Goal: Transaction & Acquisition: Book appointment/travel/reservation

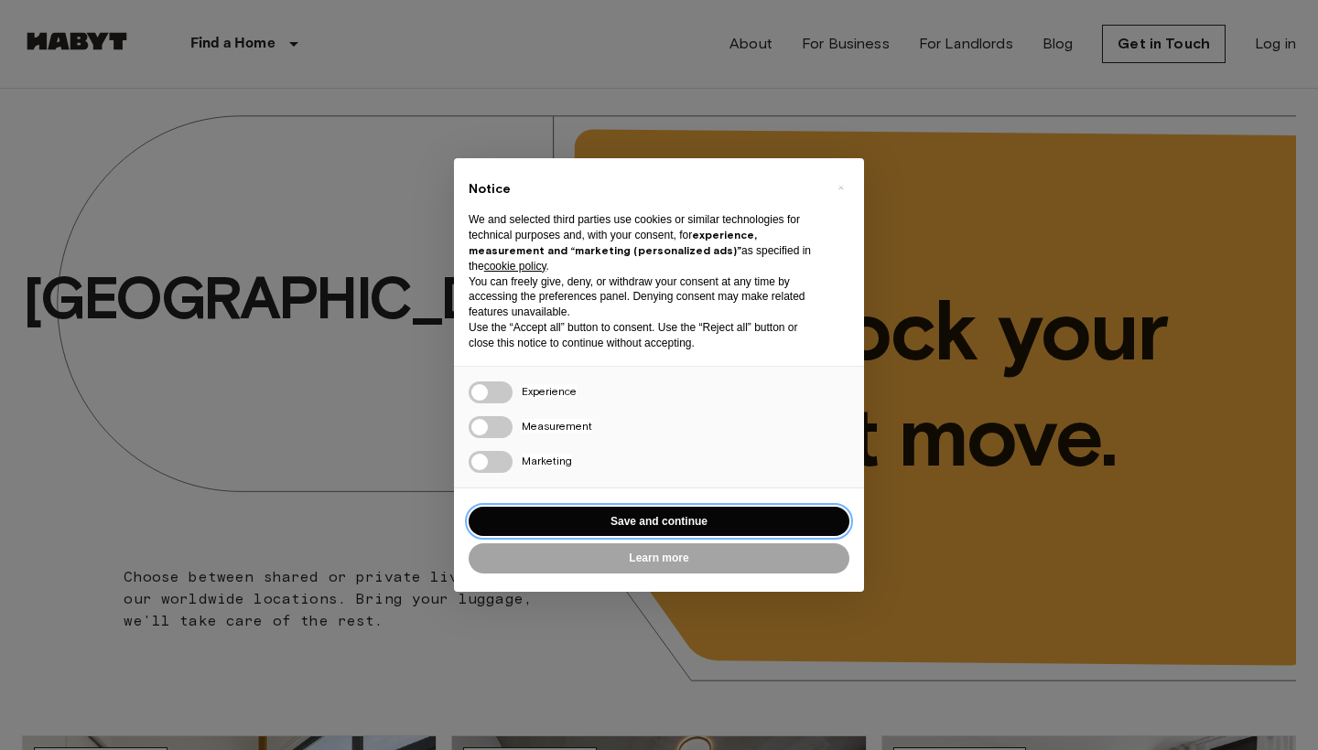
click at [635, 511] on button "Save and continue" at bounding box center [659, 522] width 381 height 30
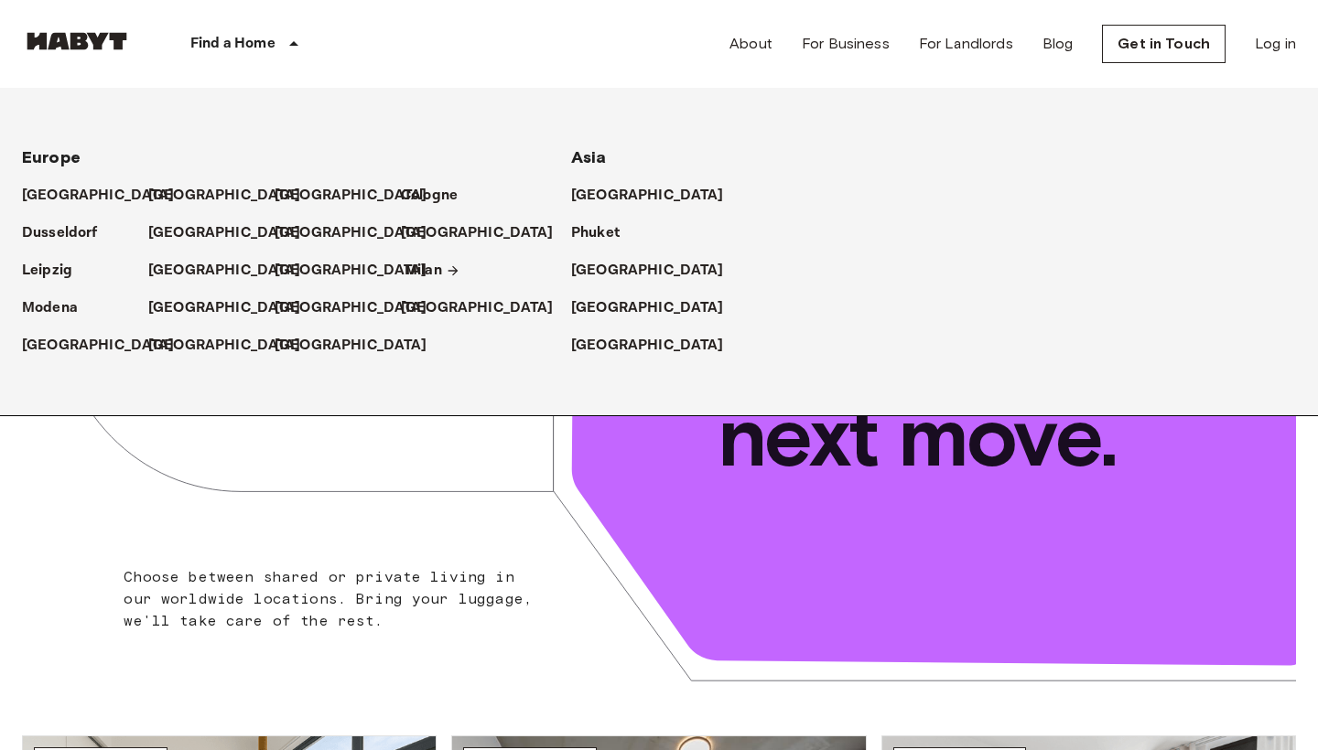
click at [430, 268] on p "Milan" at bounding box center [423, 271] width 38 height 22
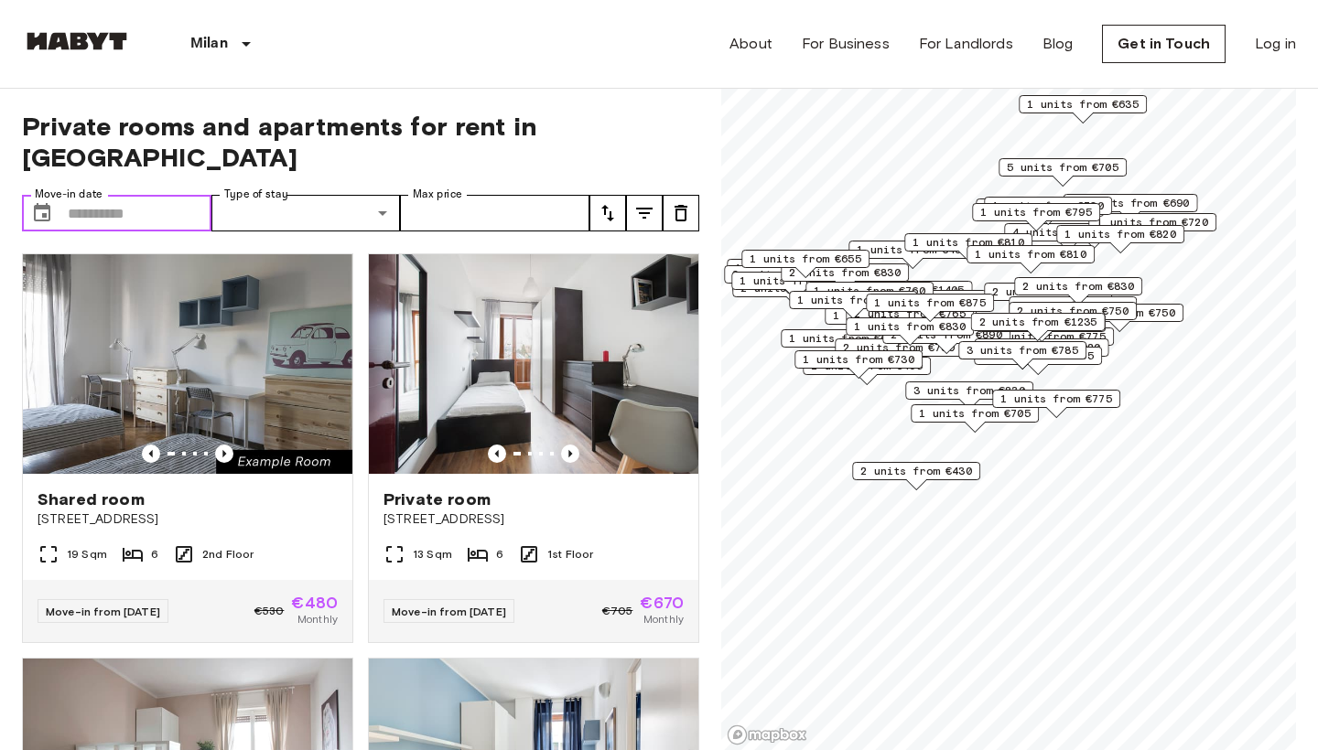
click at [154, 195] on input "Move-in date" at bounding box center [140, 213] width 144 height 37
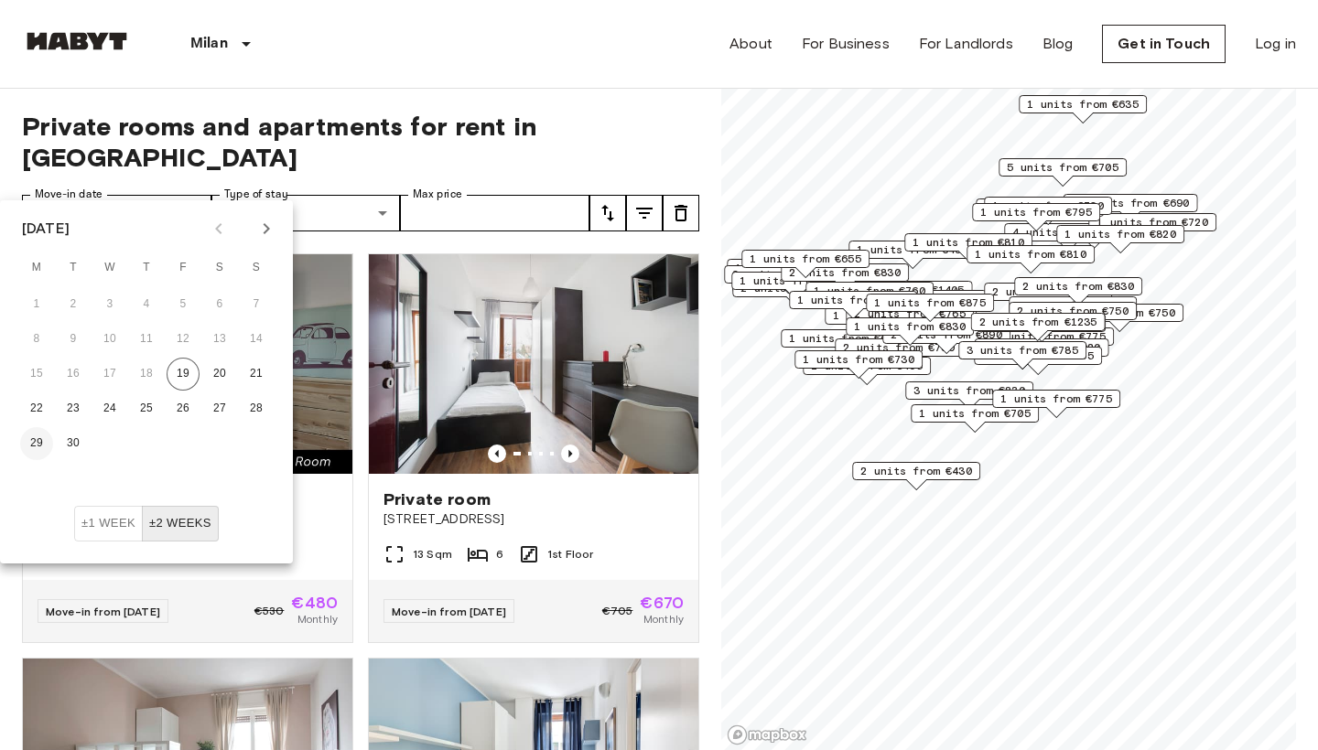
click at [38, 449] on button "29" at bounding box center [36, 443] width 33 height 33
type input "**********"
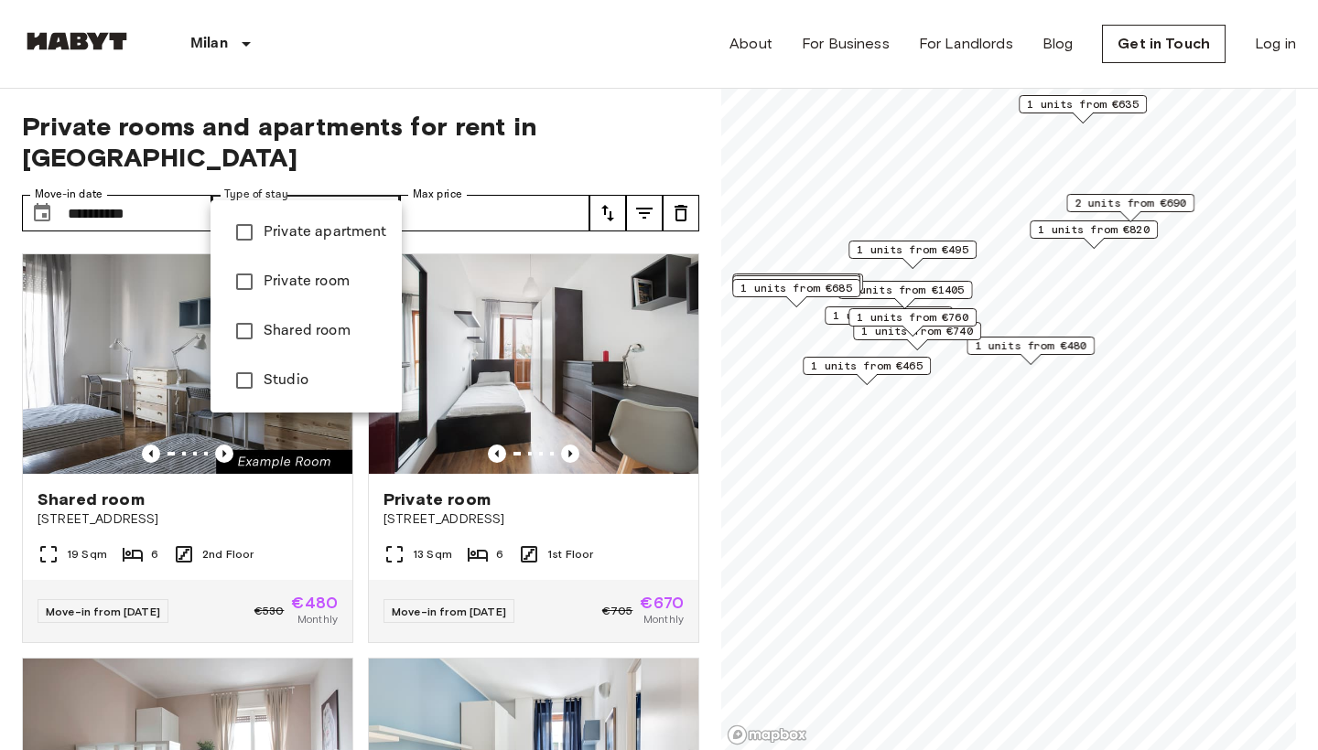
type input "**********"
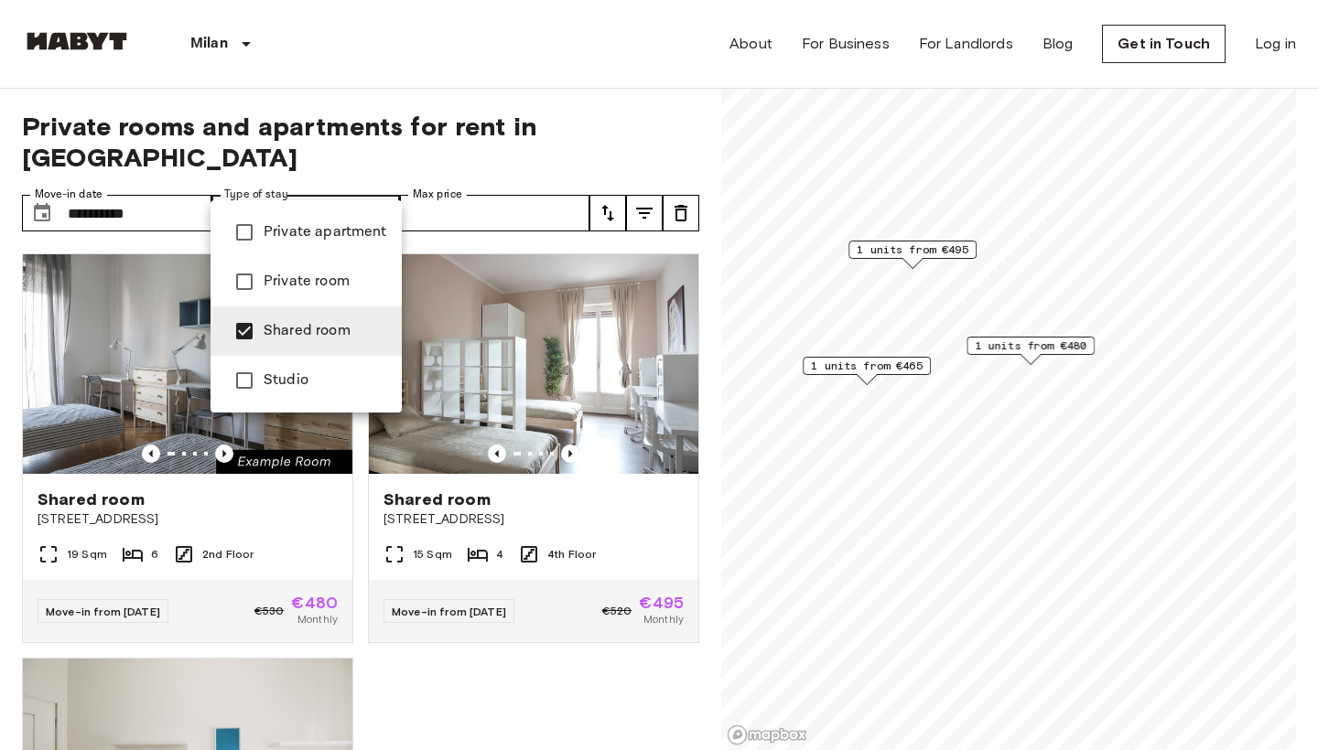
click at [470, 192] on div at bounding box center [659, 375] width 1318 height 750
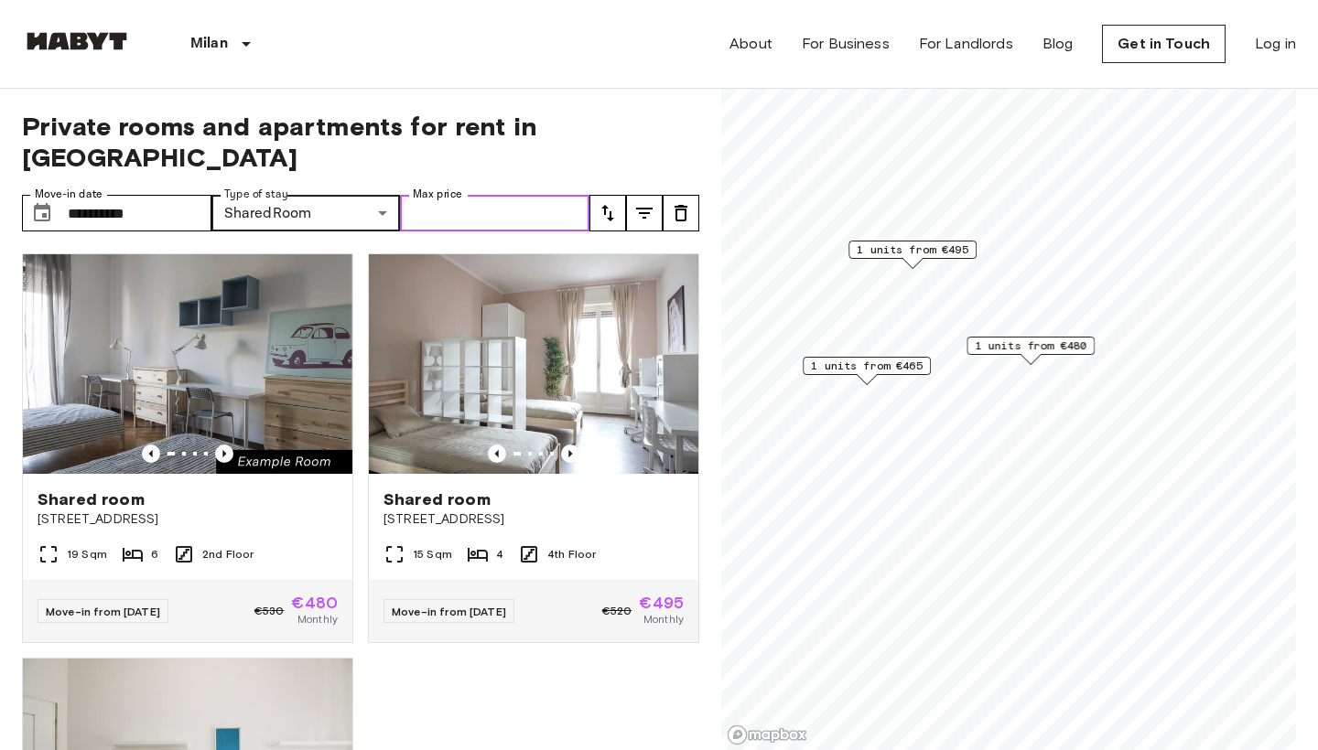
click at [517, 195] on input "Max price" at bounding box center [494, 213] width 189 height 37
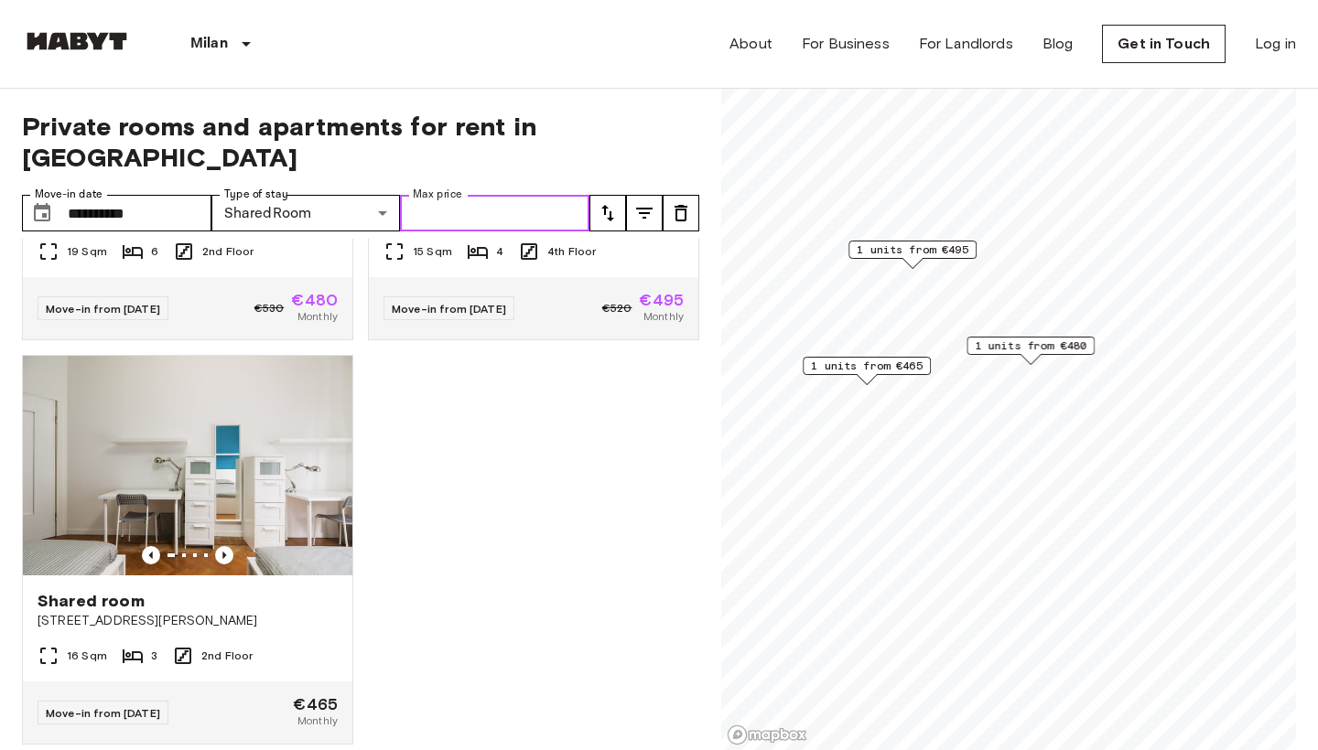
scroll to position [302, 0]
click at [83, 195] on input "**********" at bounding box center [140, 213] width 144 height 37
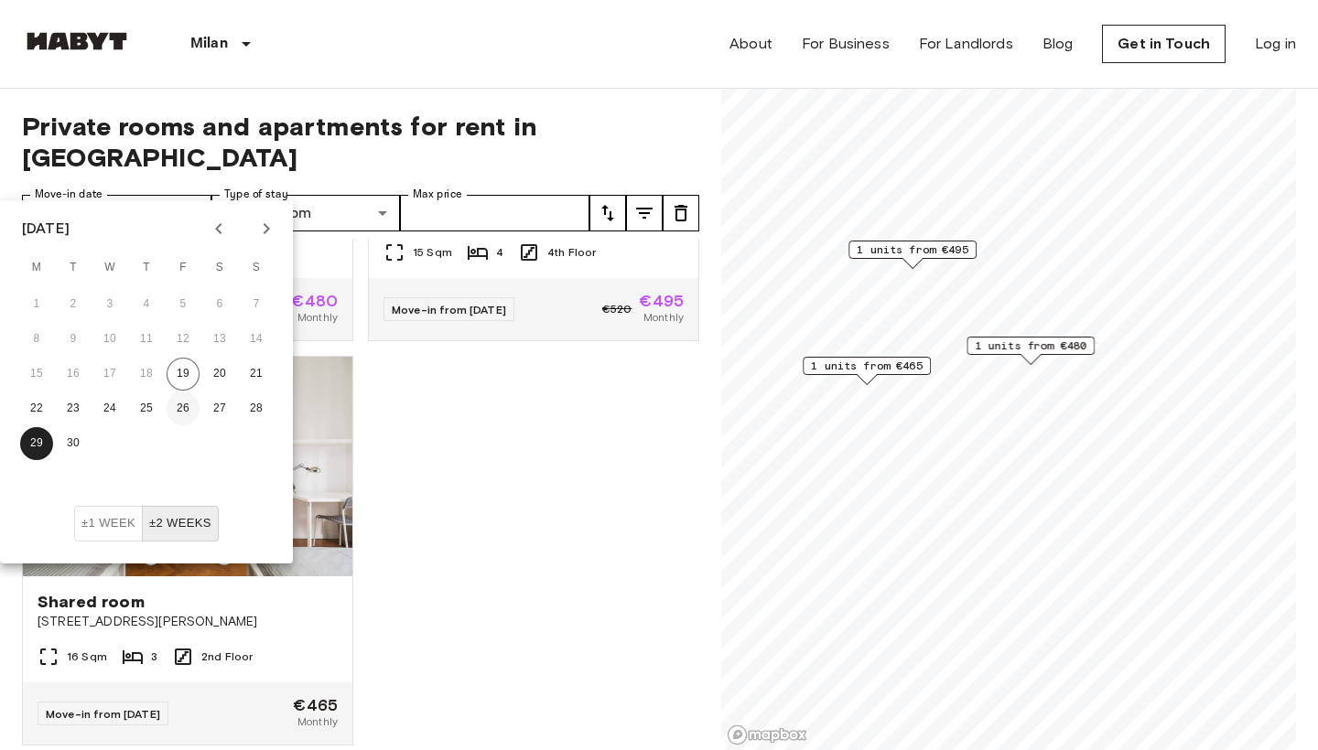
click at [178, 412] on button "26" at bounding box center [183, 409] width 33 height 33
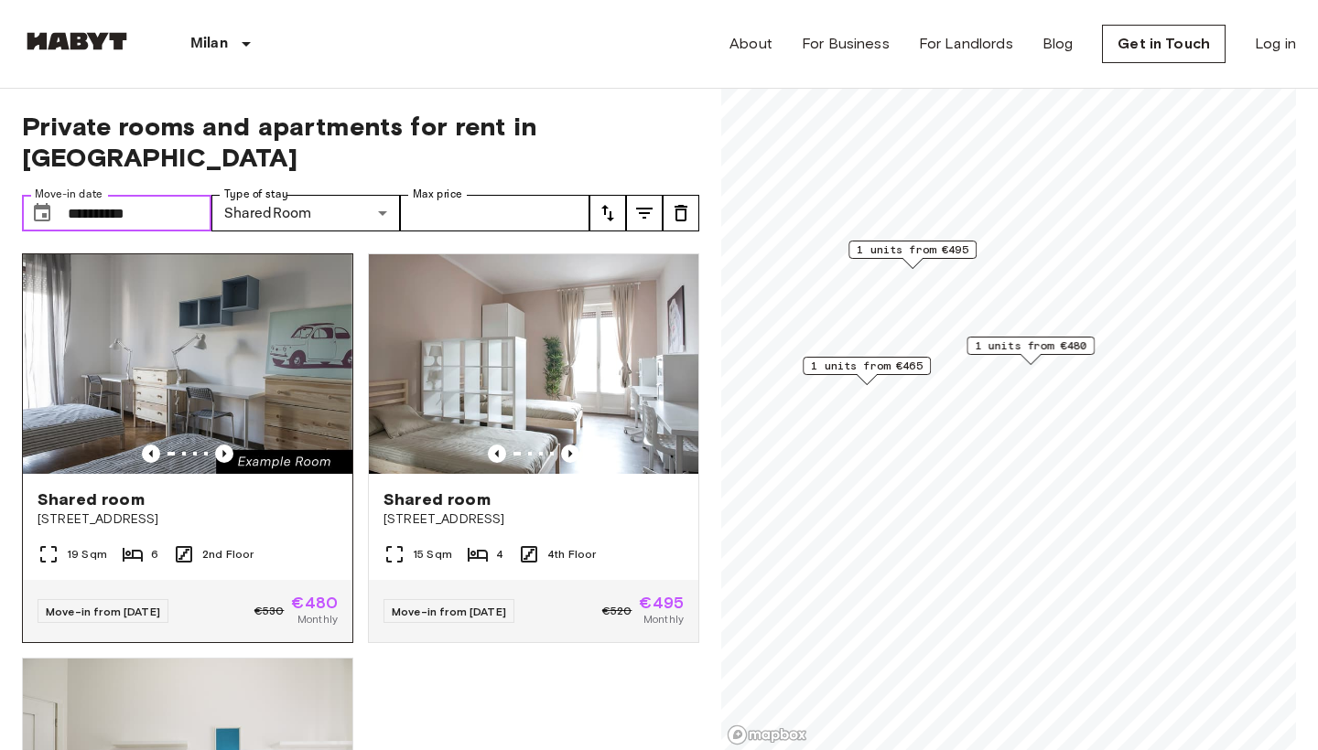
click at [174, 386] on img at bounding box center [187, 364] width 329 height 220
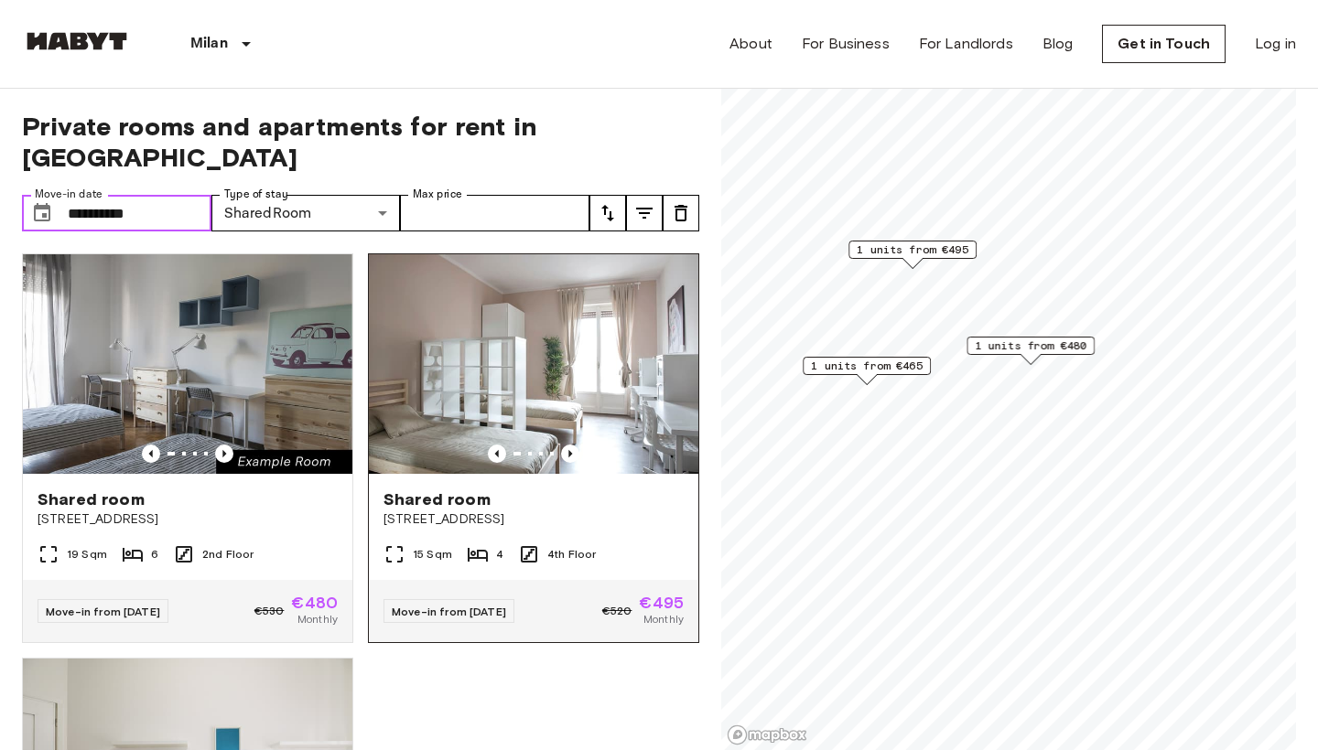
click at [467, 408] on img at bounding box center [533, 364] width 329 height 220
click at [81, 195] on input "**********" at bounding box center [140, 213] width 144 height 37
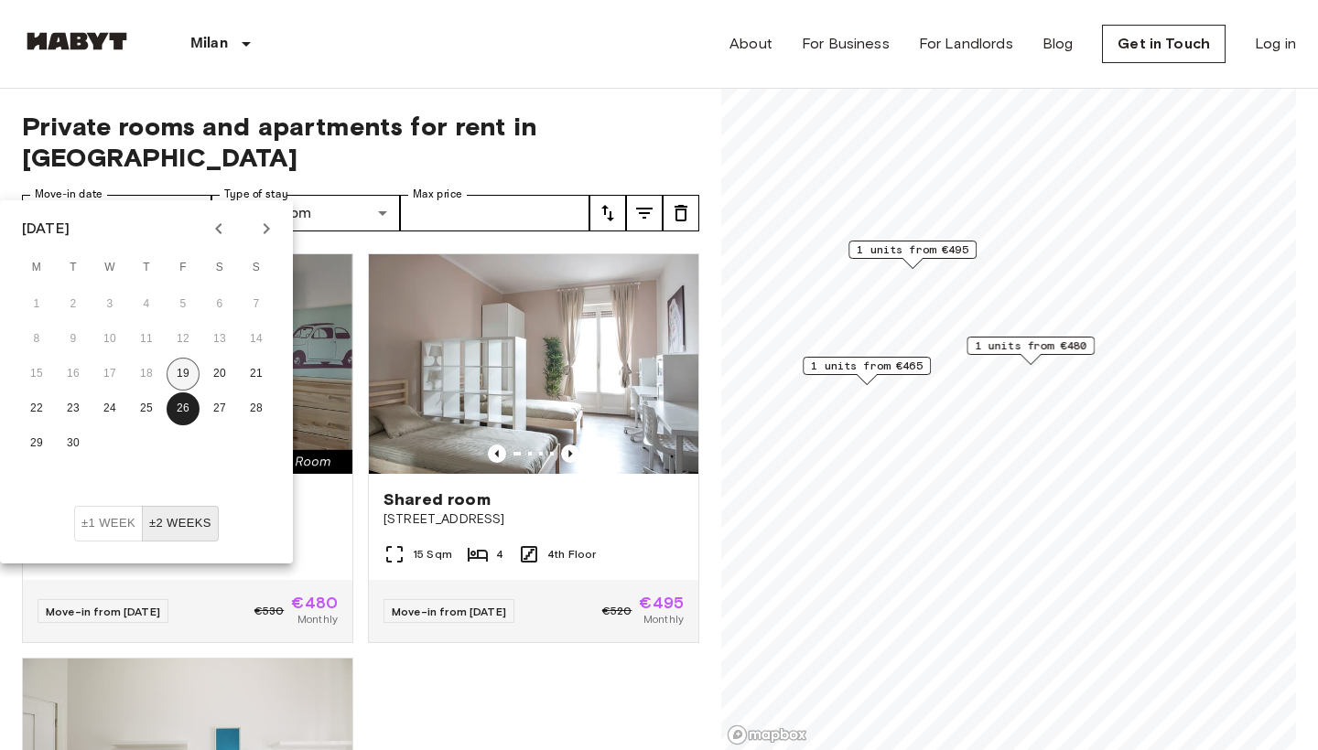
click at [192, 371] on button "19" at bounding box center [183, 374] width 33 height 33
type input "**********"
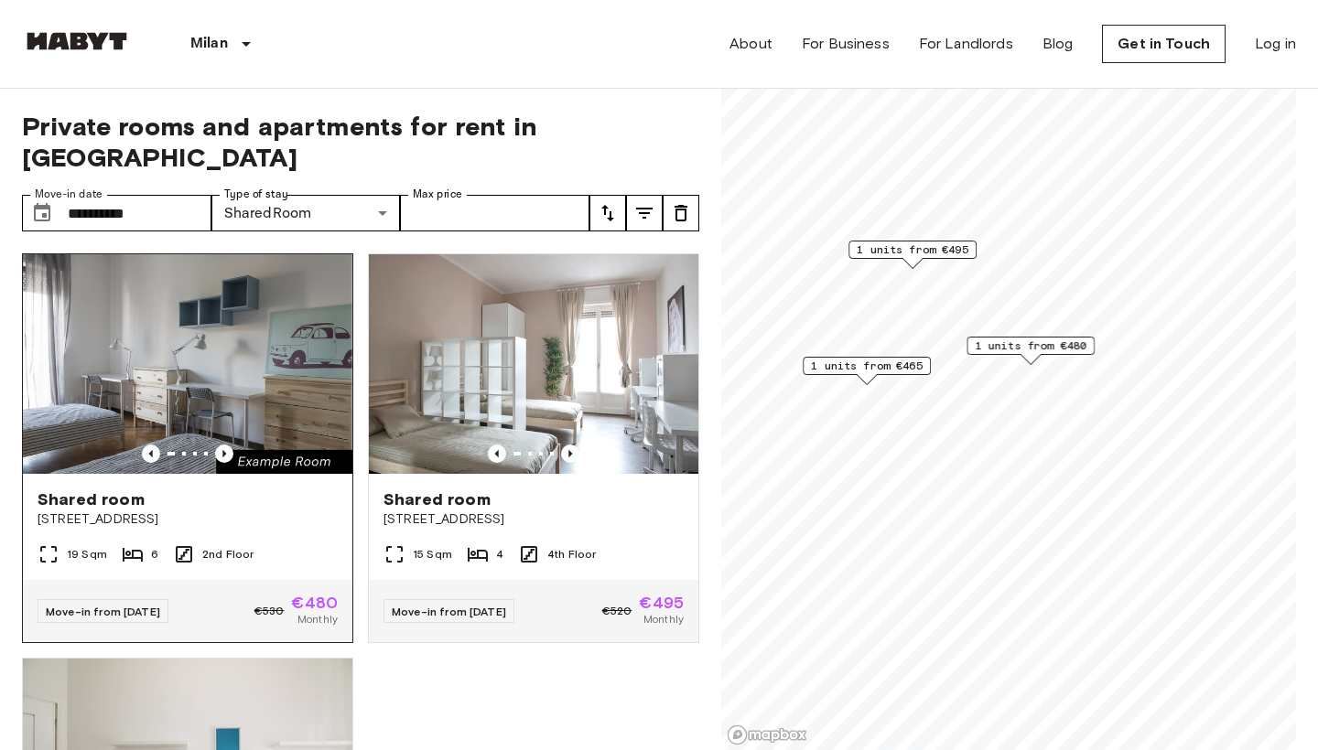
click at [111, 489] on span "Shared room" at bounding box center [91, 500] width 107 height 22
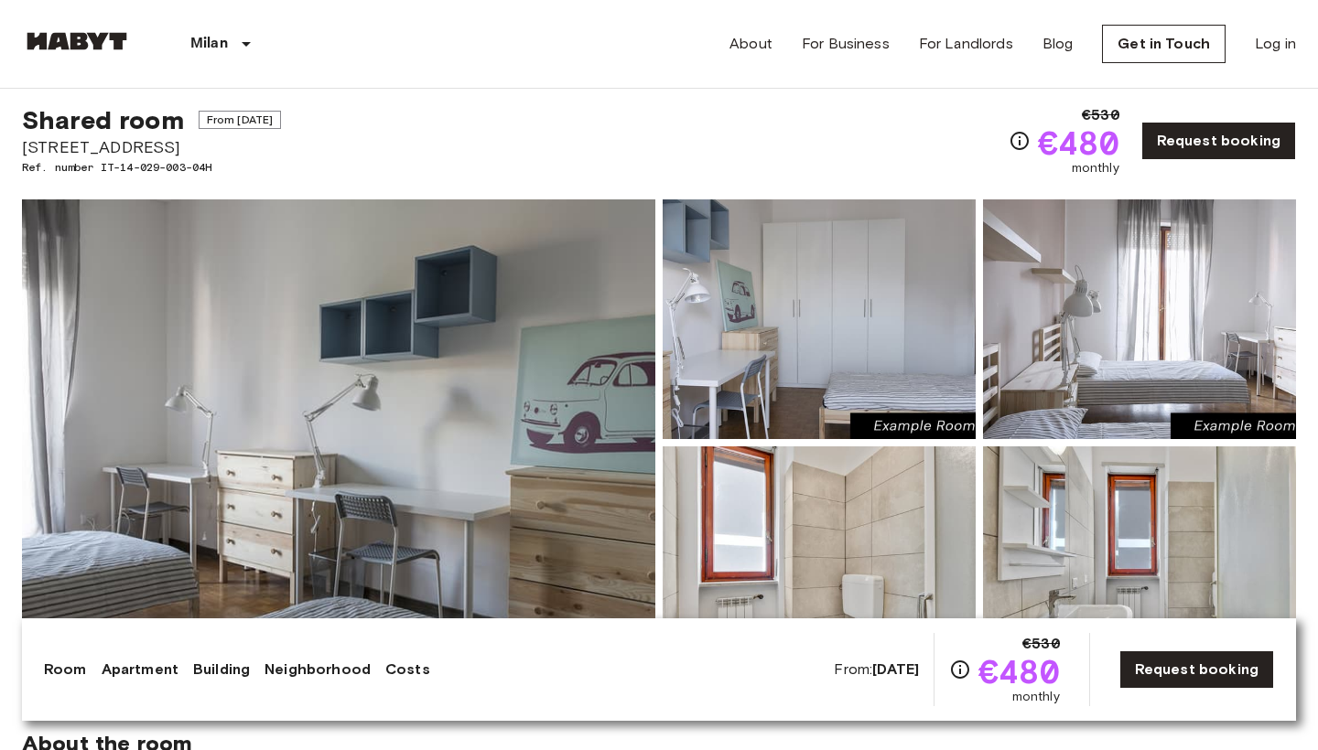
scroll to position [37, 0]
click at [429, 395] on img at bounding box center [338, 443] width 633 height 487
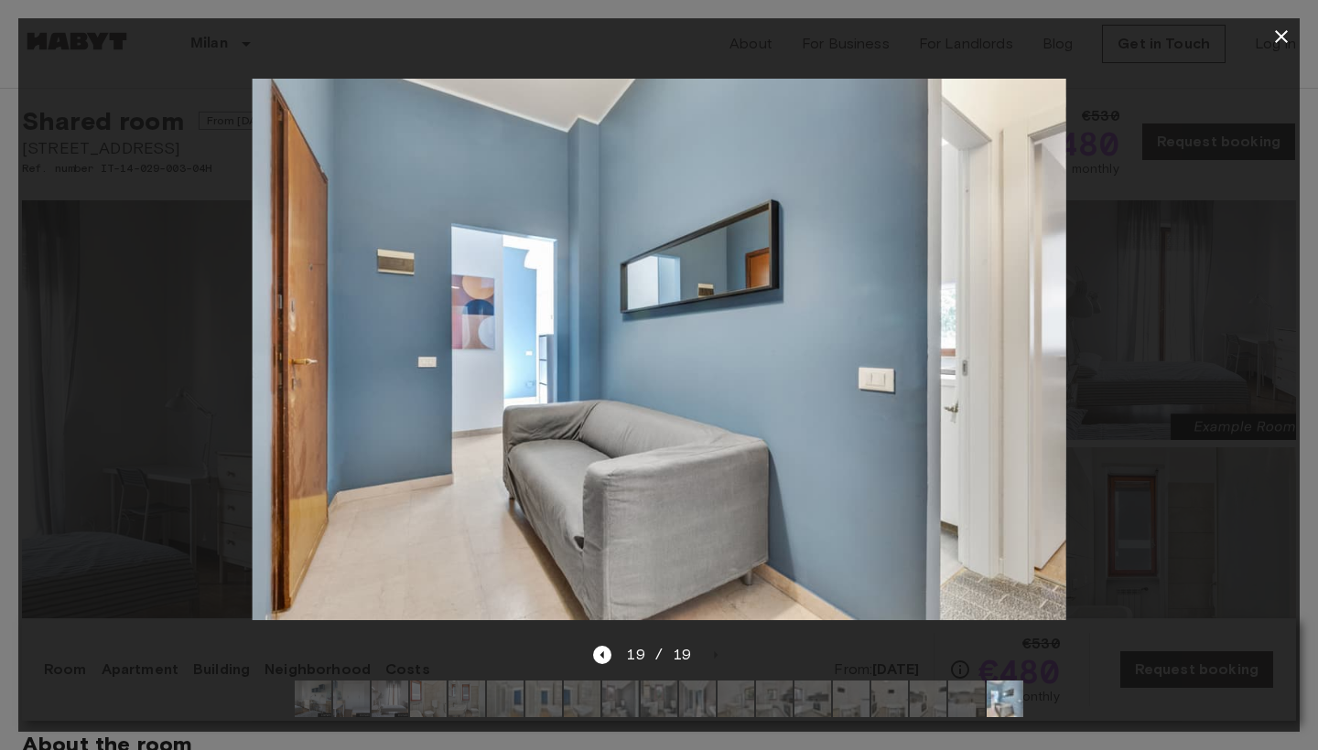
click at [1288, 41] on icon "button" at bounding box center [1281, 37] width 22 height 22
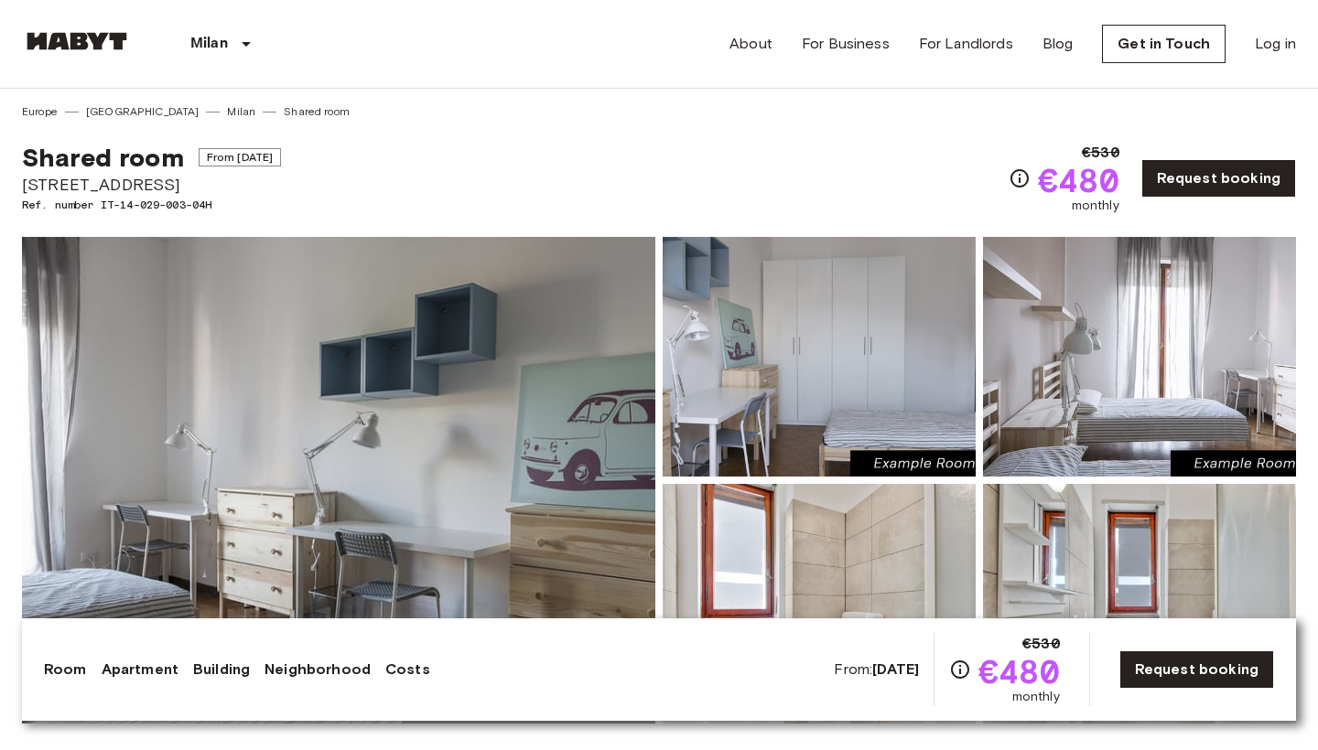
scroll to position [0, 0]
click at [335, 454] on img at bounding box center [338, 480] width 633 height 487
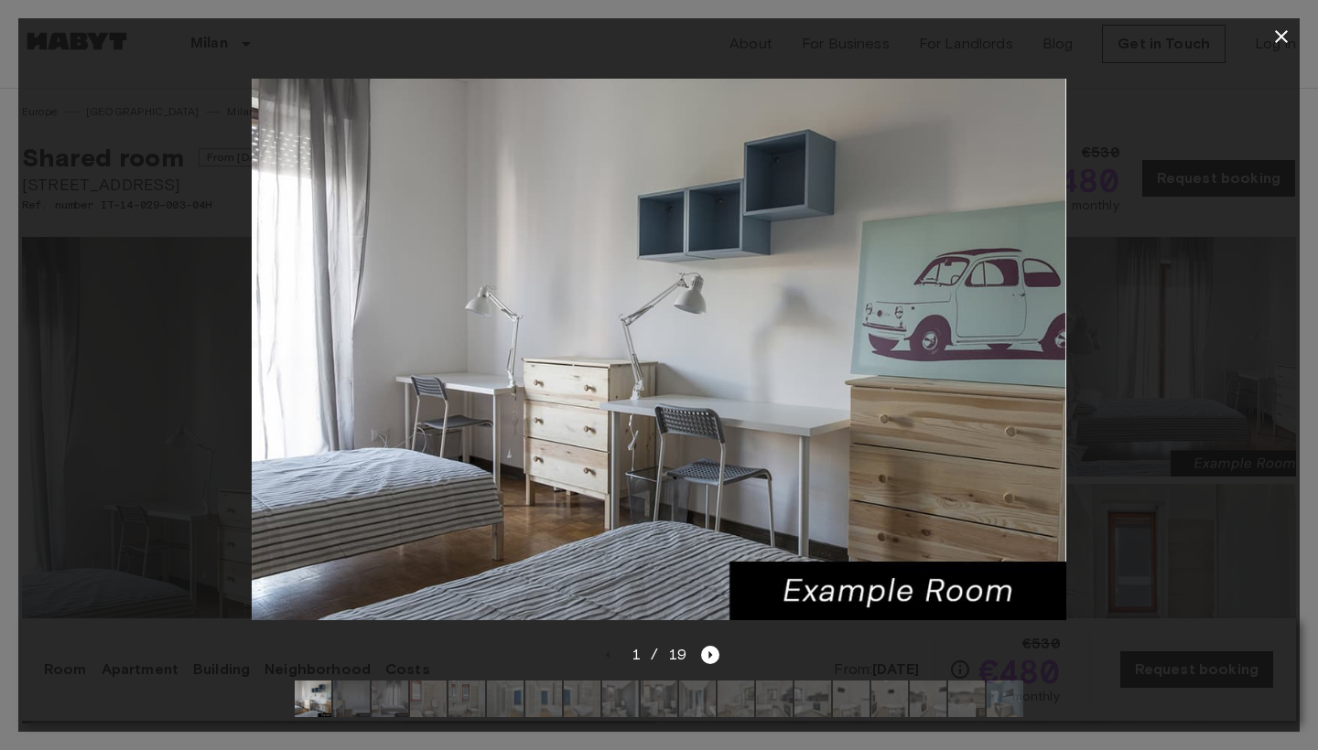
click at [483, 419] on img at bounding box center [659, 350] width 814 height 543
click at [898, 358] on img at bounding box center [659, 350] width 814 height 543
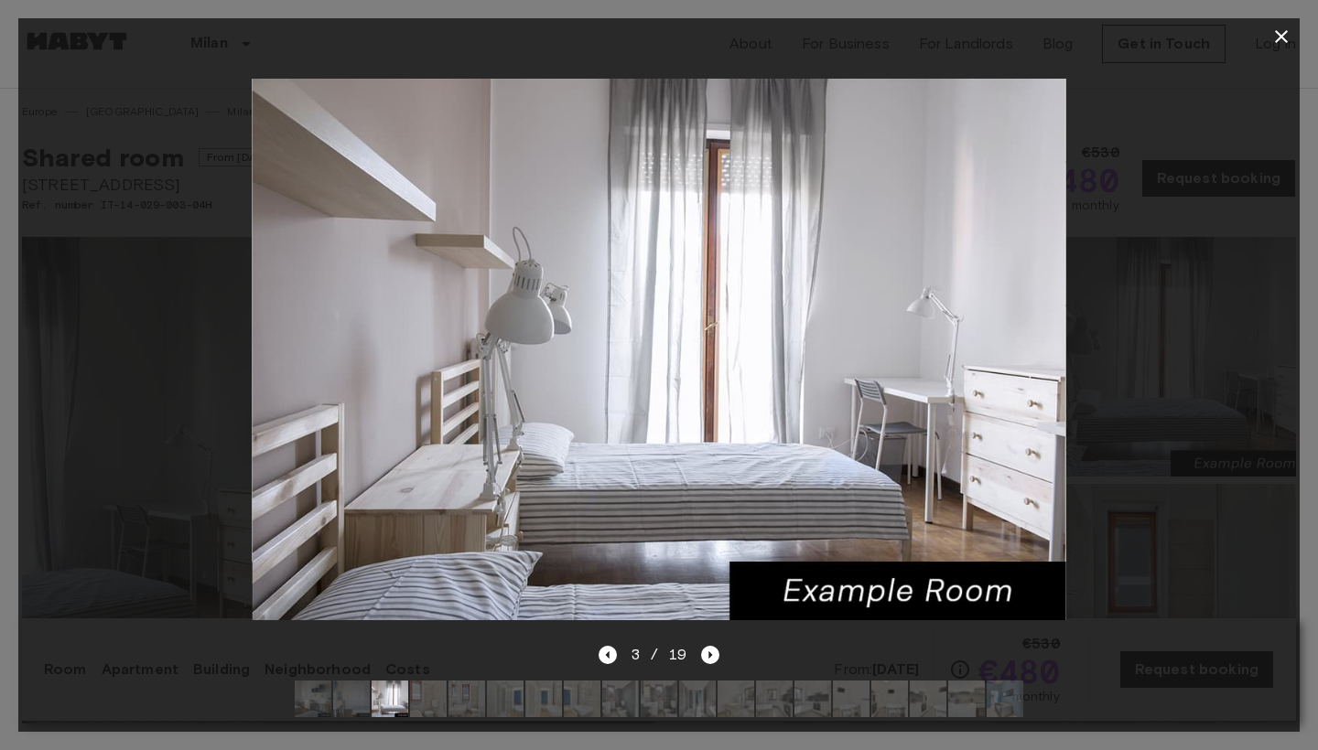
click at [1282, 38] on icon "button" at bounding box center [1281, 36] width 13 height 13
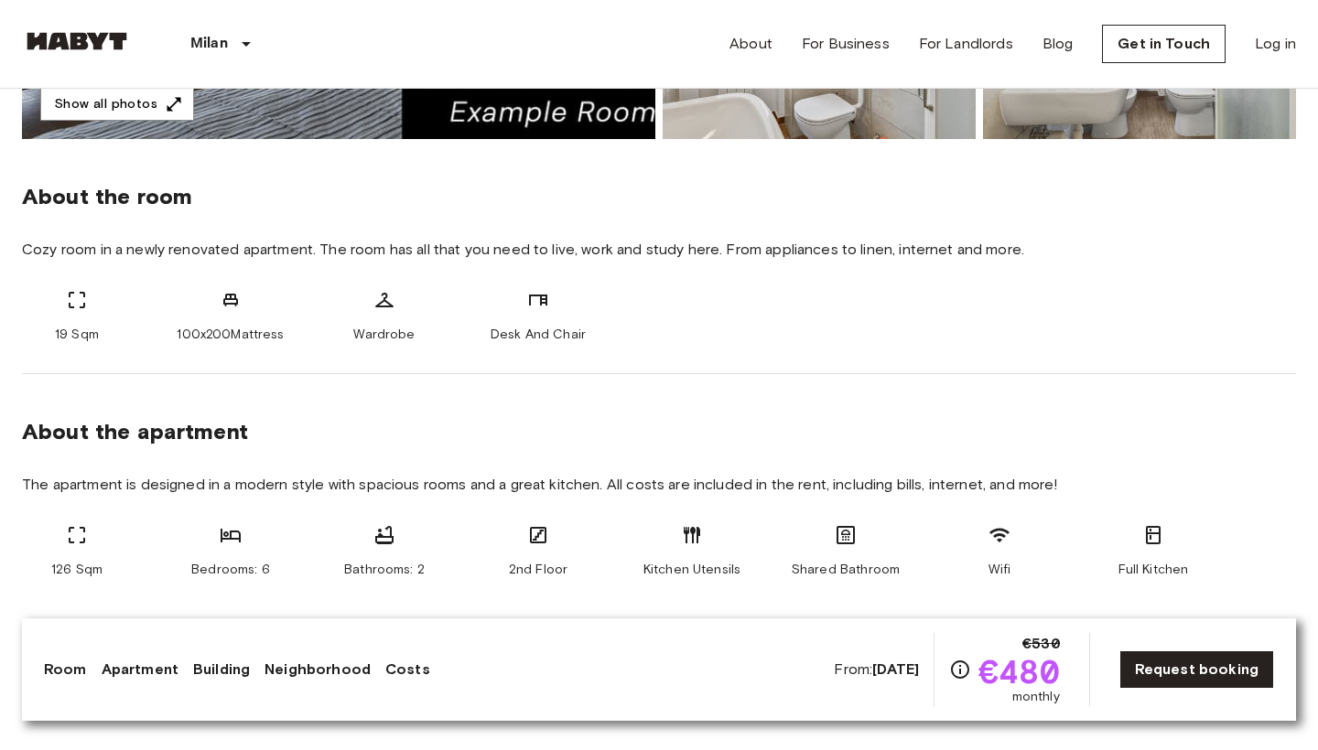
click at [814, 339] on div "19 Sqm 100x200Mattress Wardrobe Desk And Chair" at bounding box center [659, 316] width 1274 height 55
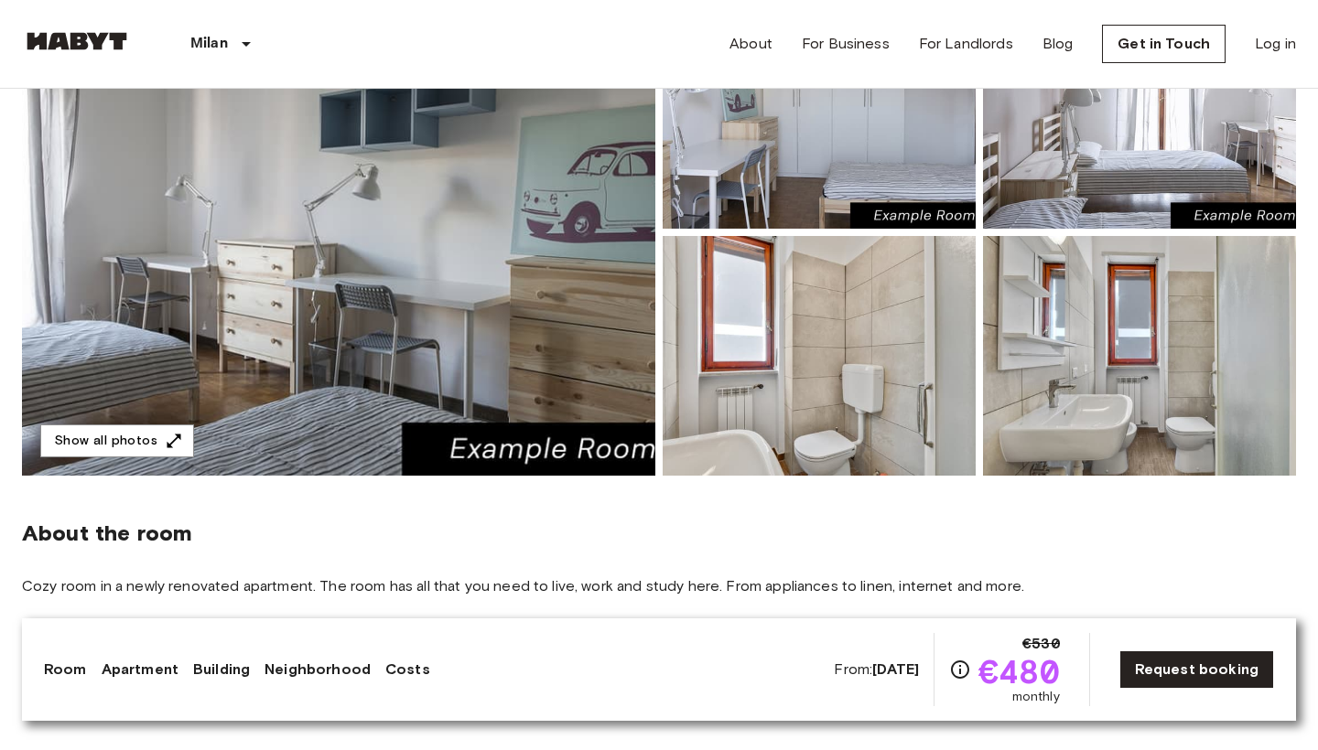
scroll to position [254, 0]
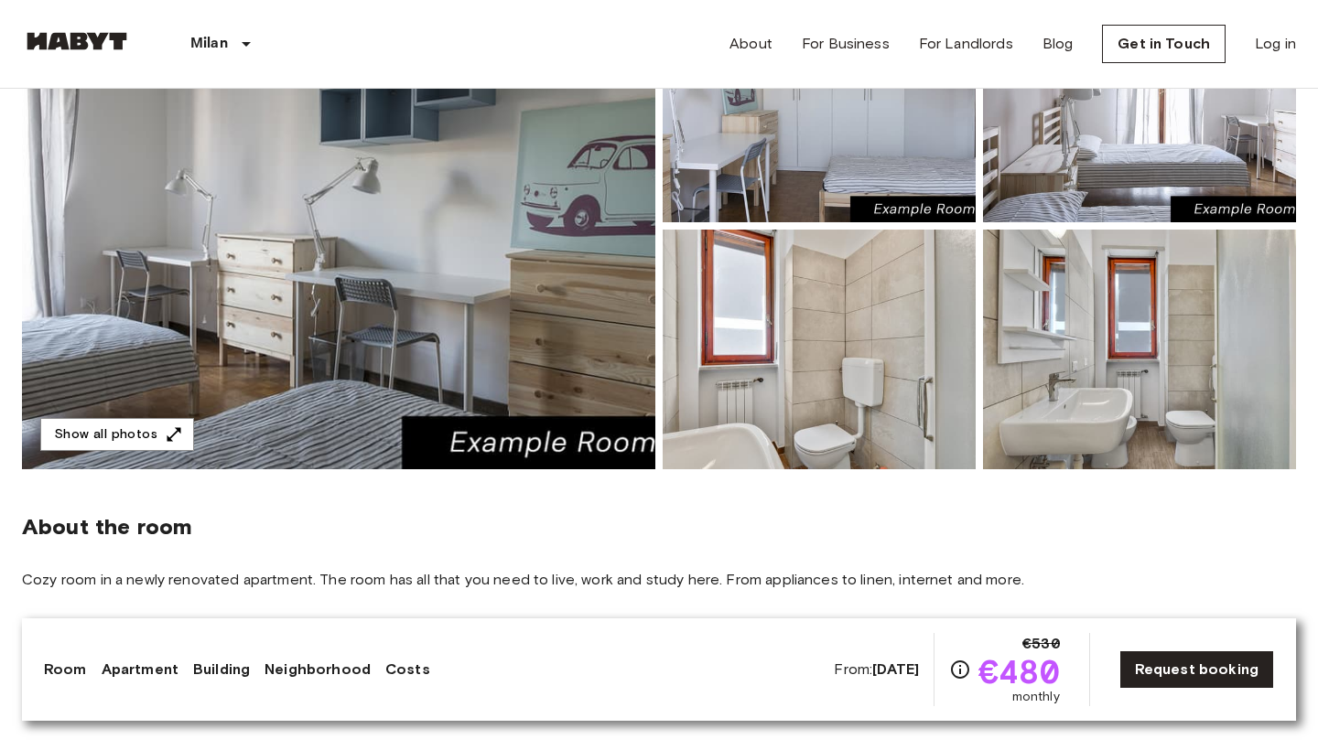
click at [424, 289] on img at bounding box center [338, 226] width 633 height 487
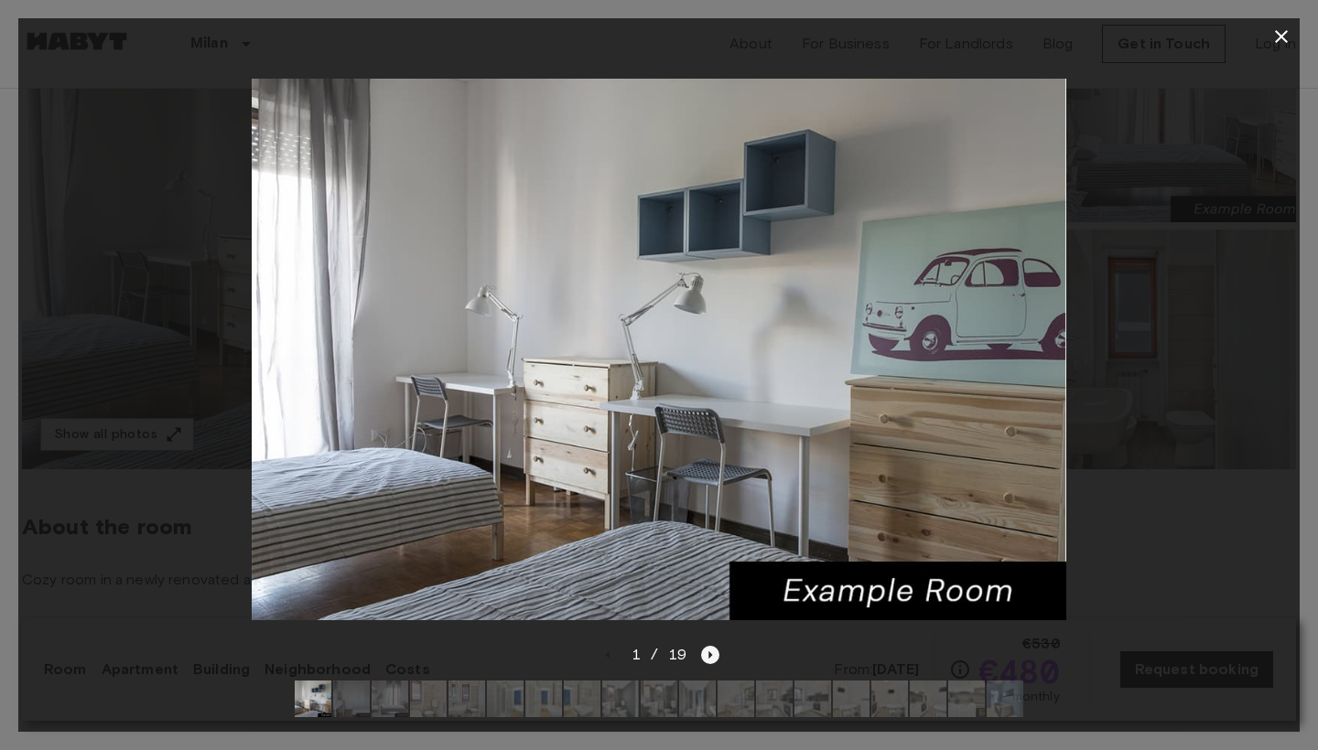
click at [711, 660] on icon "Next image" at bounding box center [710, 655] width 18 height 18
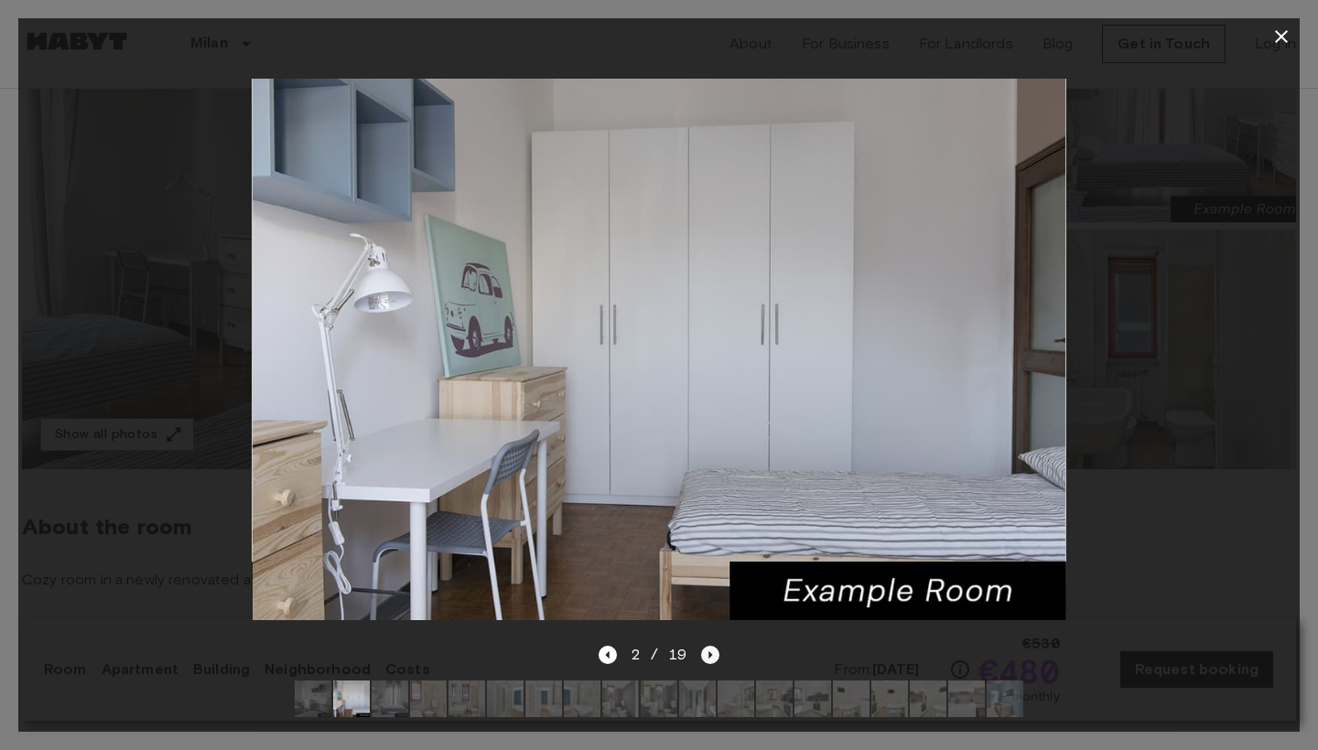
click at [711, 660] on icon "Next image" at bounding box center [710, 655] width 18 height 18
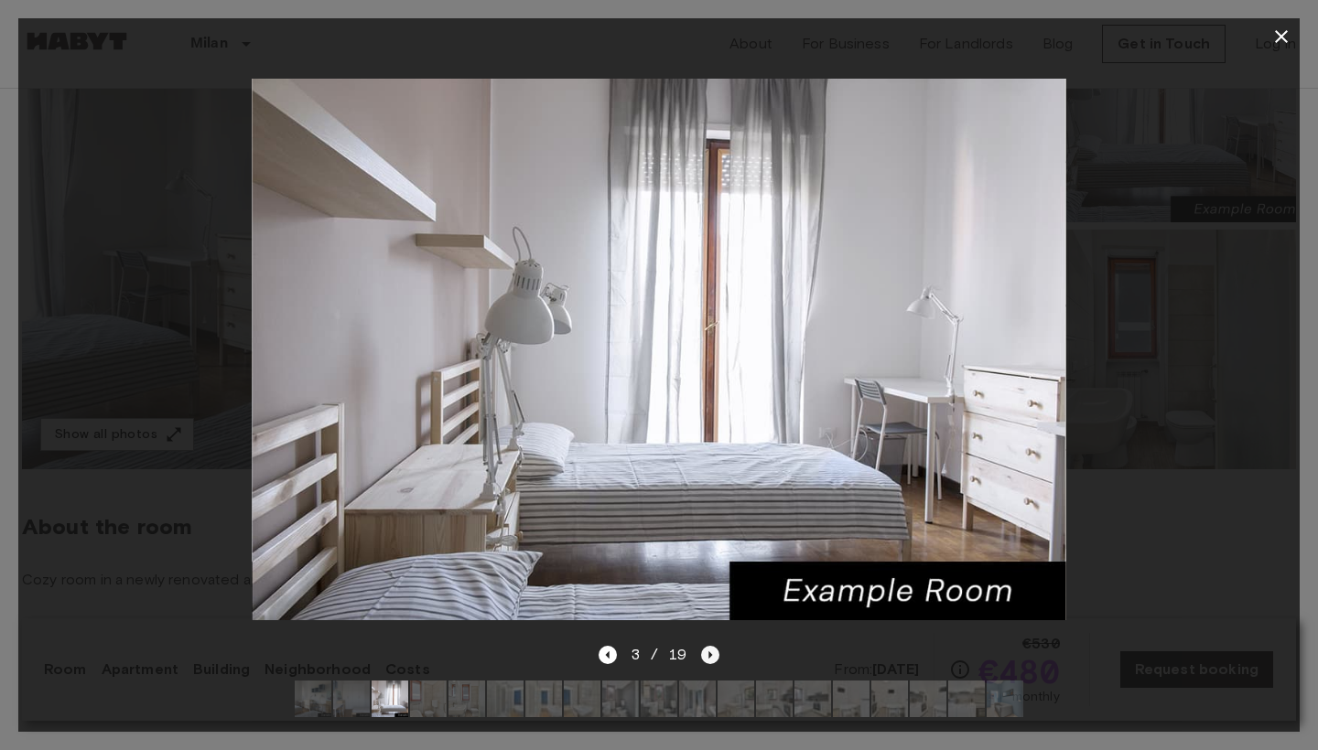
click at [711, 660] on icon "Next image" at bounding box center [710, 655] width 18 height 18
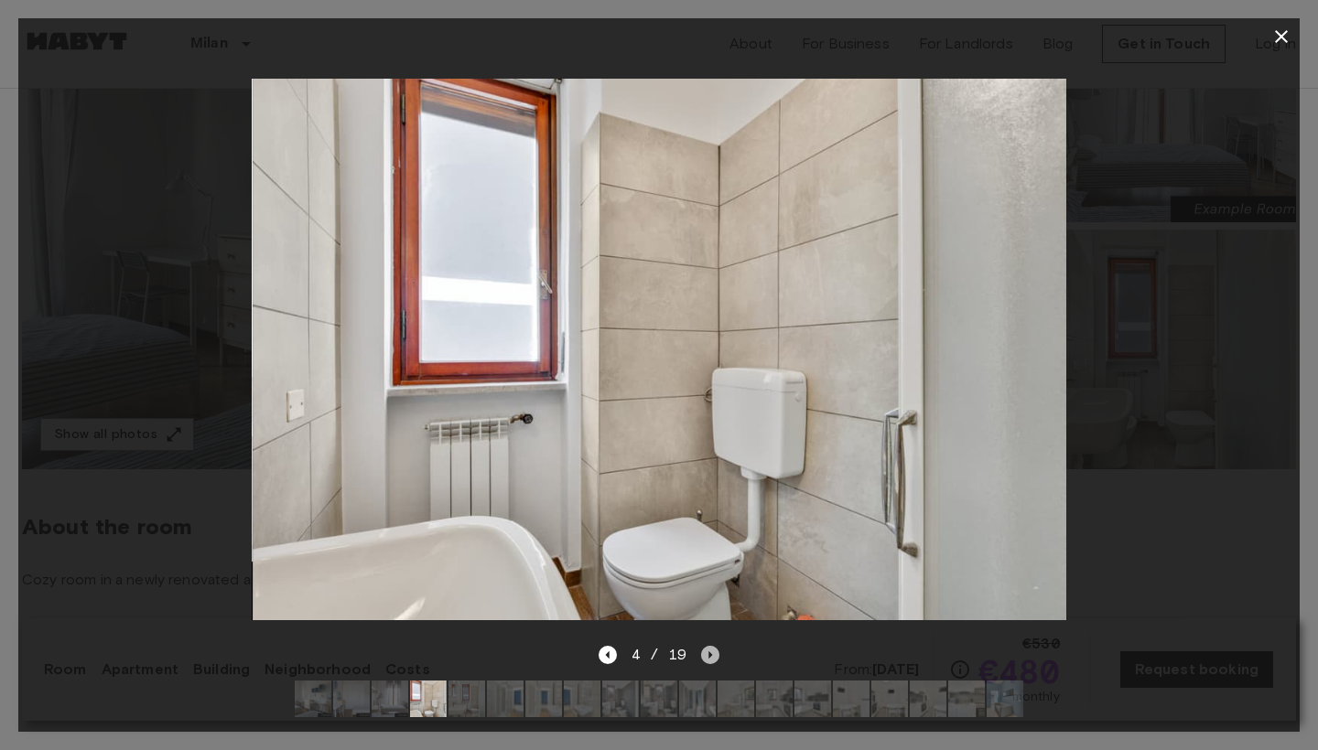
click at [711, 660] on icon "Next image" at bounding box center [710, 655] width 18 height 18
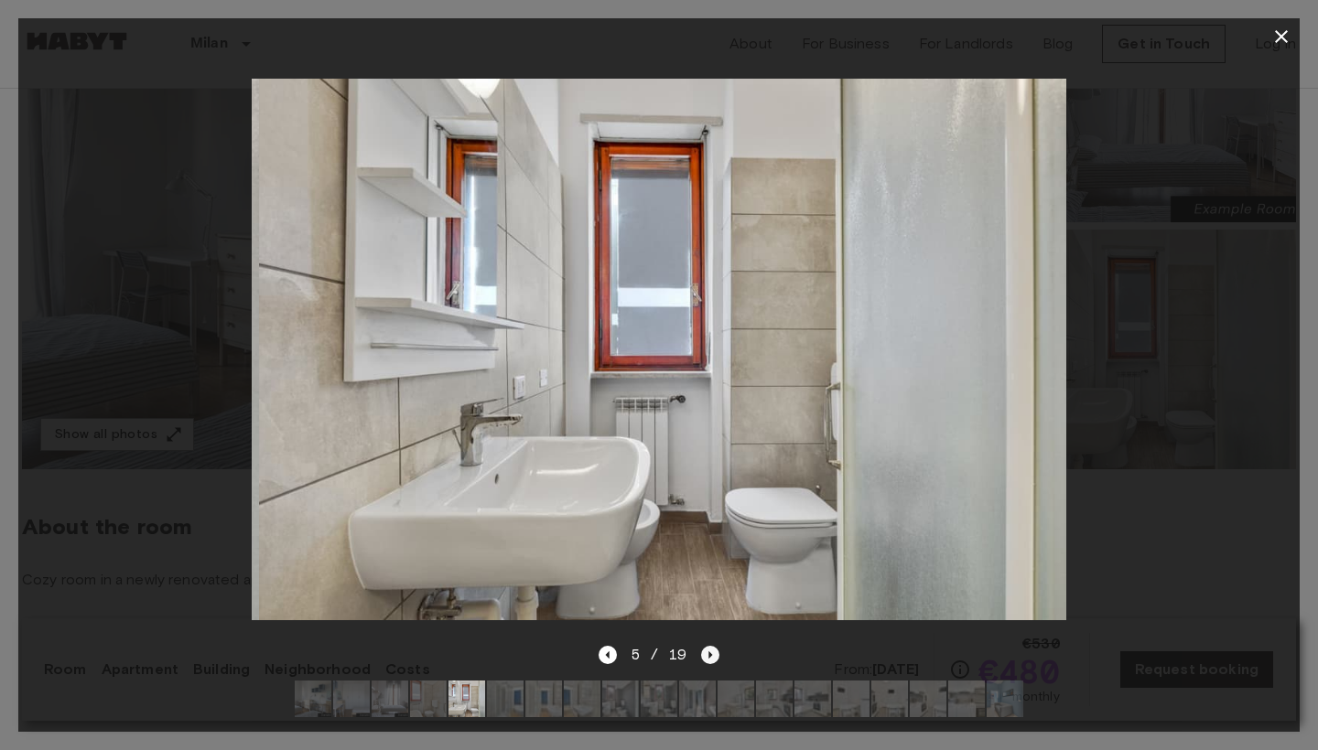
click at [711, 660] on icon "Next image" at bounding box center [710, 655] width 18 height 18
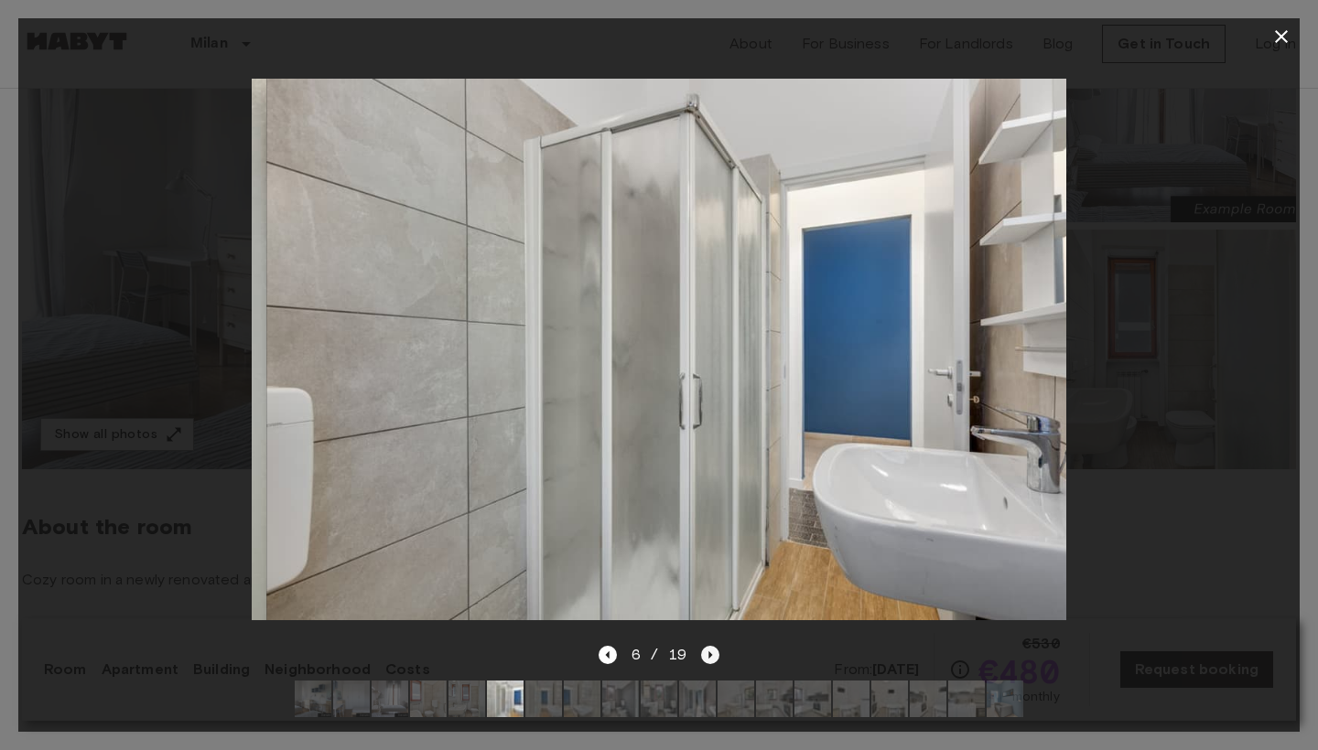
click at [711, 660] on icon "Next image" at bounding box center [710, 655] width 18 height 18
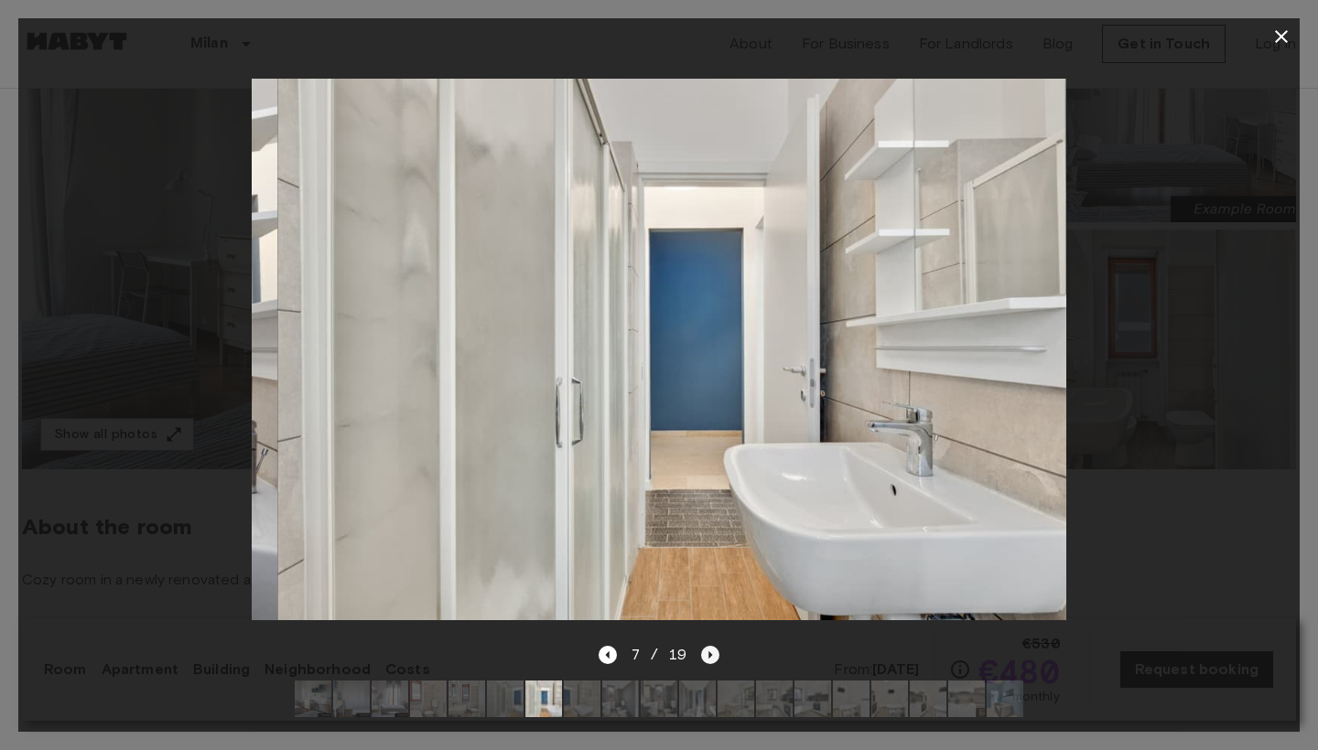
click at [711, 660] on icon "Next image" at bounding box center [710, 655] width 18 height 18
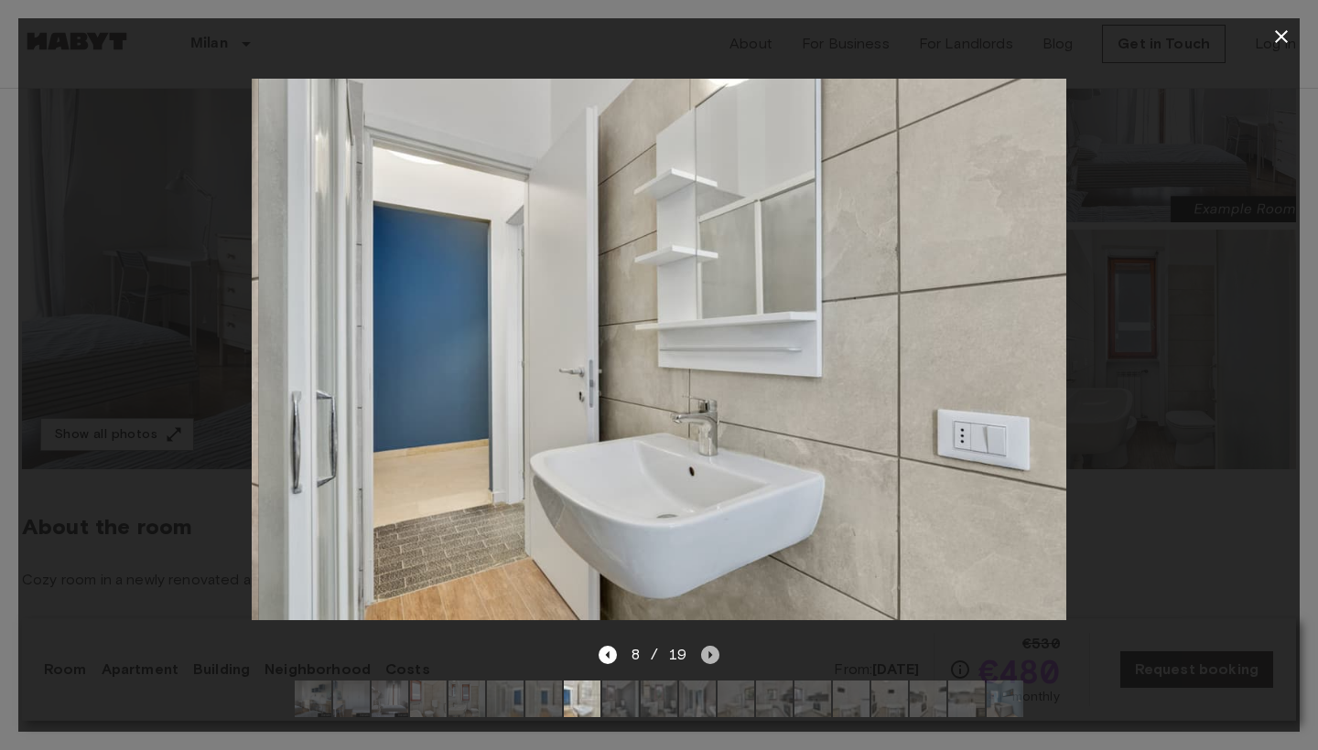
click at [711, 660] on icon "Next image" at bounding box center [710, 655] width 18 height 18
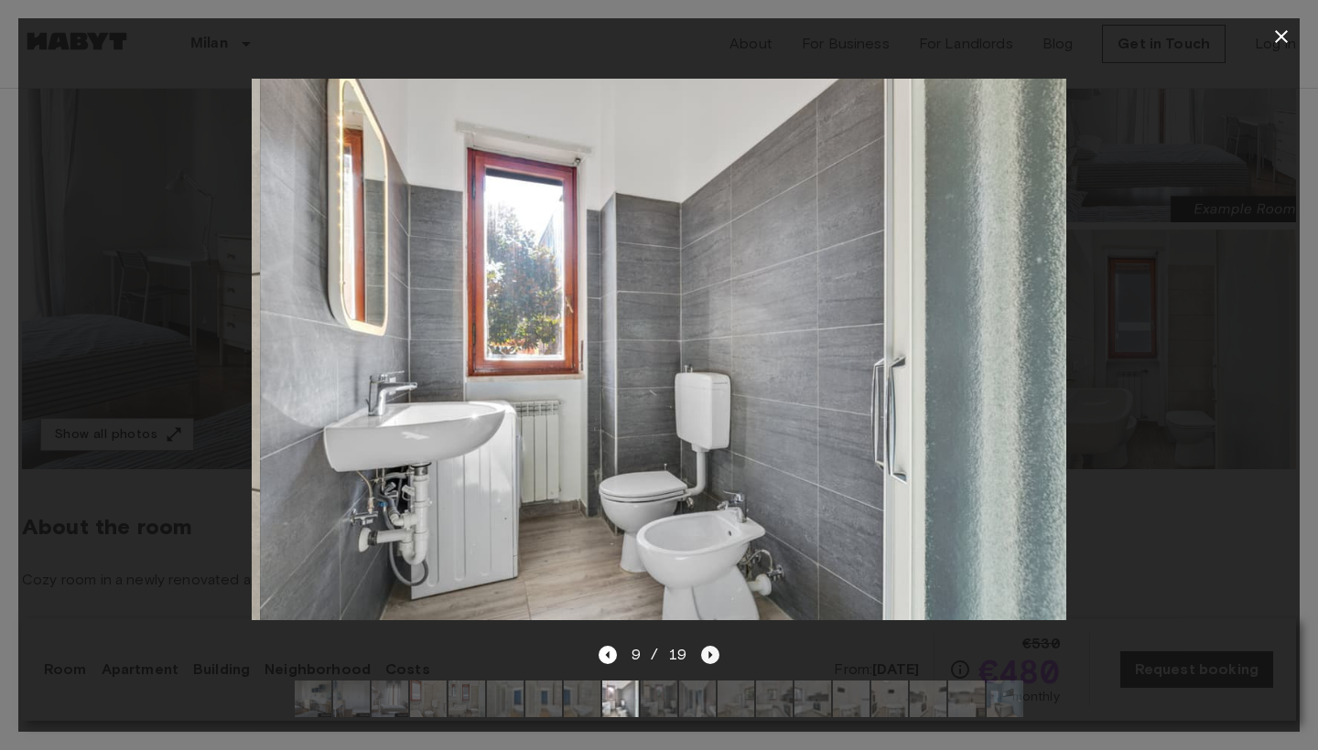
click at [711, 660] on icon "Next image" at bounding box center [710, 655] width 18 height 18
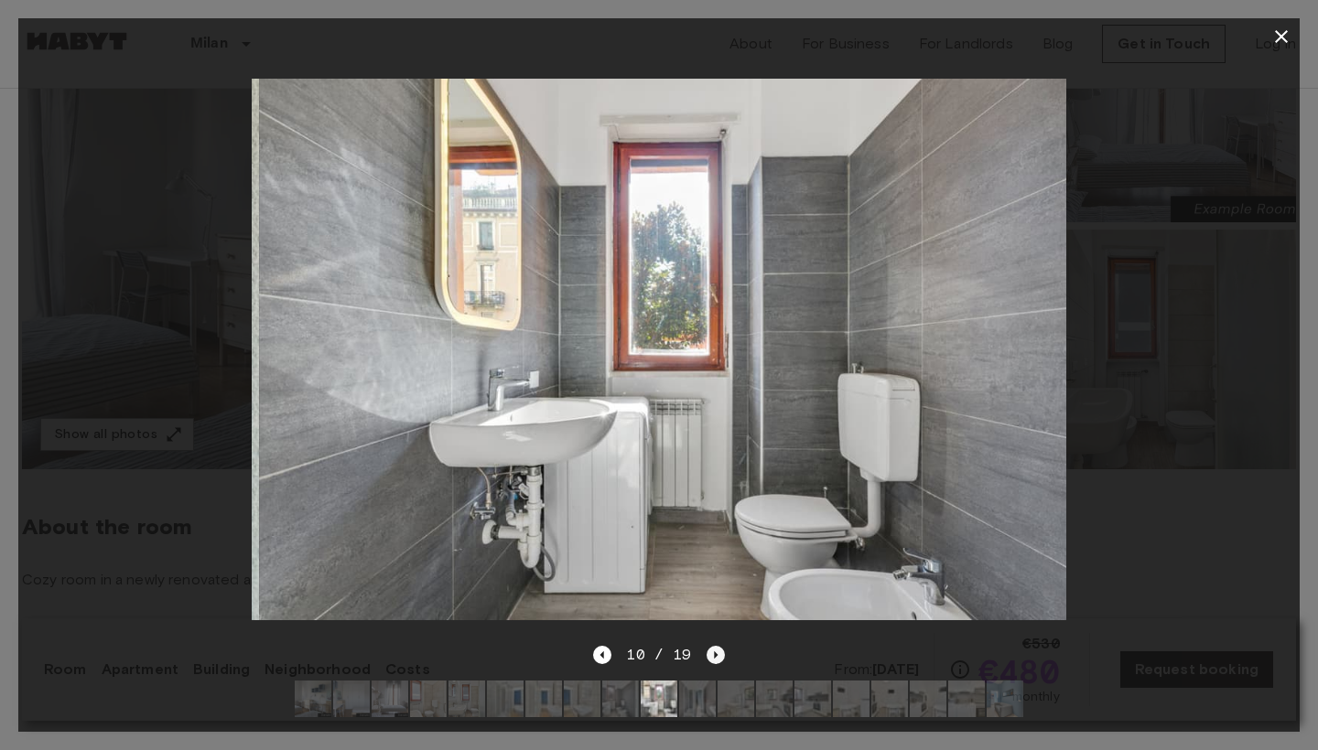
click at [711, 660] on icon "Next image" at bounding box center [715, 655] width 18 height 18
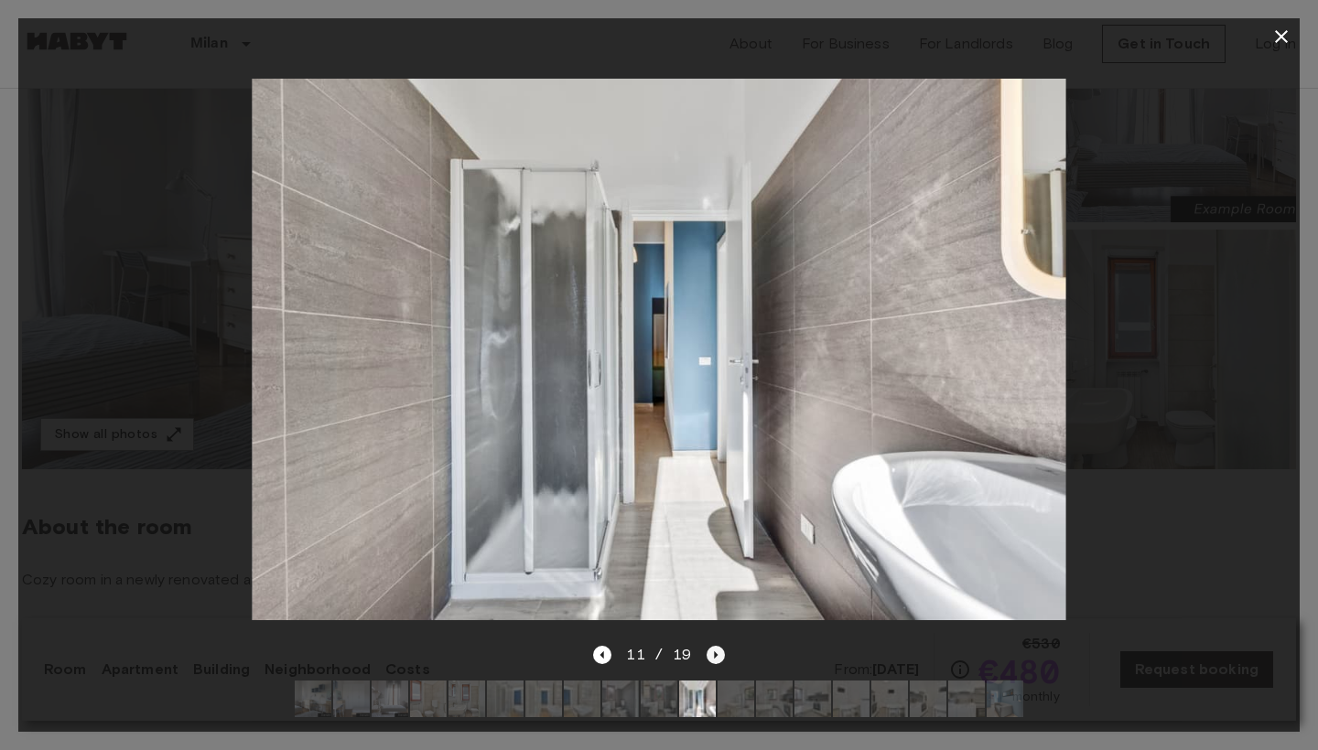
click at [711, 660] on icon "Next image" at bounding box center [715, 655] width 18 height 18
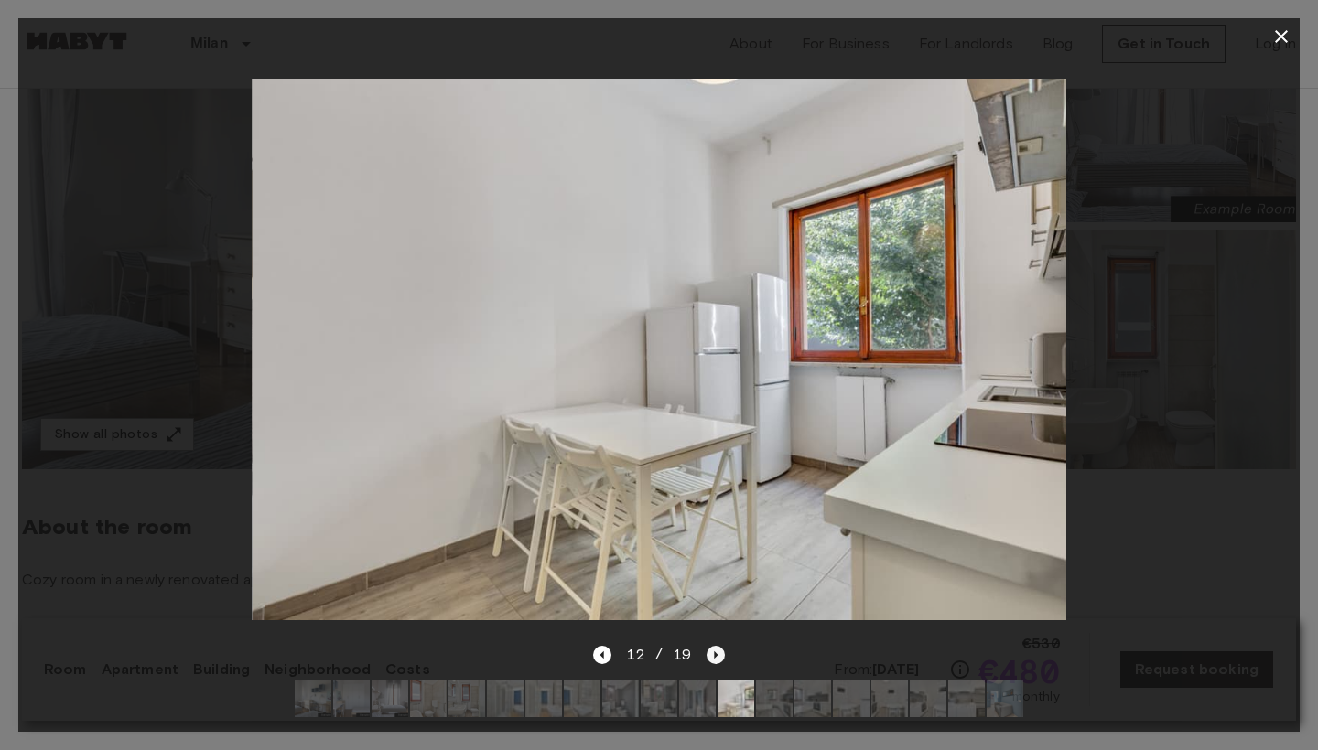
click at [711, 660] on icon "Next image" at bounding box center [715, 655] width 18 height 18
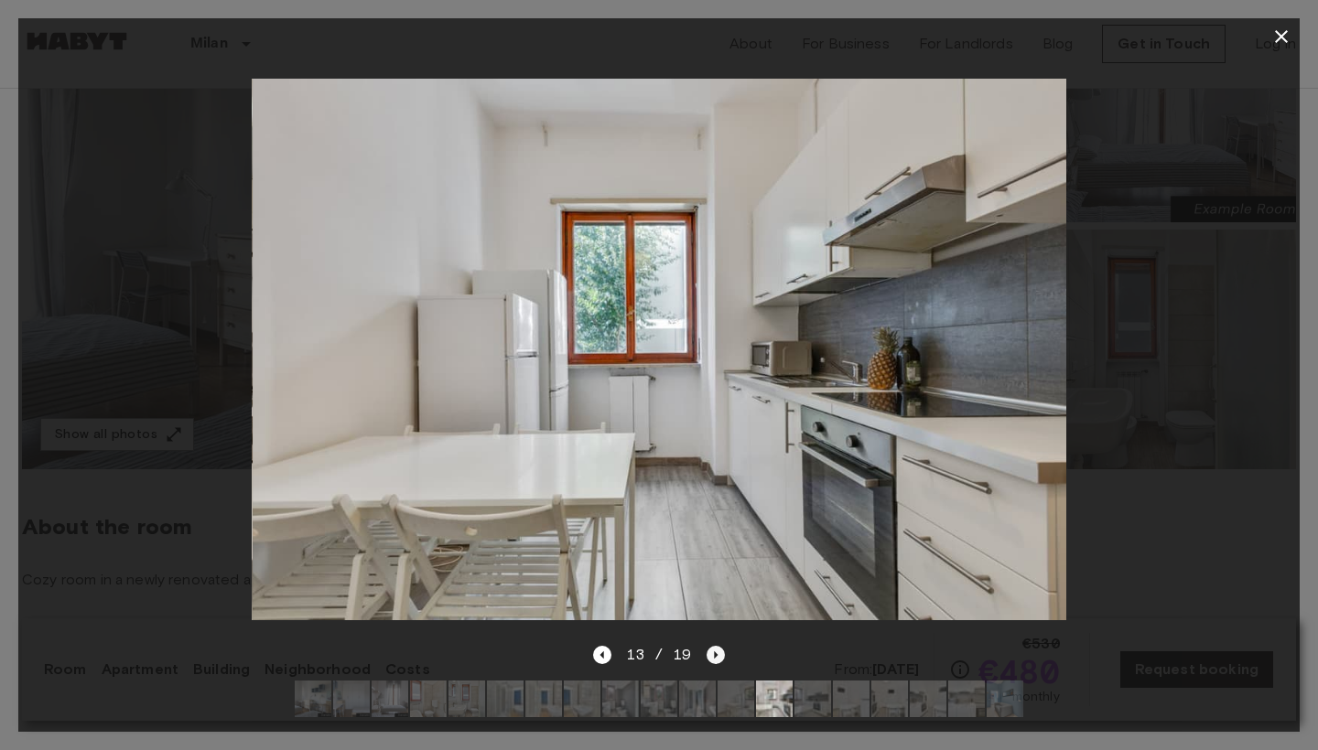
click at [711, 660] on icon "Next image" at bounding box center [715, 655] width 18 height 18
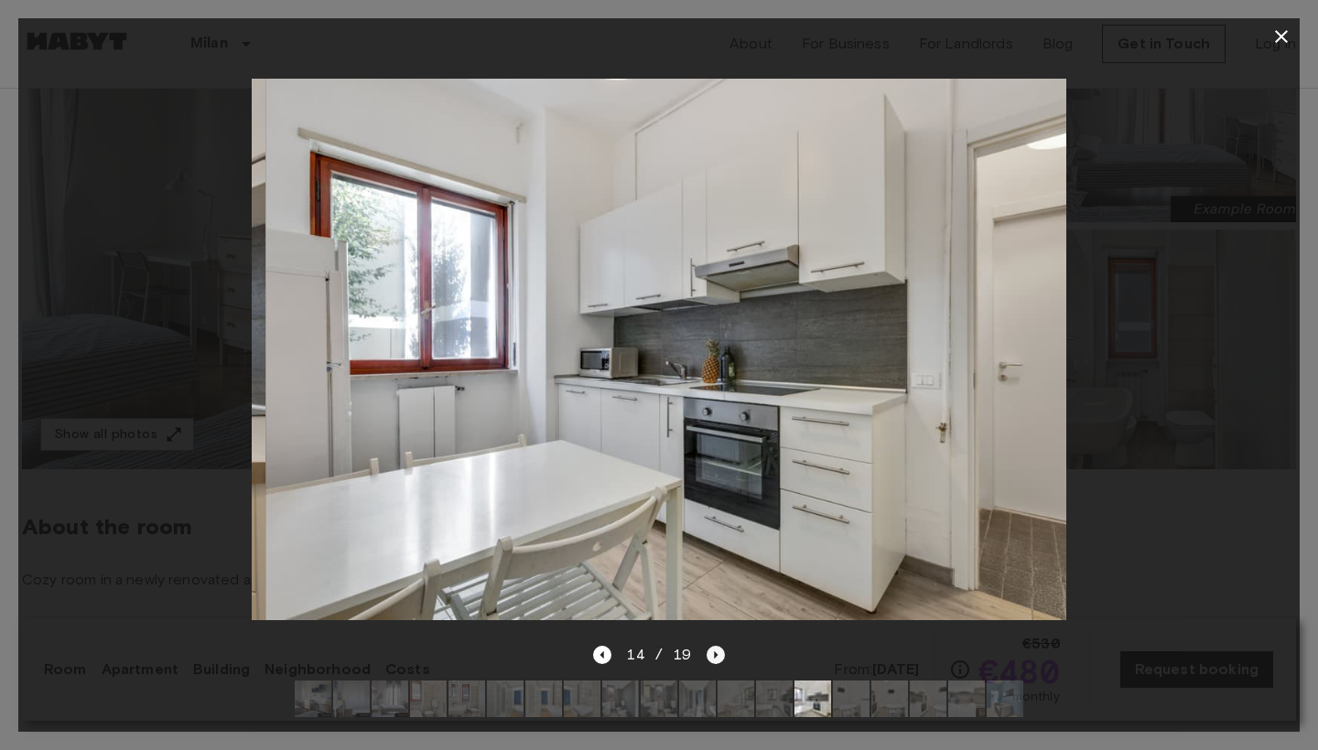
click at [711, 660] on icon "Next image" at bounding box center [715, 655] width 18 height 18
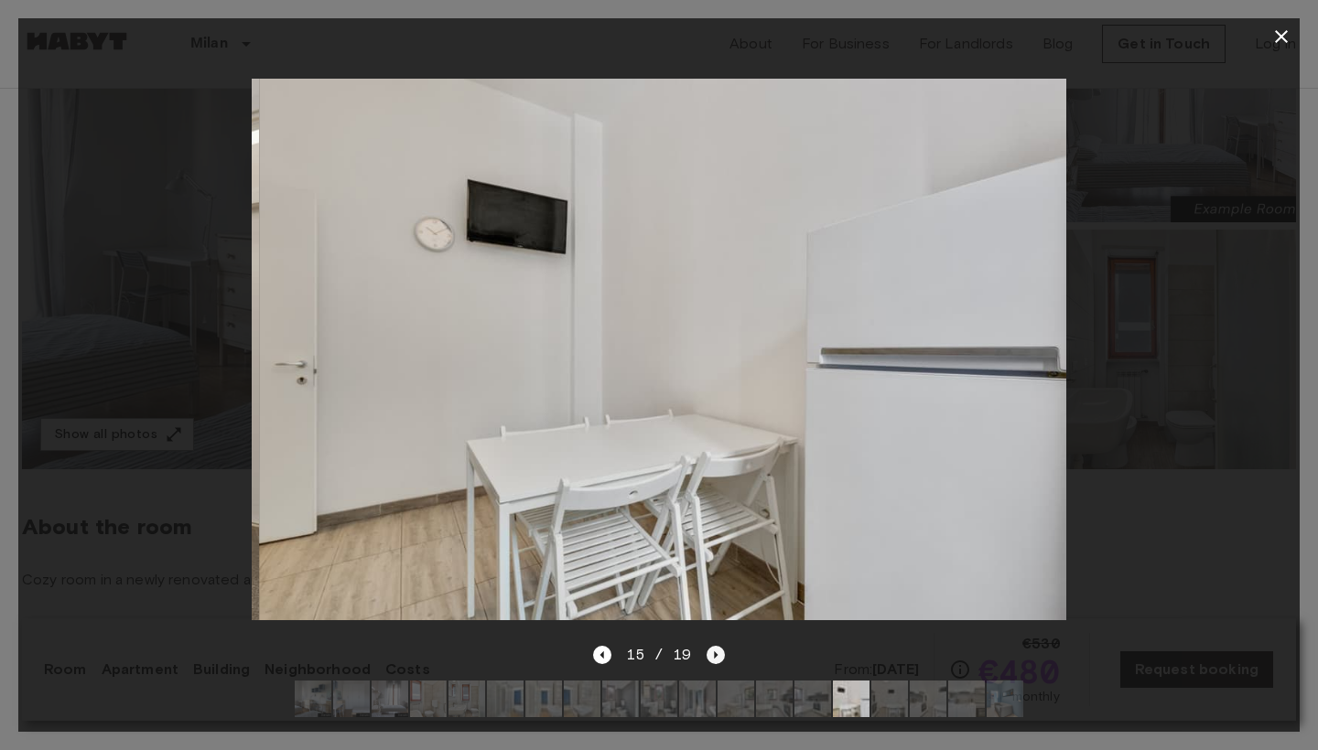
click at [711, 660] on icon "Next image" at bounding box center [715, 655] width 18 height 18
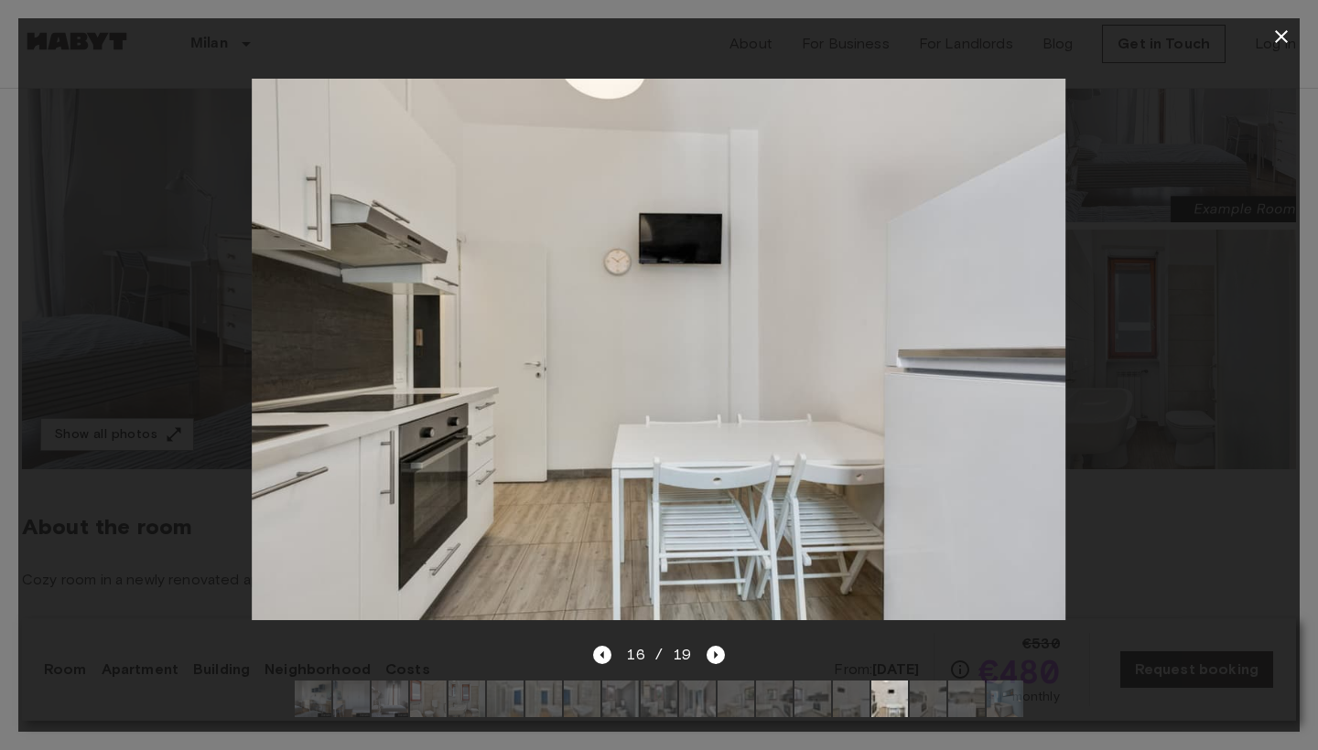
click at [1277, 38] on icon "button" at bounding box center [1281, 37] width 22 height 22
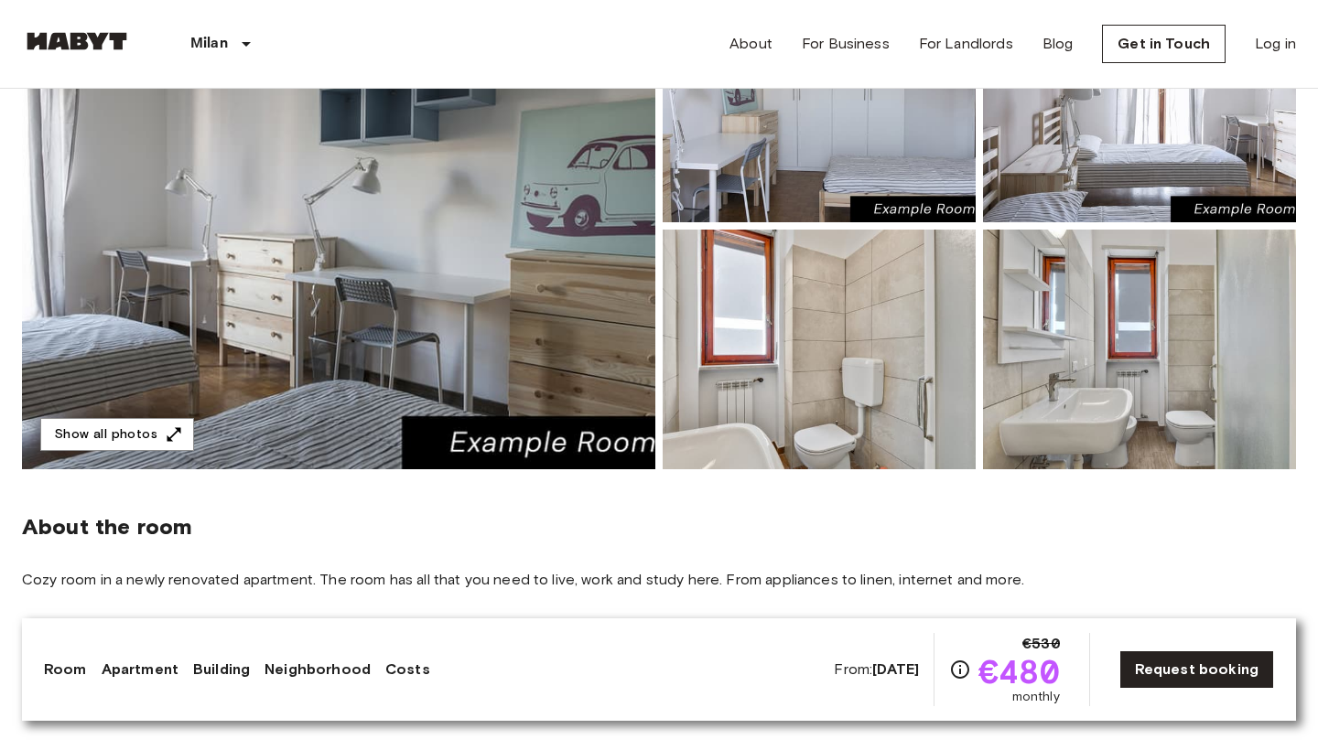
click at [469, 510] on div "About the room Cozy room in a newly renovated apartment. The room has all that …" at bounding box center [659, 586] width 1274 height 235
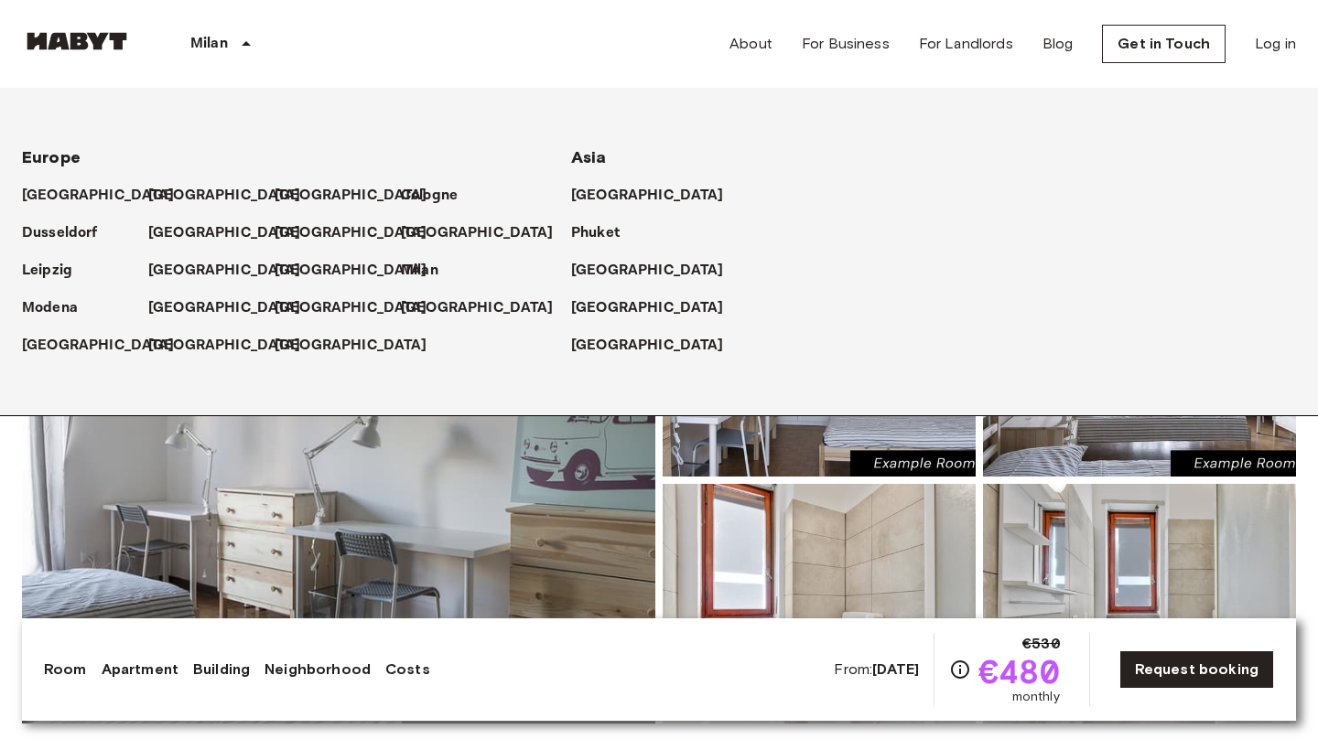
scroll to position [0, 0]
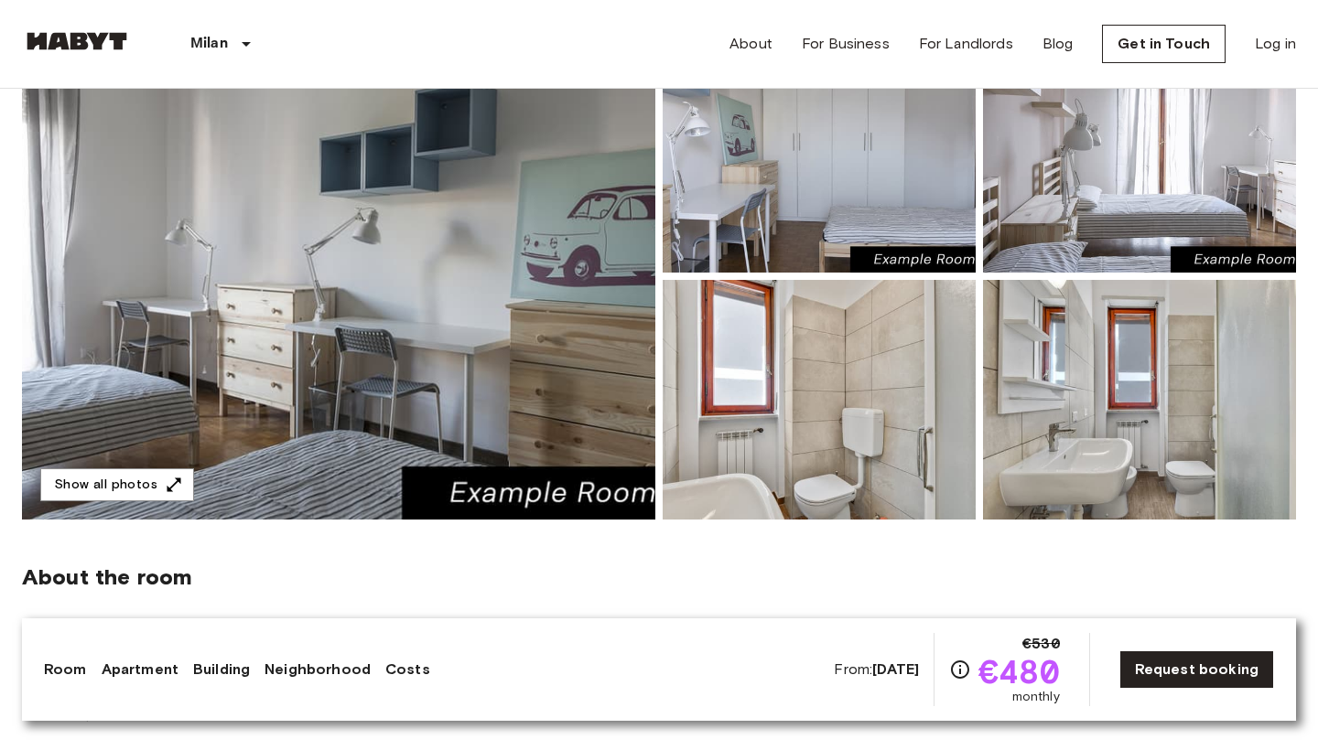
scroll to position [206, 0]
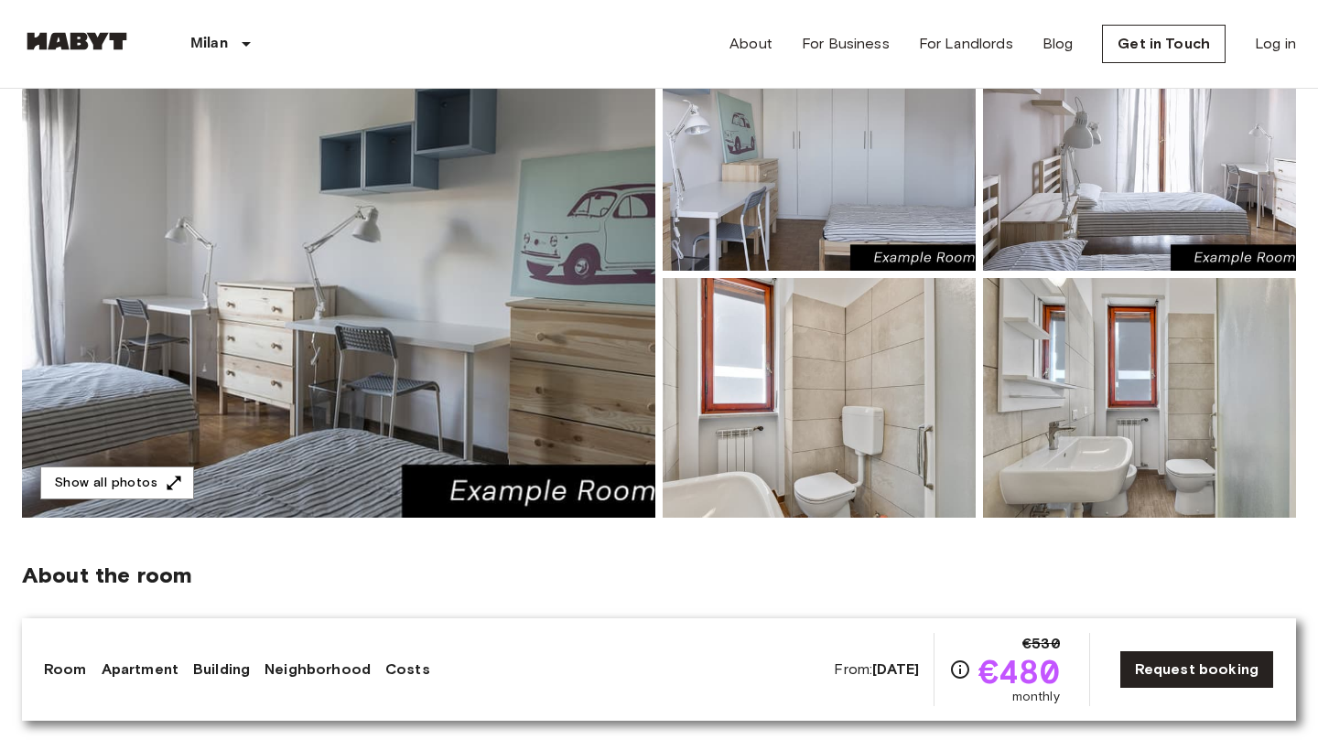
click at [440, 398] on img at bounding box center [338, 274] width 633 height 487
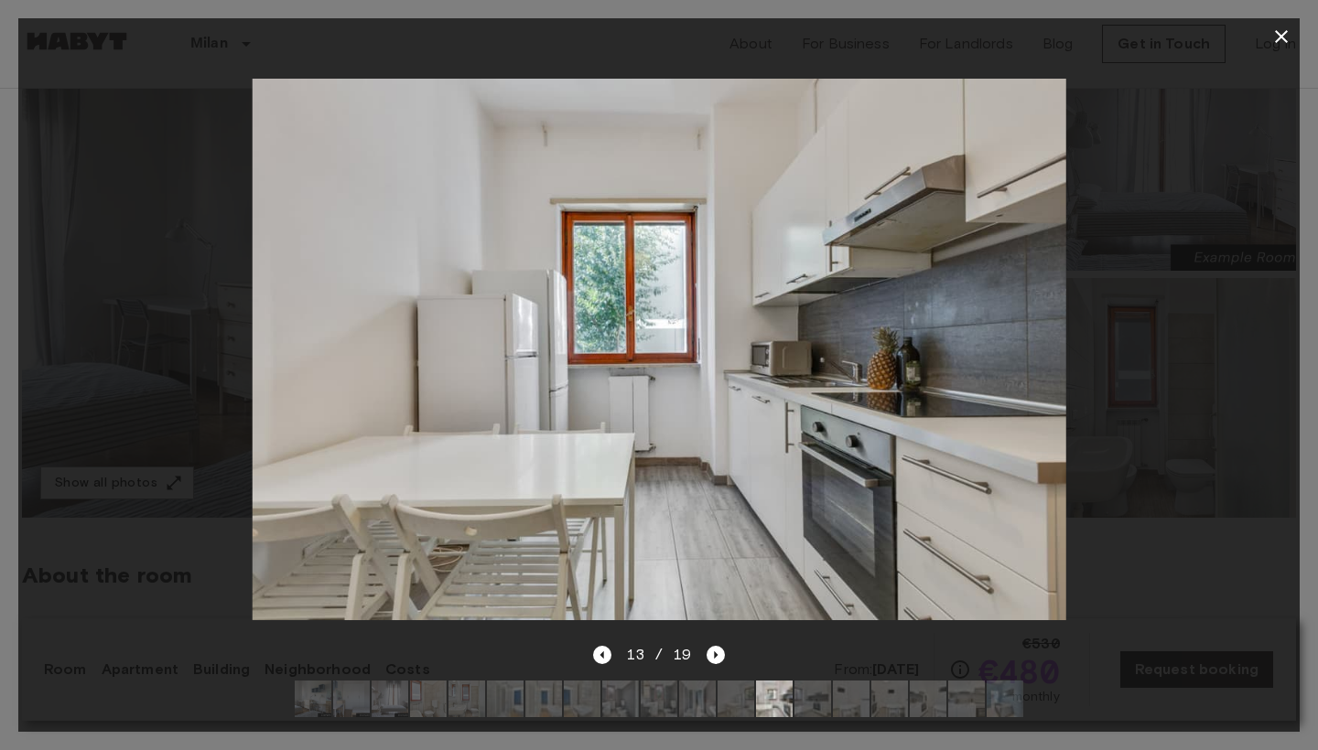
click at [1281, 37] on icon "button" at bounding box center [1281, 36] width 13 height 13
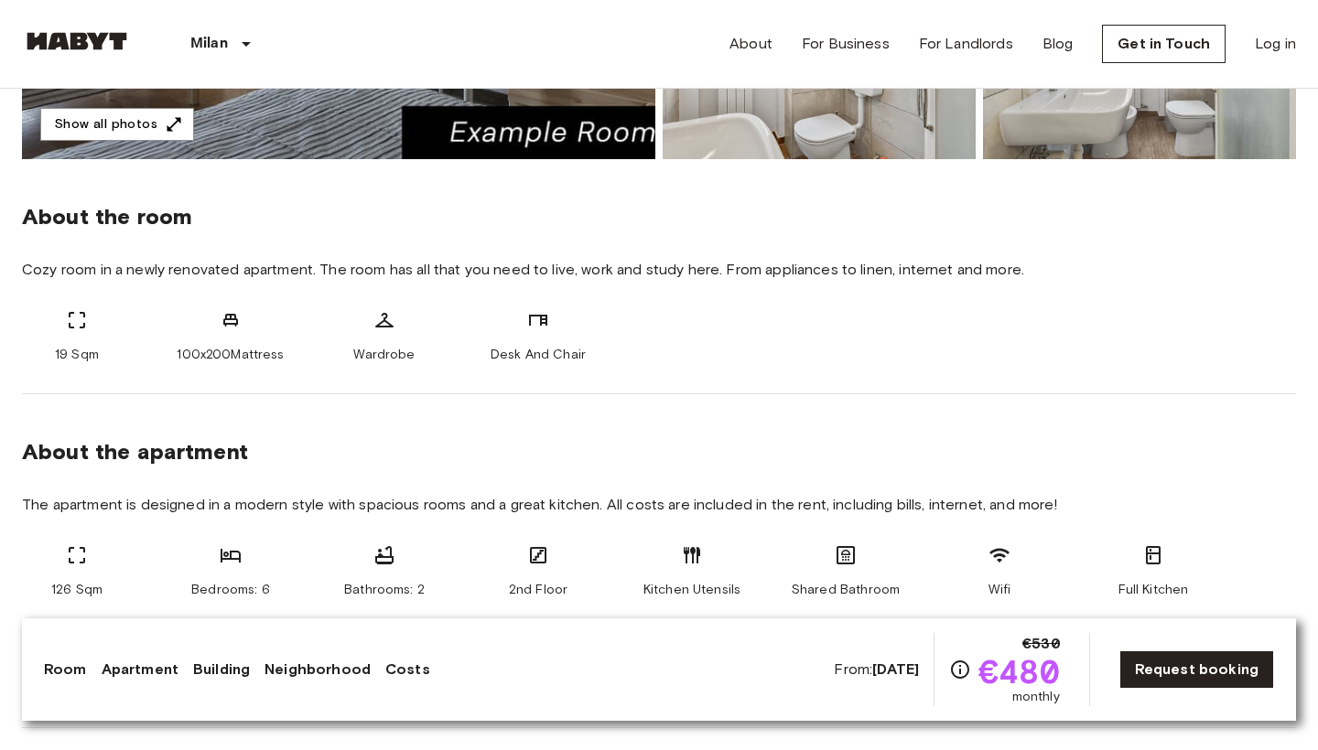
scroll to position [572, 0]
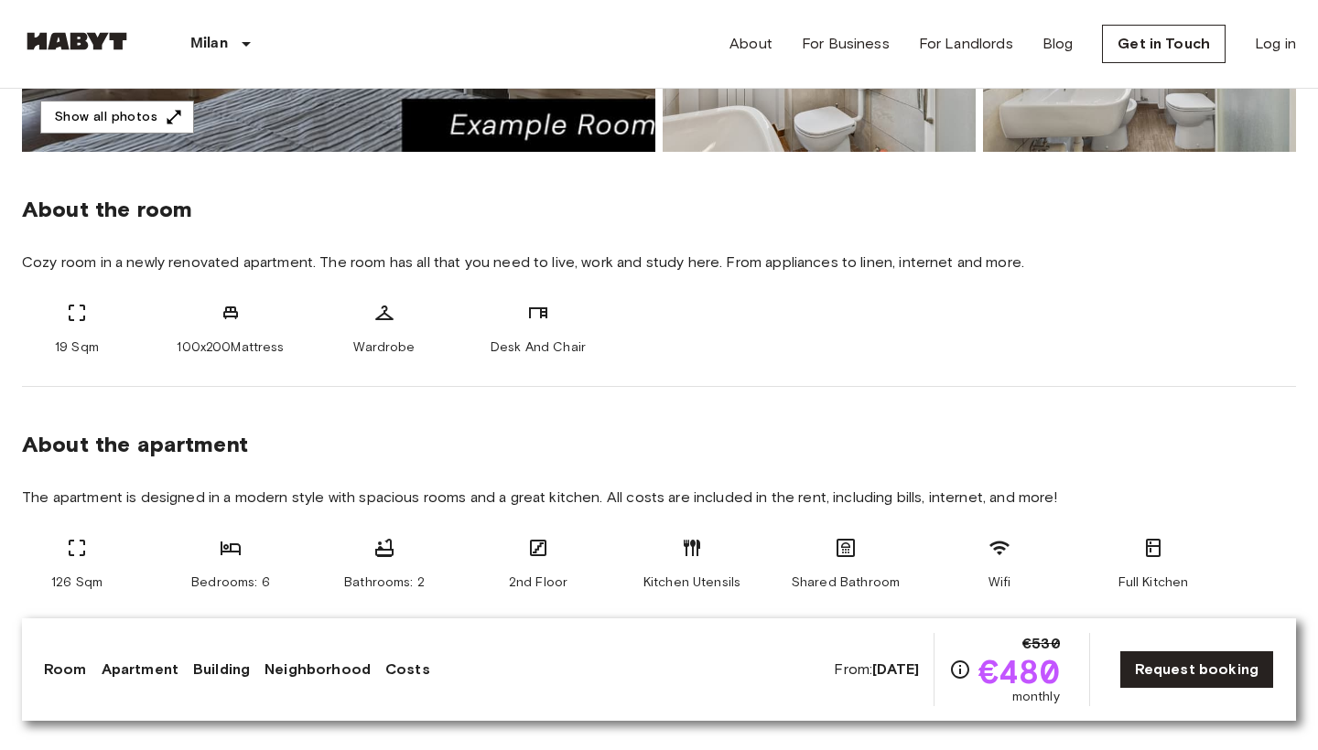
click at [64, 668] on link "Room" at bounding box center [65, 670] width 43 height 22
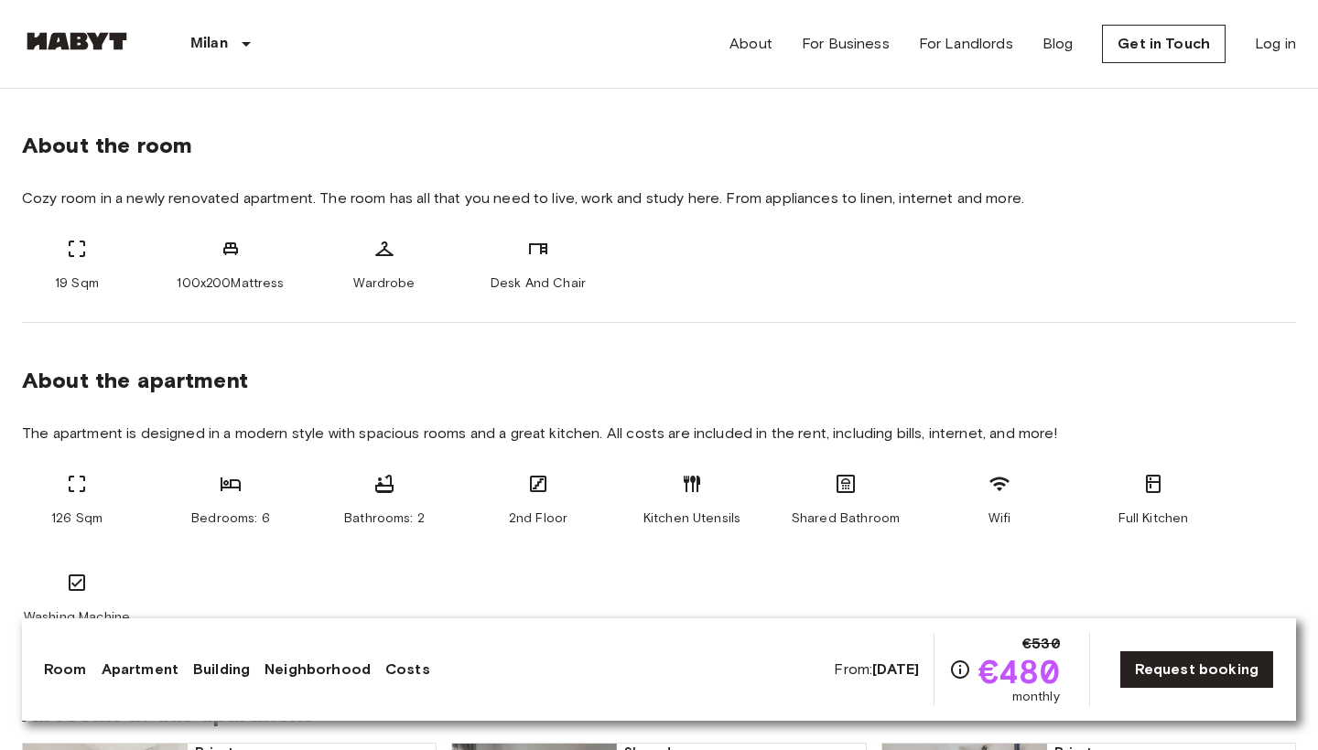
click at [136, 671] on link "Apartment" at bounding box center [140, 670] width 77 height 22
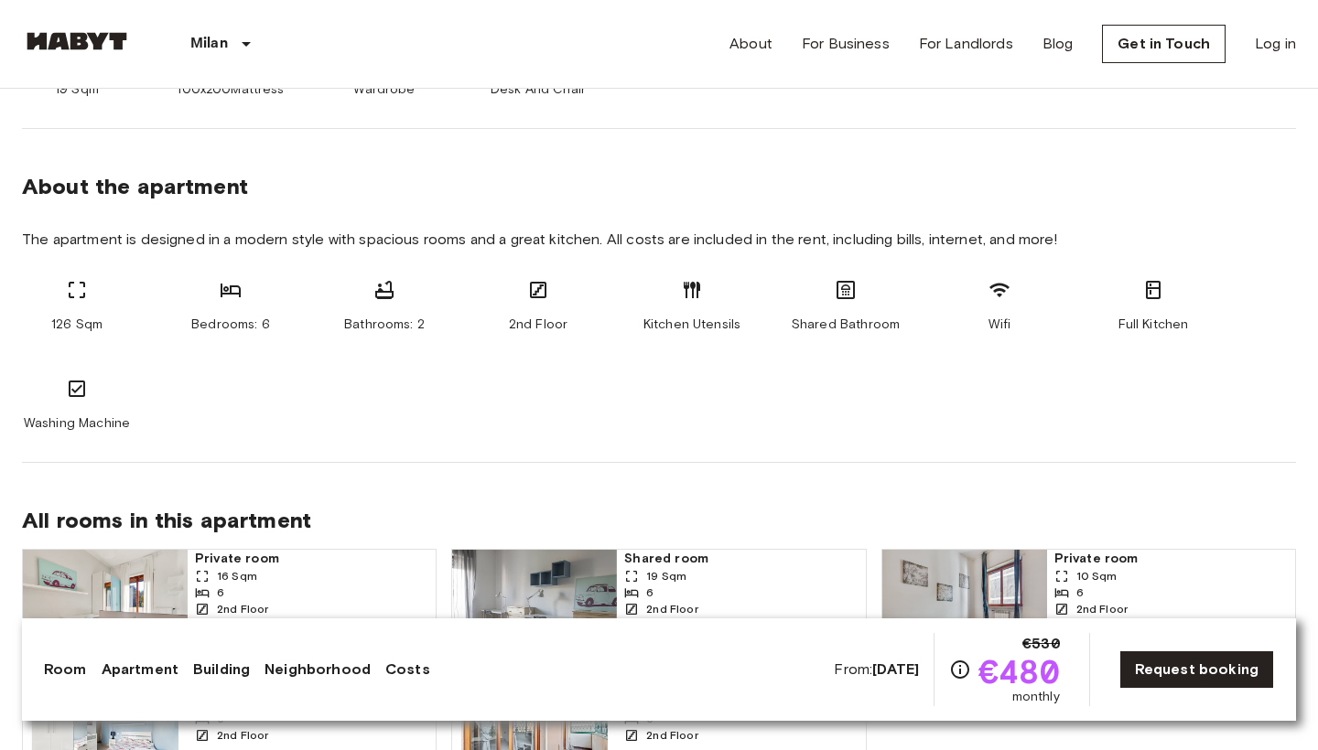
scroll to position [871, 0]
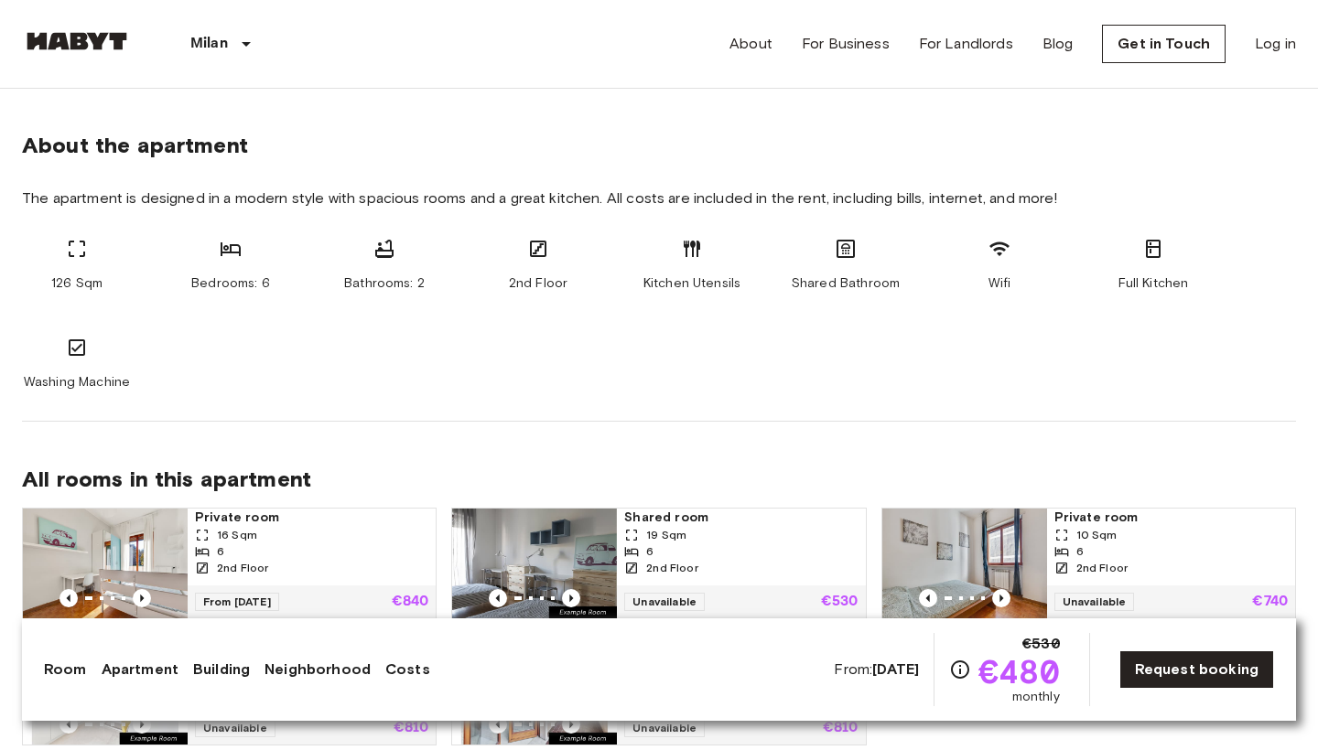
click at [240, 670] on link "Building" at bounding box center [221, 670] width 57 height 22
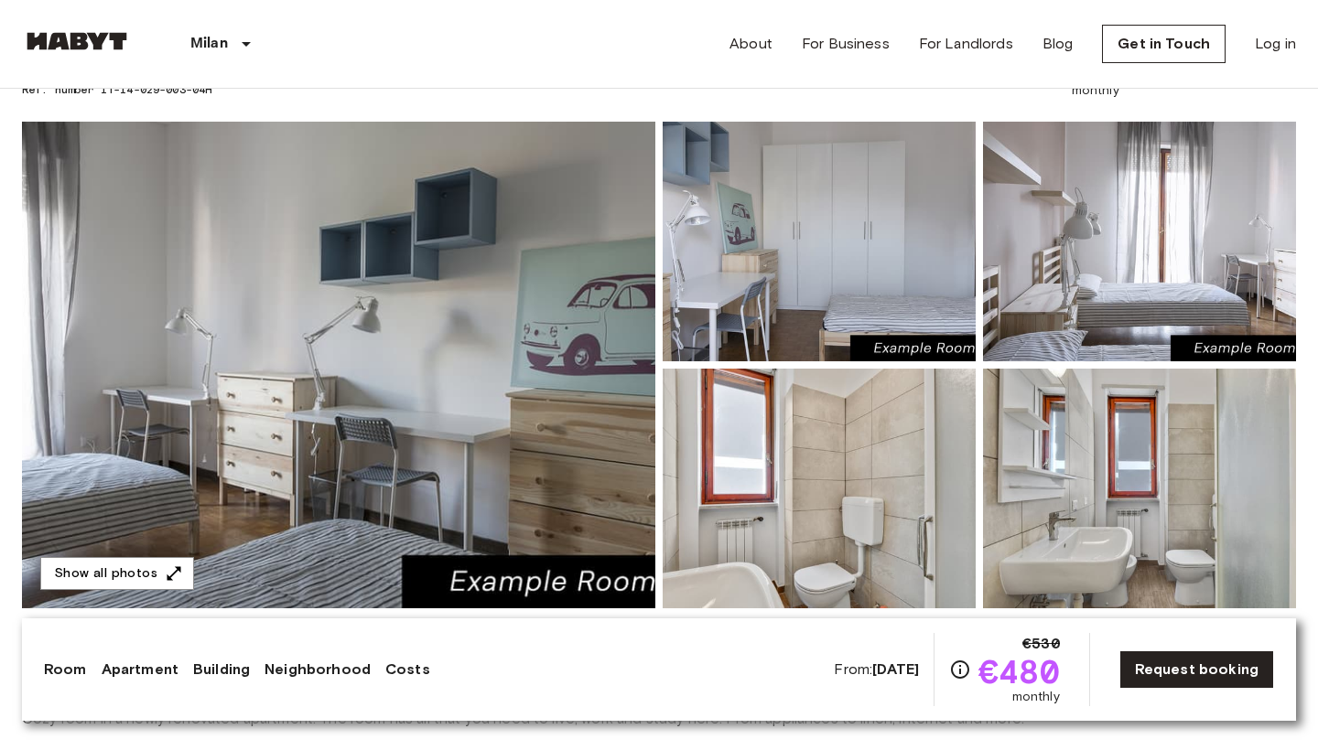
scroll to position [0, 0]
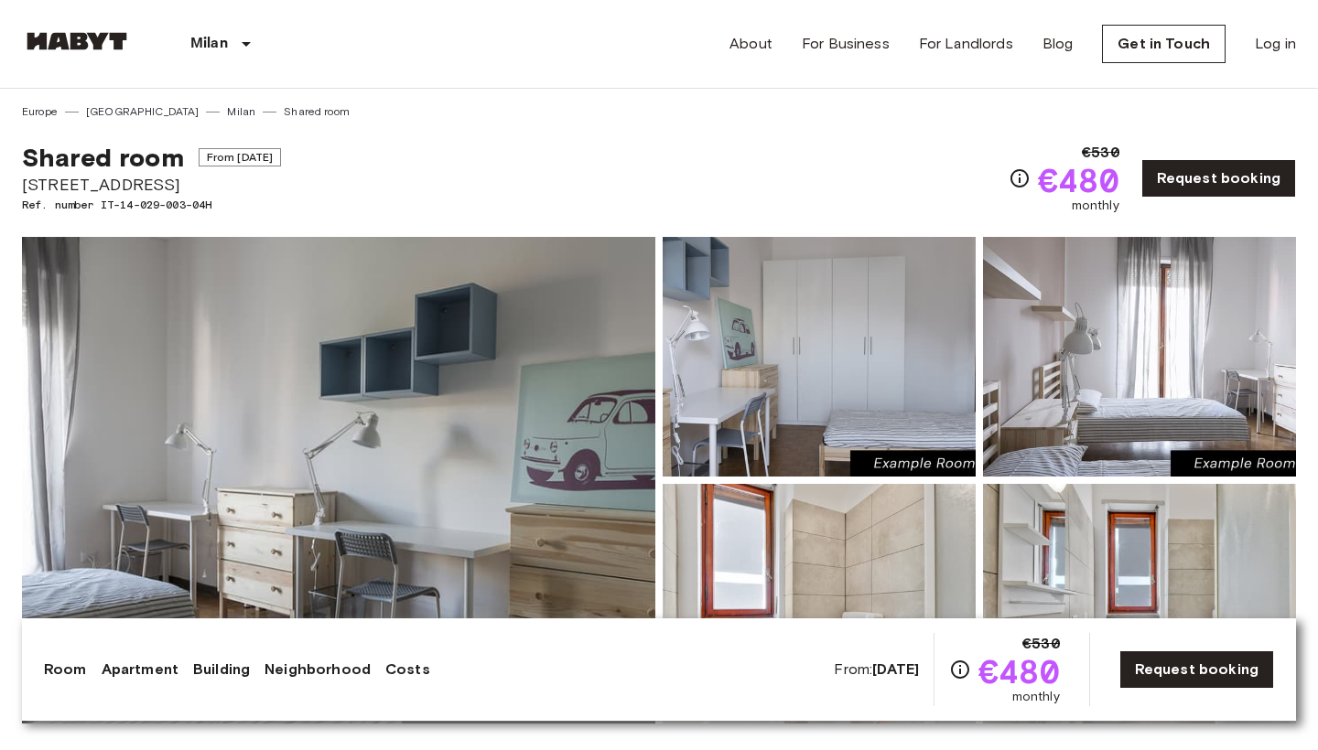
click at [326, 673] on link "Neighborhood" at bounding box center [317, 670] width 106 height 22
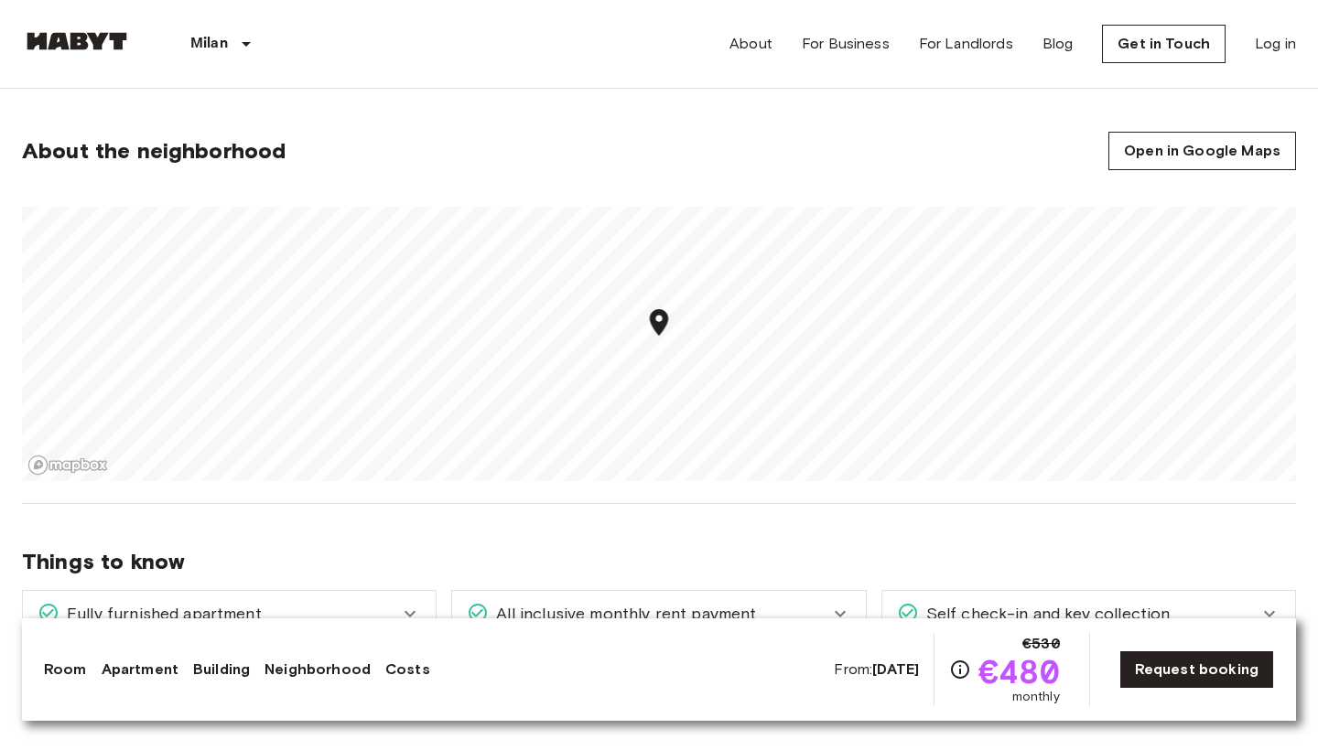
click at [415, 666] on link "Costs" at bounding box center [407, 670] width 45 height 22
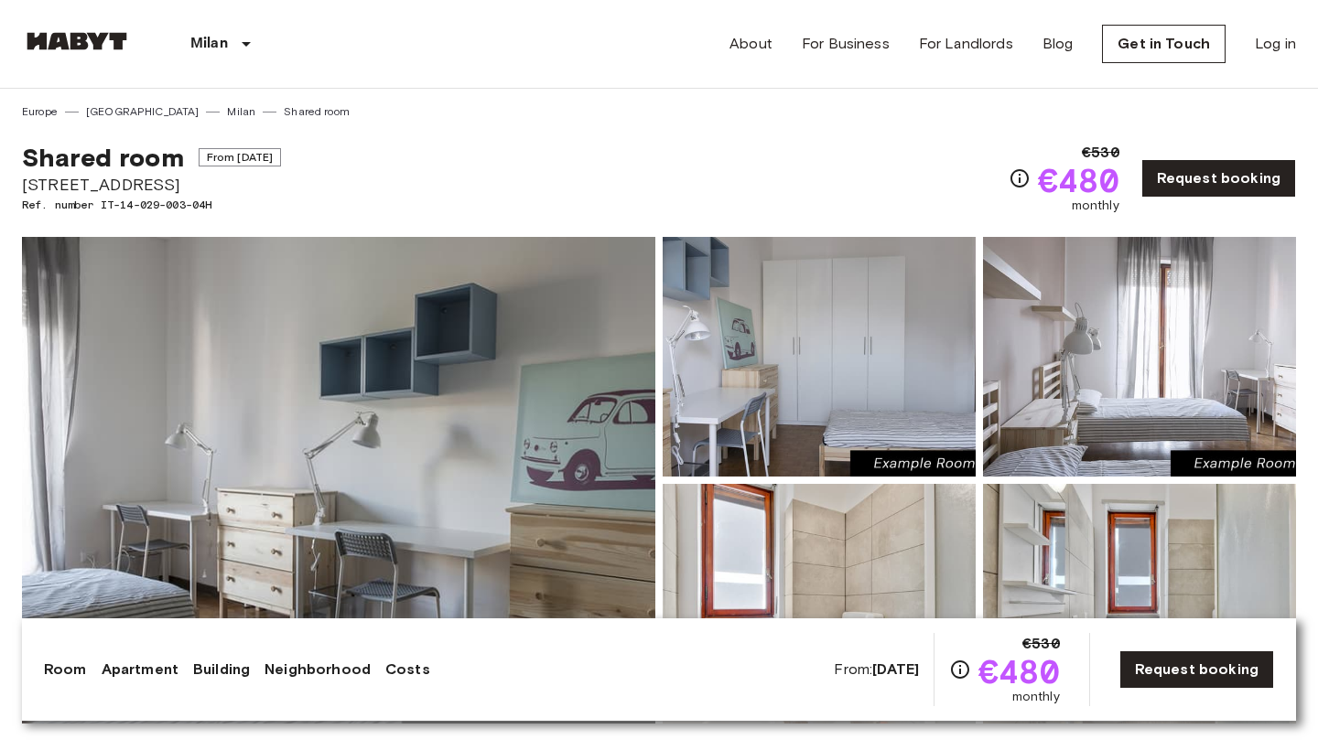
click at [672, 146] on div "Shared room From Sep 19 2025 Via Orti 29 Ref. number IT-14-029-003-04H €530 €48…" at bounding box center [659, 167] width 1274 height 95
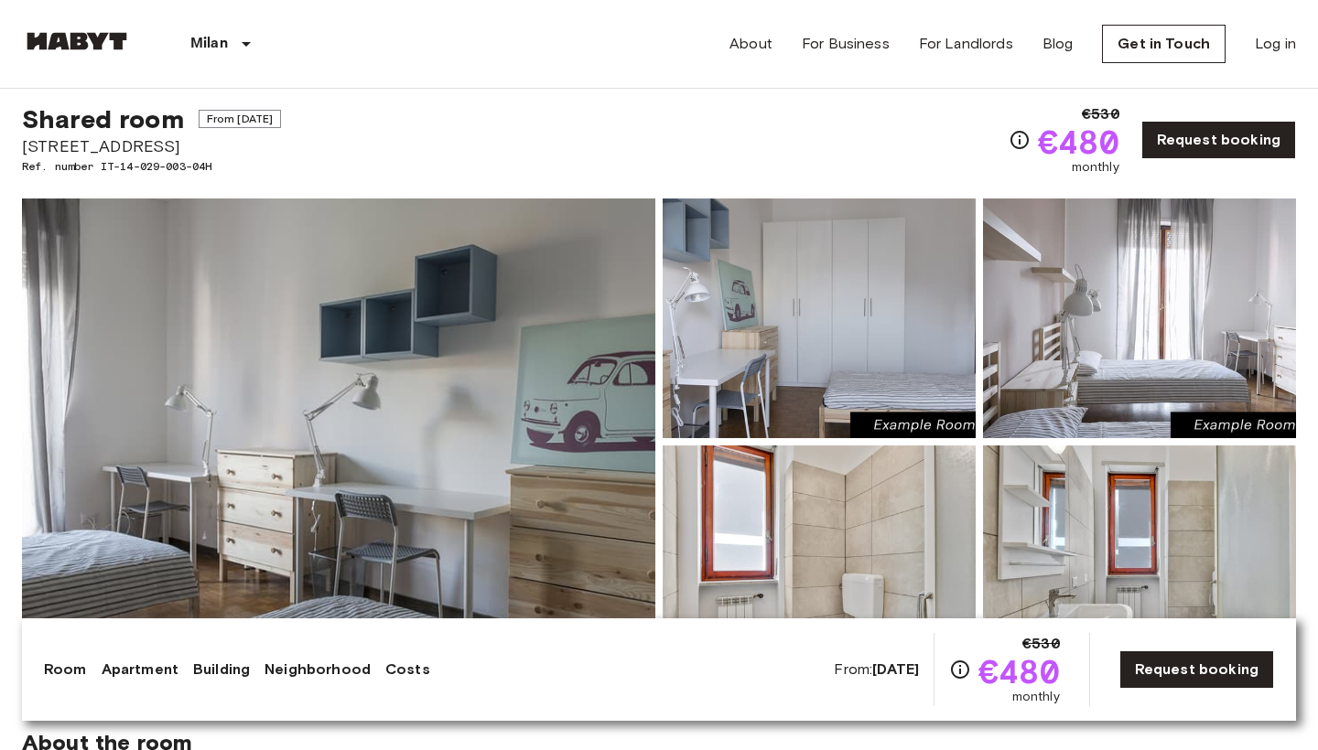
scroll to position [38, 0]
click at [1198, 142] on link "Request booking" at bounding box center [1218, 140] width 155 height 38
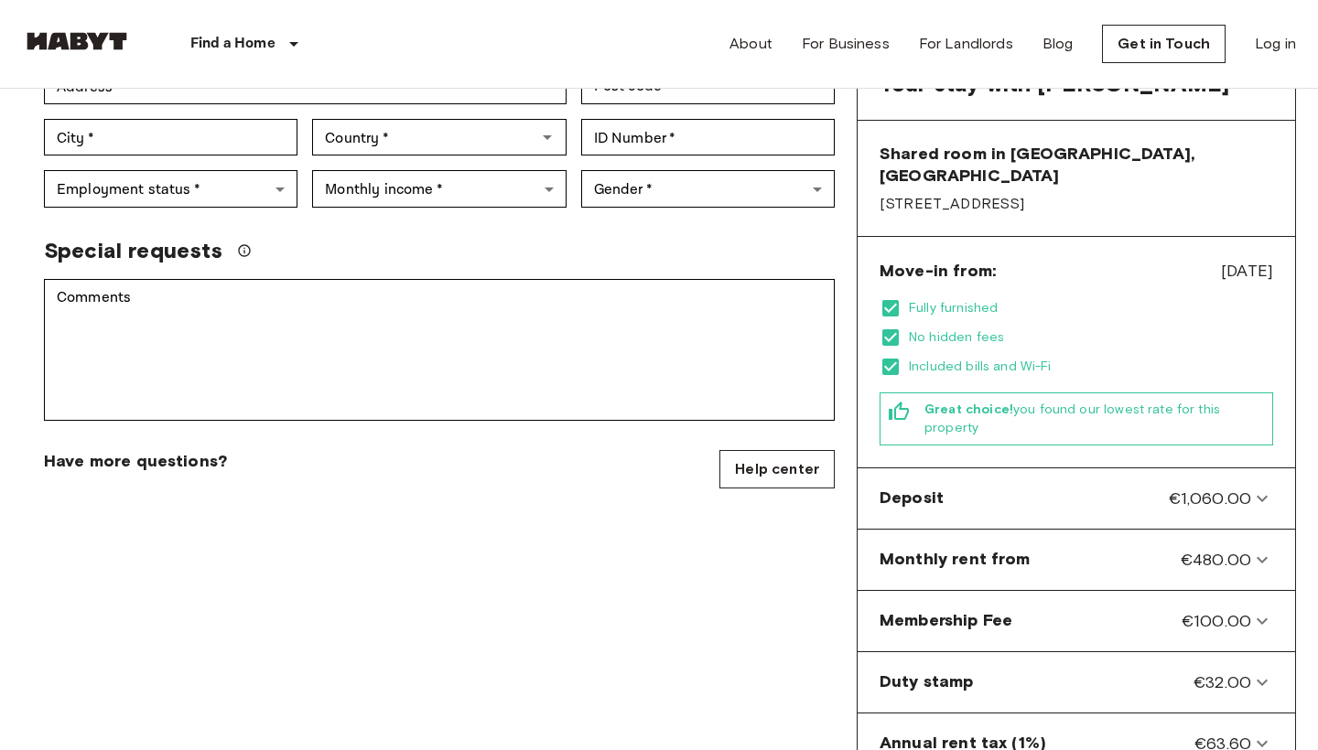
scroll to position [404, 0]
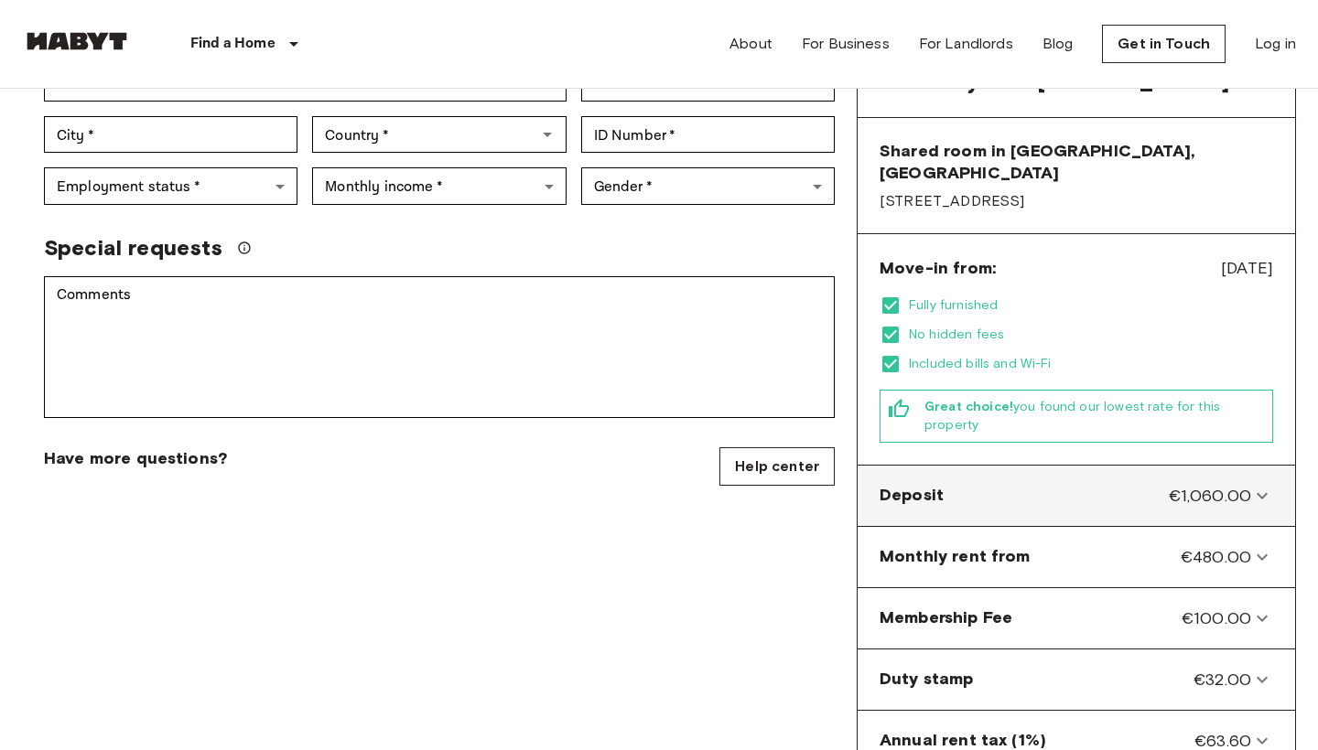
click at [1264, 485] on icon at bounding box center [1262, 496] width 22 height 22
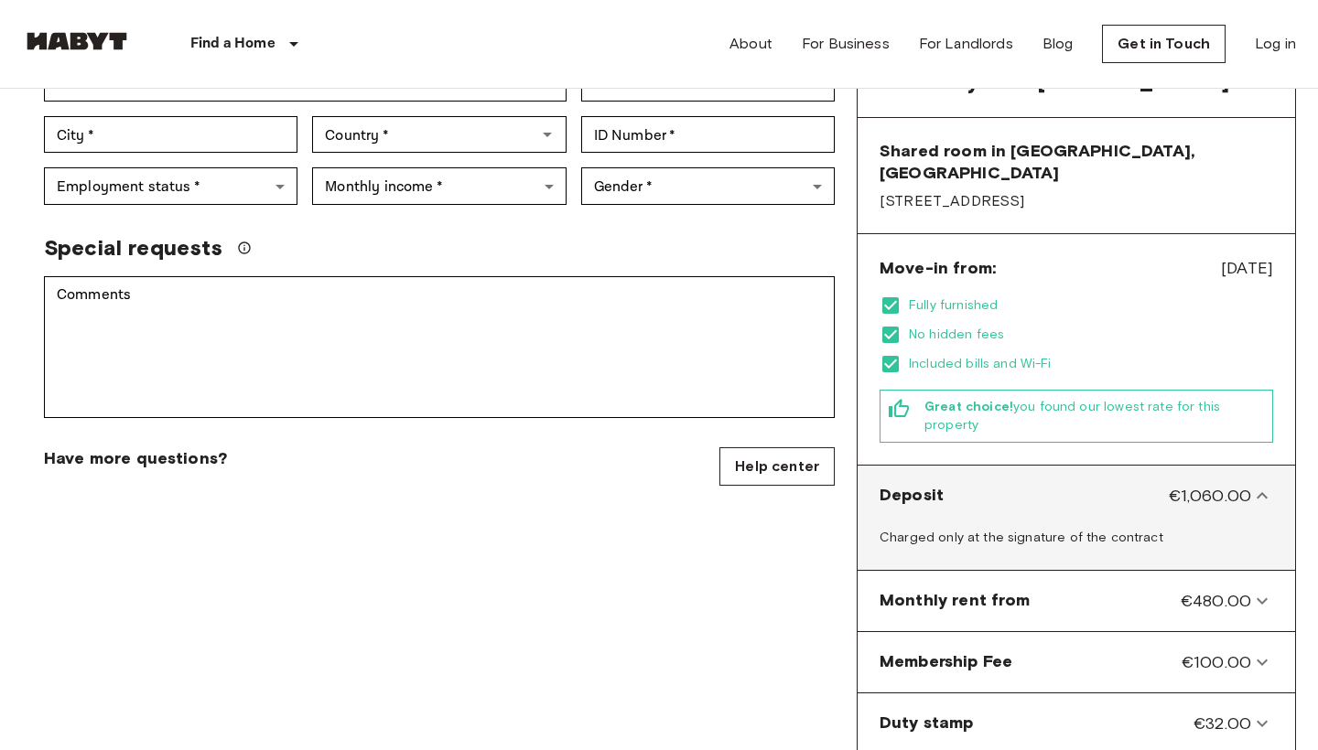
click at [1264, 485] on icon at bounding box center [1262, 496] width 22 height 22
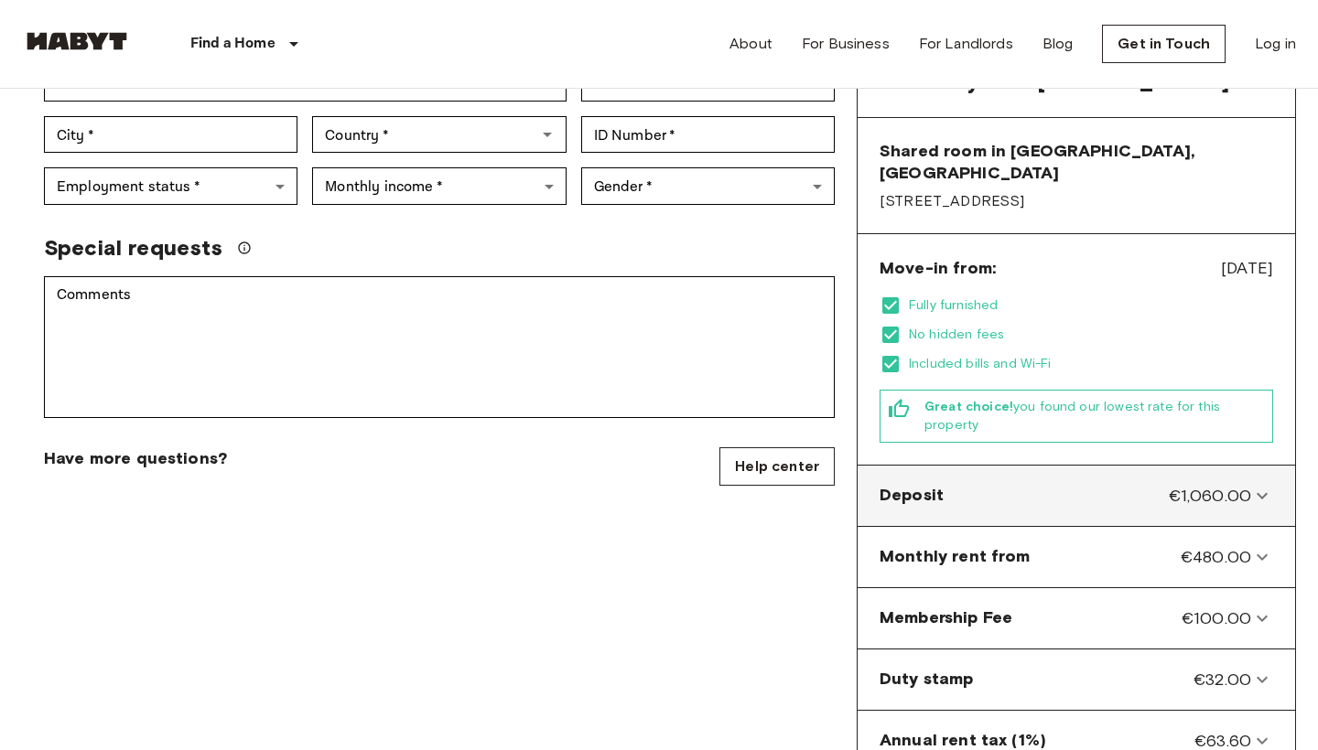
click at [1264, 485] on icon at bounding box center [1262, 496] width 22 height 22
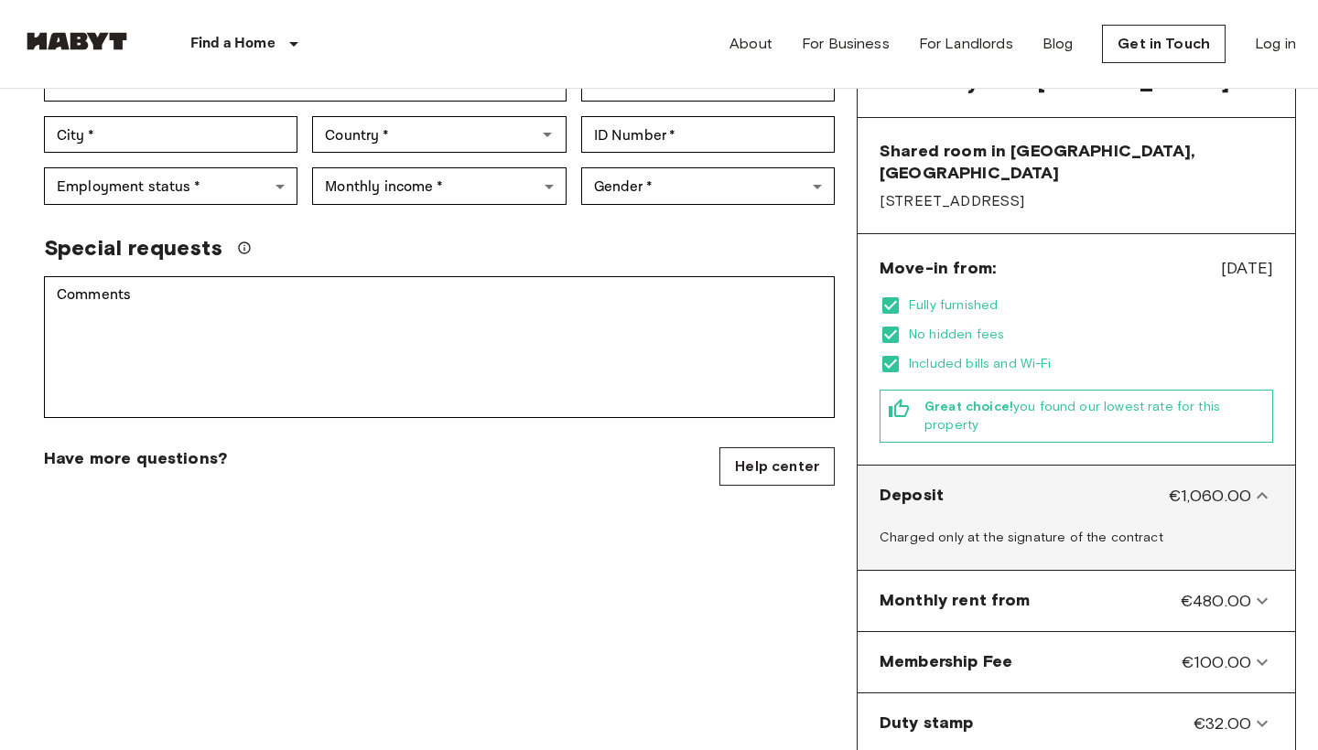
click at [1264, 485] on icon at bounding box center [1262, 496] width 22 height 22
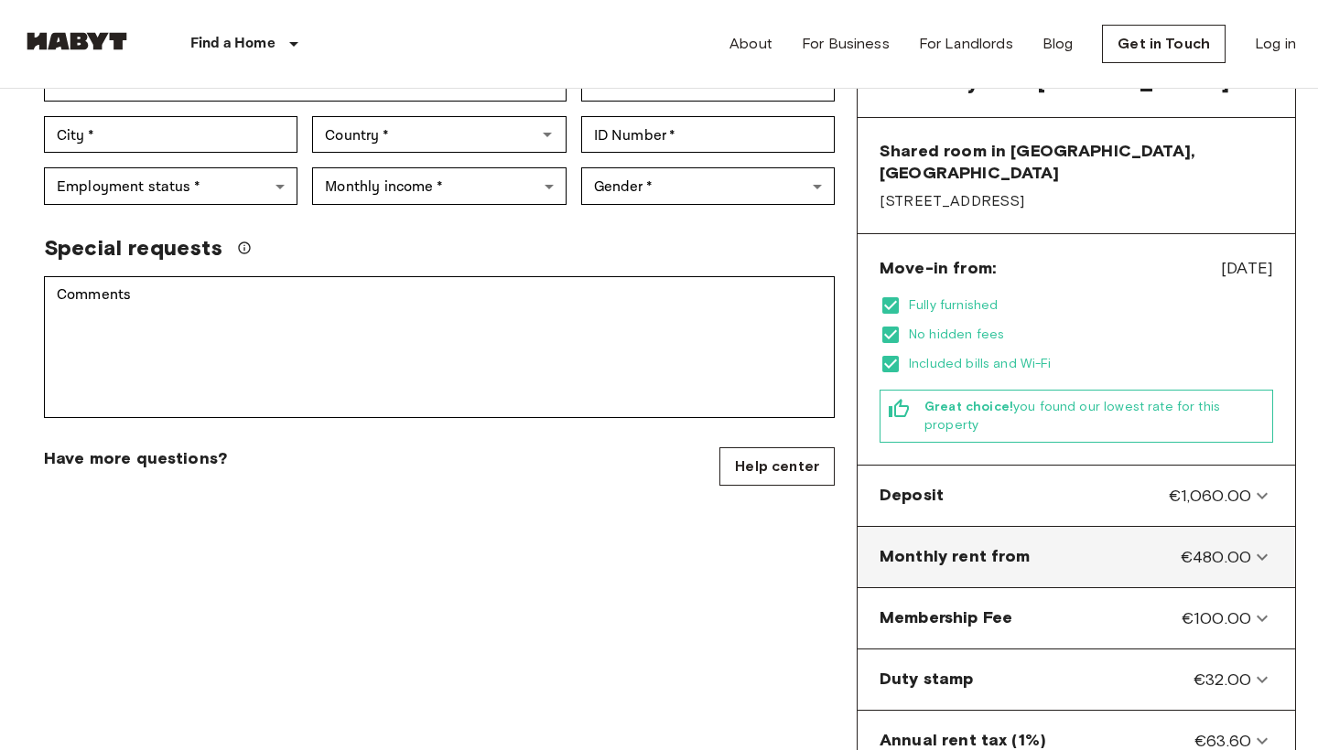
click at [1256, 546] on icon at bounding box center [1262, 557] width 22 height 22
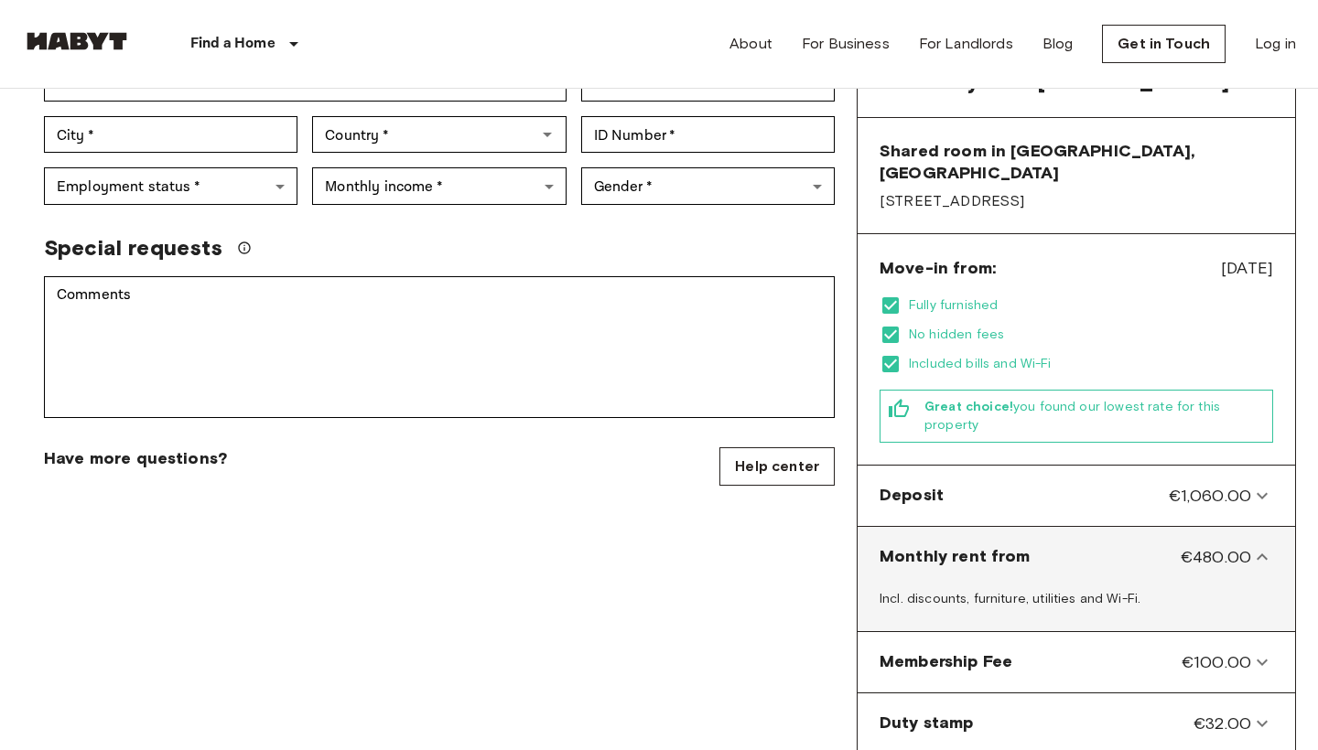
click at [1256, 546] on icon at bounding box center [1262, 557] width 22 height 22
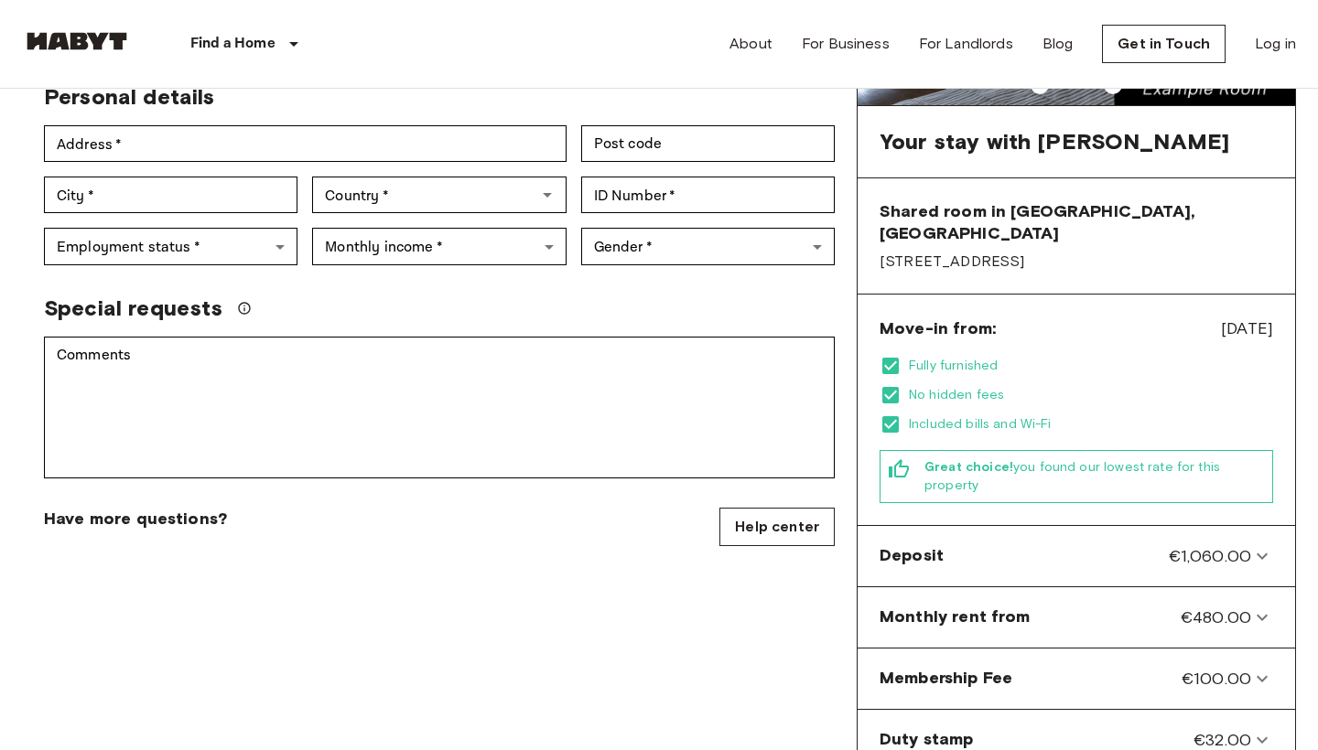
scroll to position [53, 0]
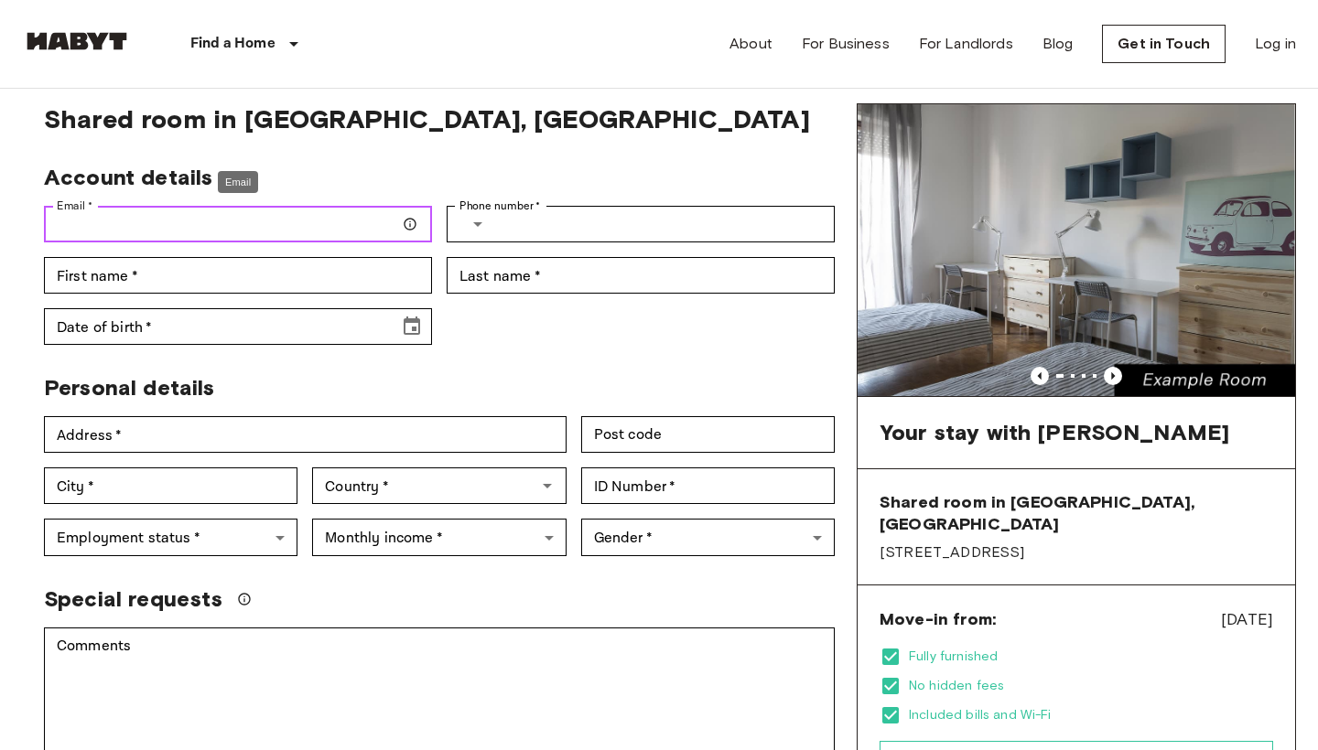
type input "*"
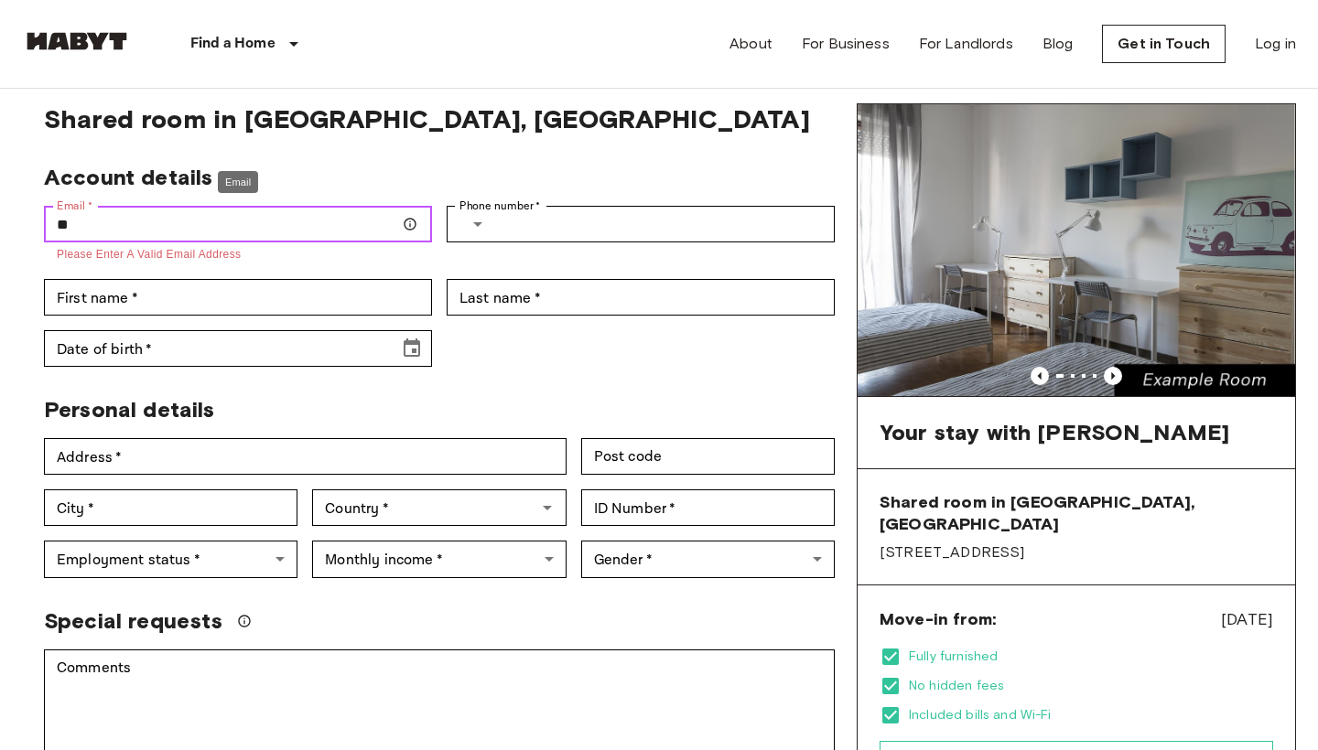
type input "*"
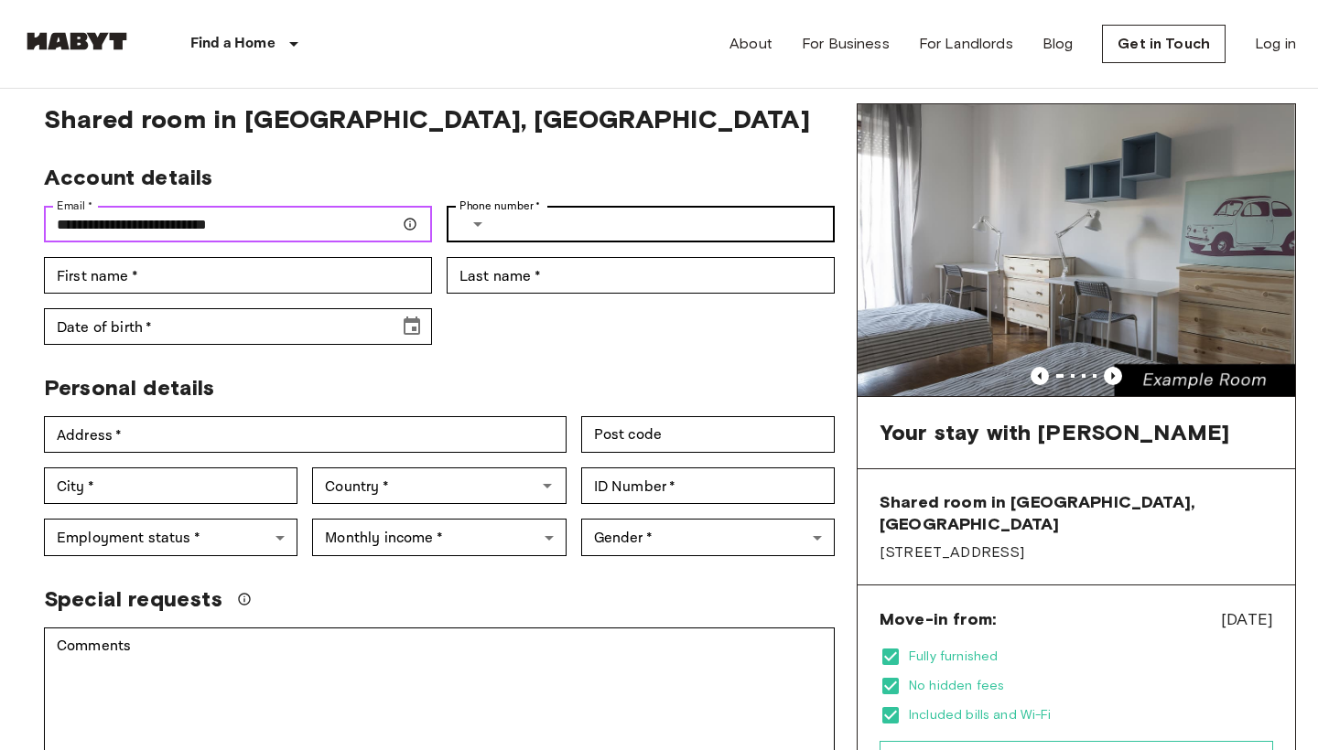
type input "**********"
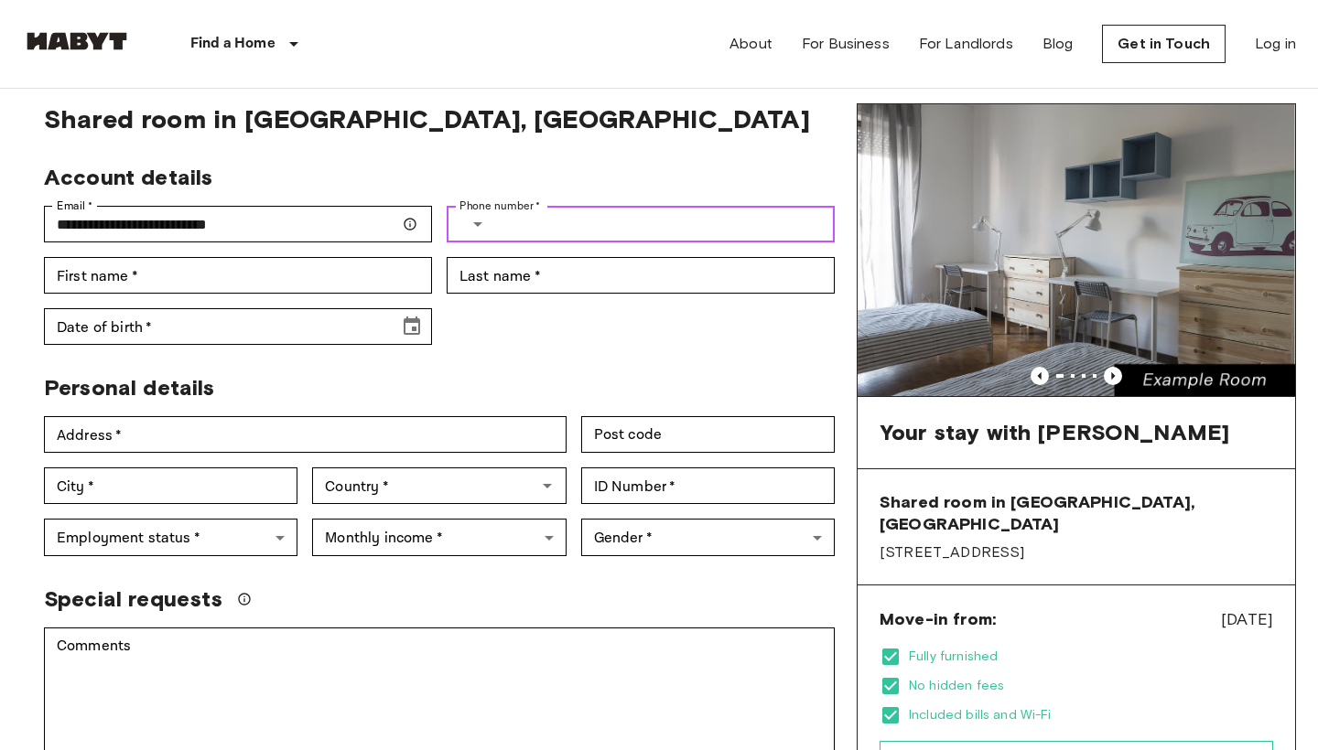
type input "*"
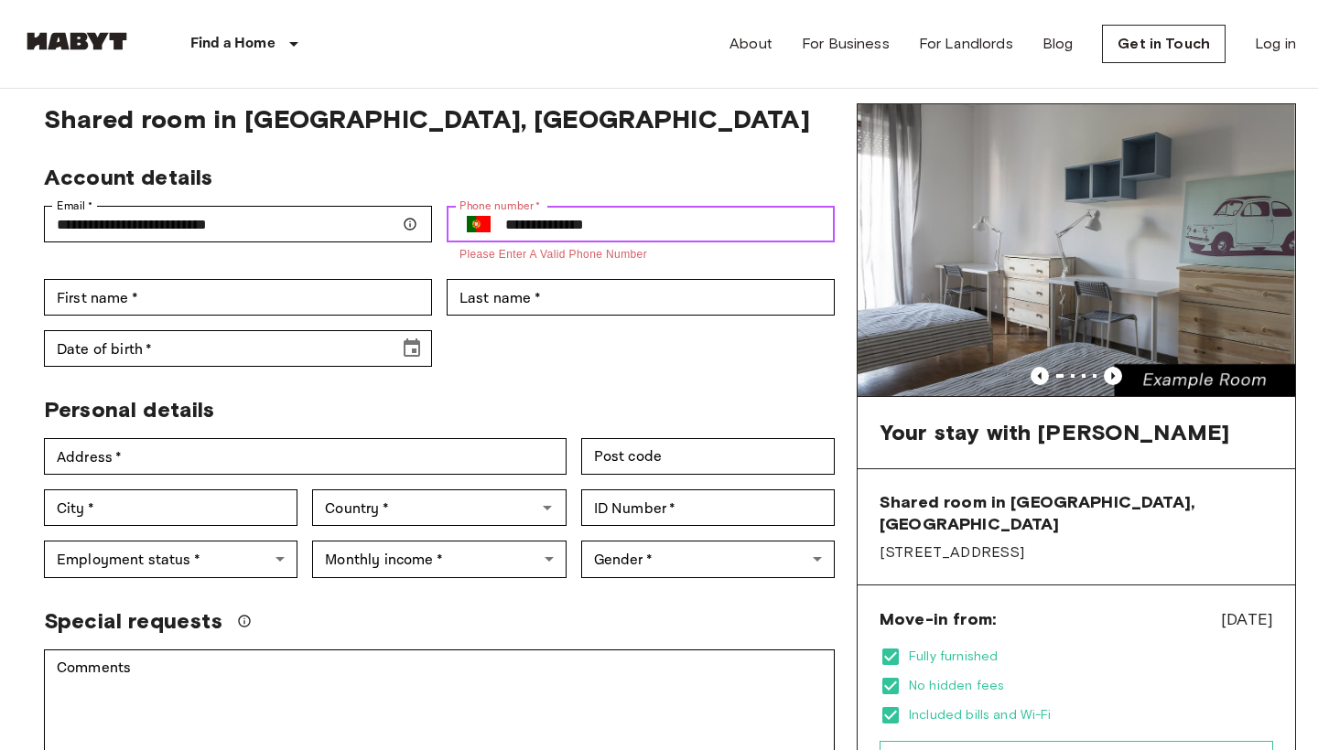
click at [620, 228] on input "**********" at bounding box center [669, 224] width 329 height 37
type input "*"
click at [496, 226] on button "Select country" at bounding box center [478, 224] width 38 height 38
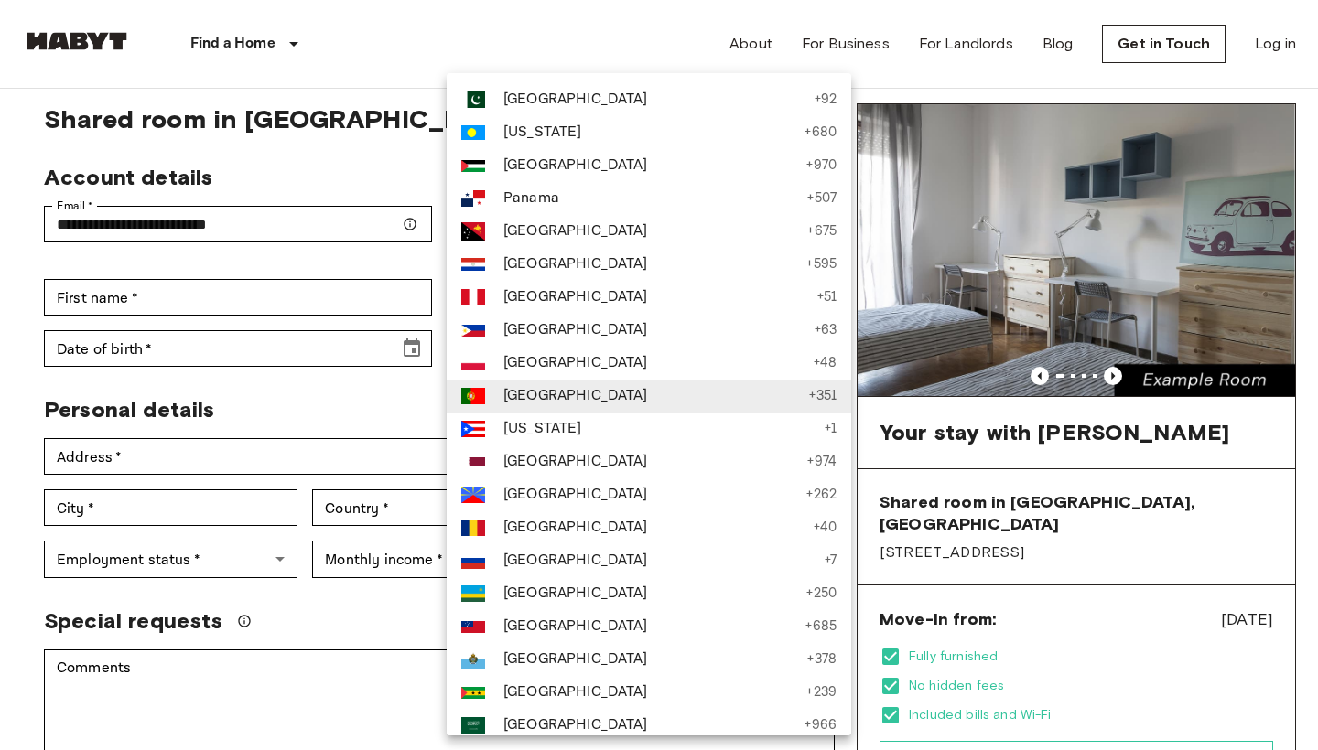
scroll to position [2954, 0]
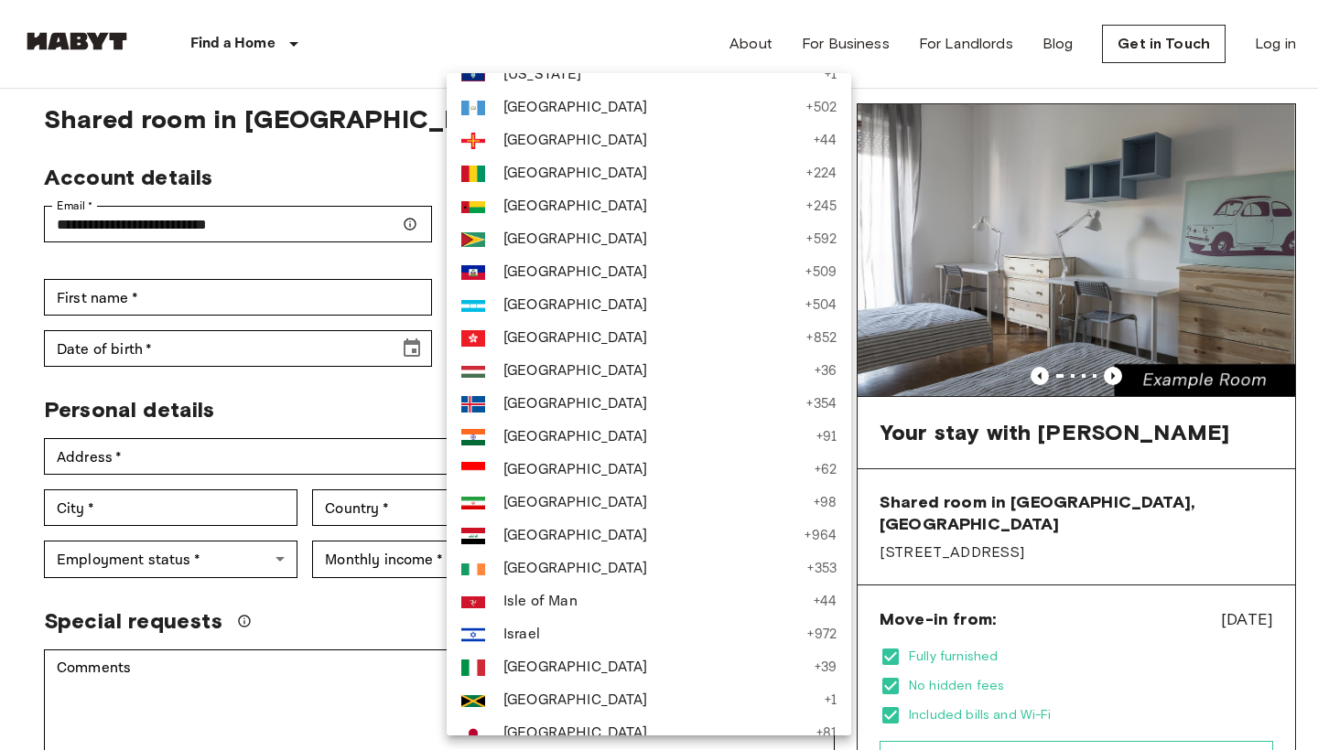
click at [492, 658] on li "Italy + 39" at bounding box center [649, 668] width 404 height 33
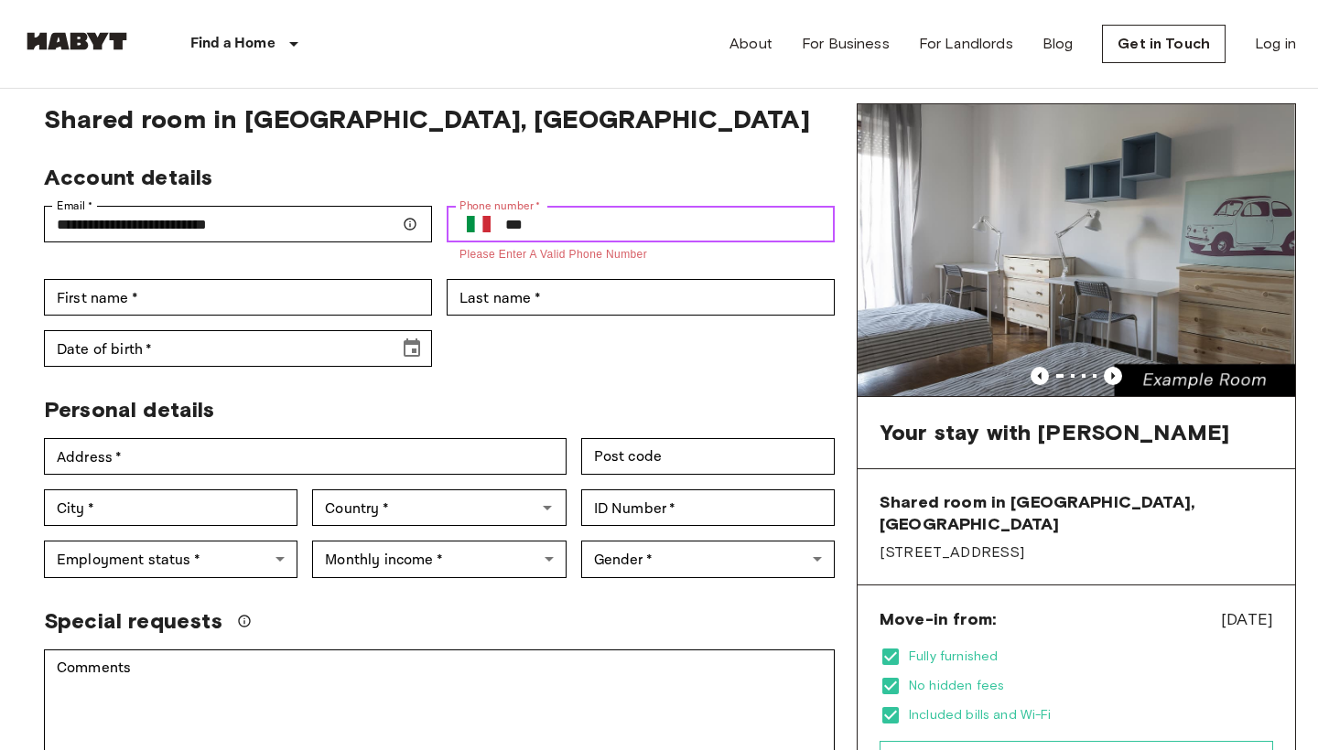
click at [598, 227] on input "***" at bounding box center [669, 224] width 329 height 37
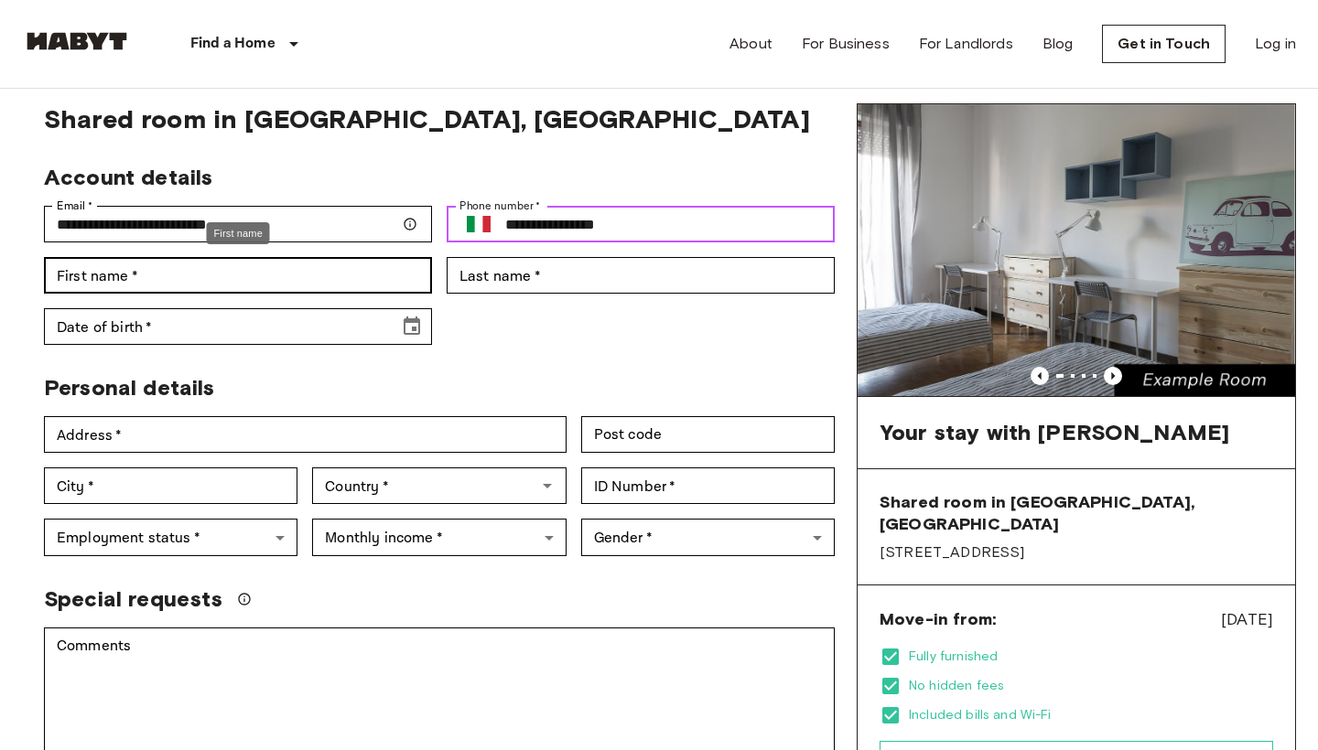
type input "**********"
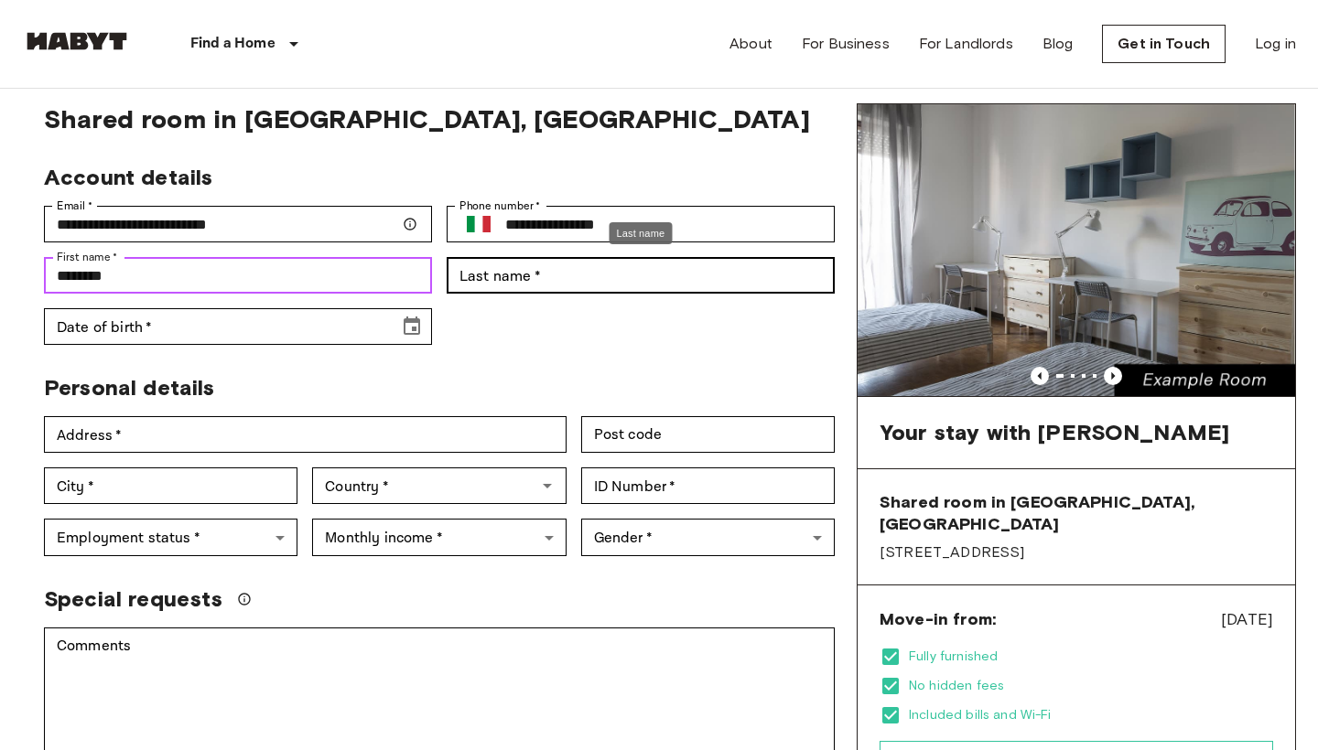
type input "********"
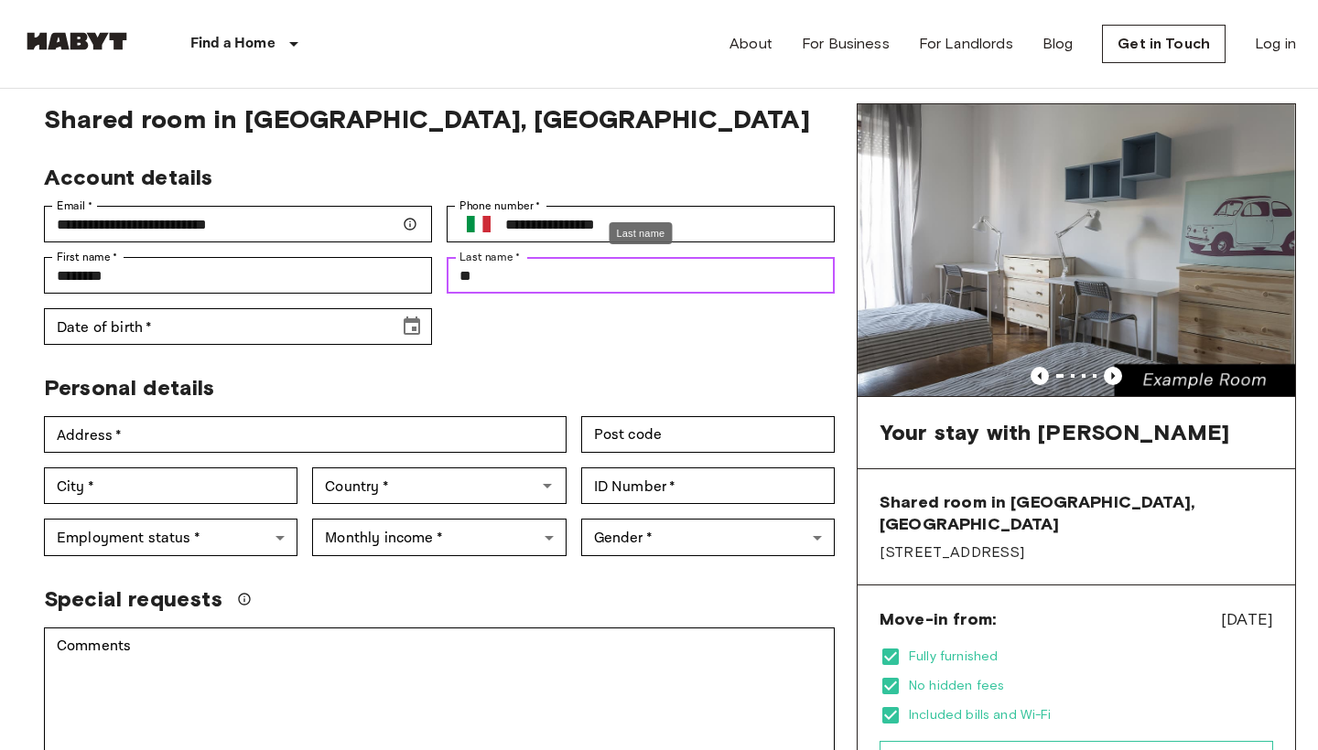
type input "*"
type input "***"
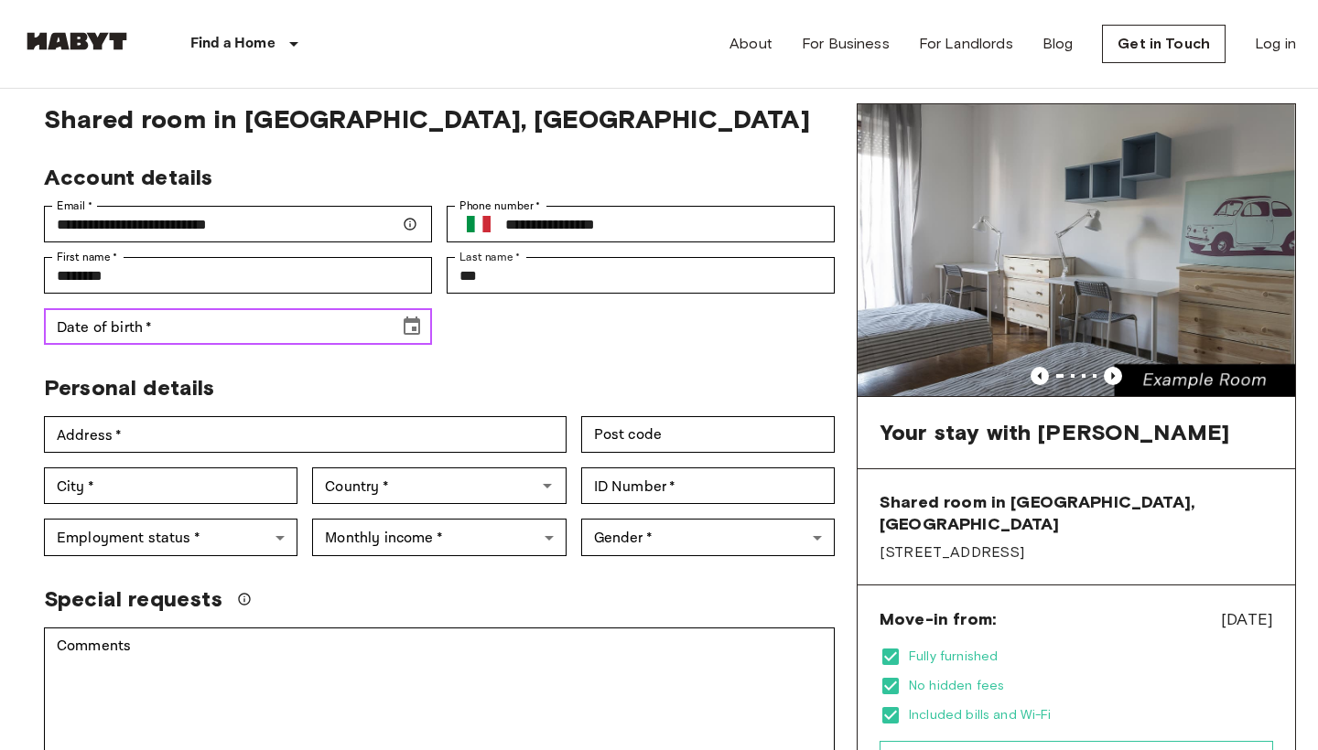
click at [412, 331] on icon "Choose date" at bounding box center [412, 326] width 16 height 18
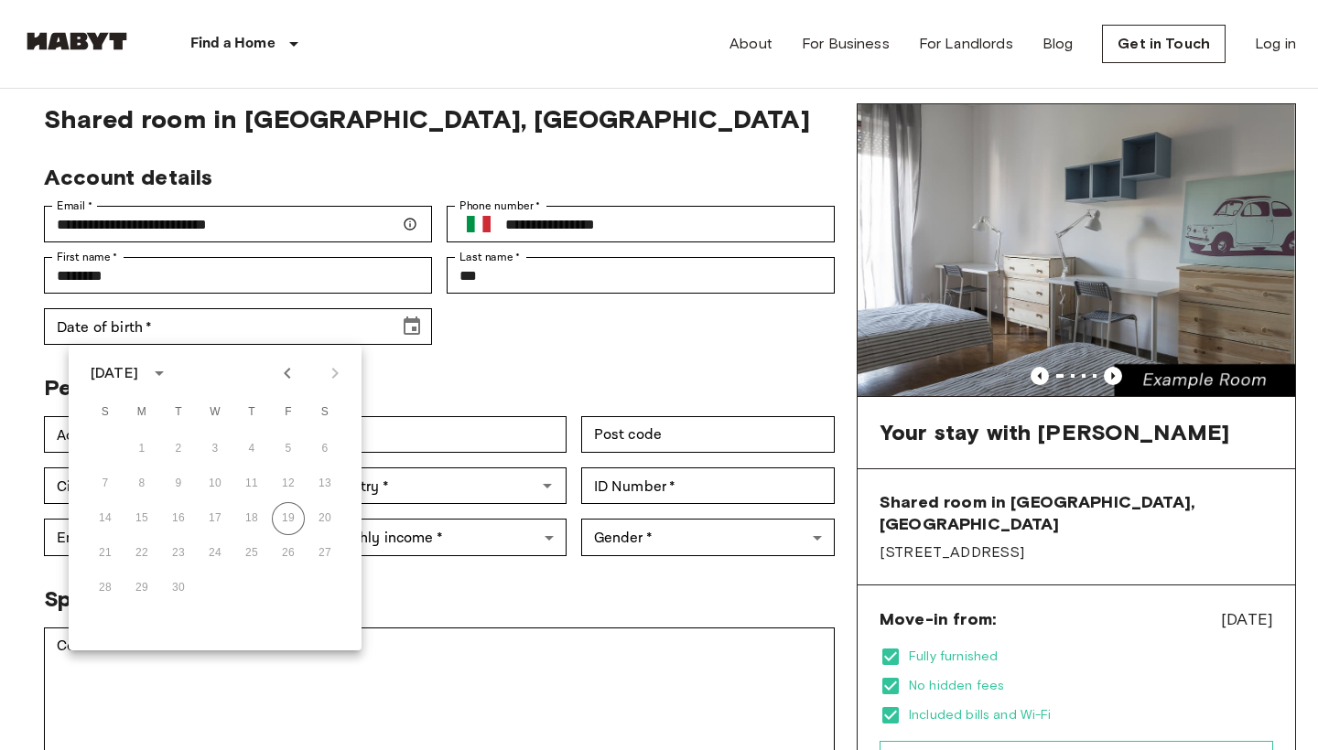
click at [138, 373] on div "September 2025" at bounding box center [115, 373] width 48 height 22
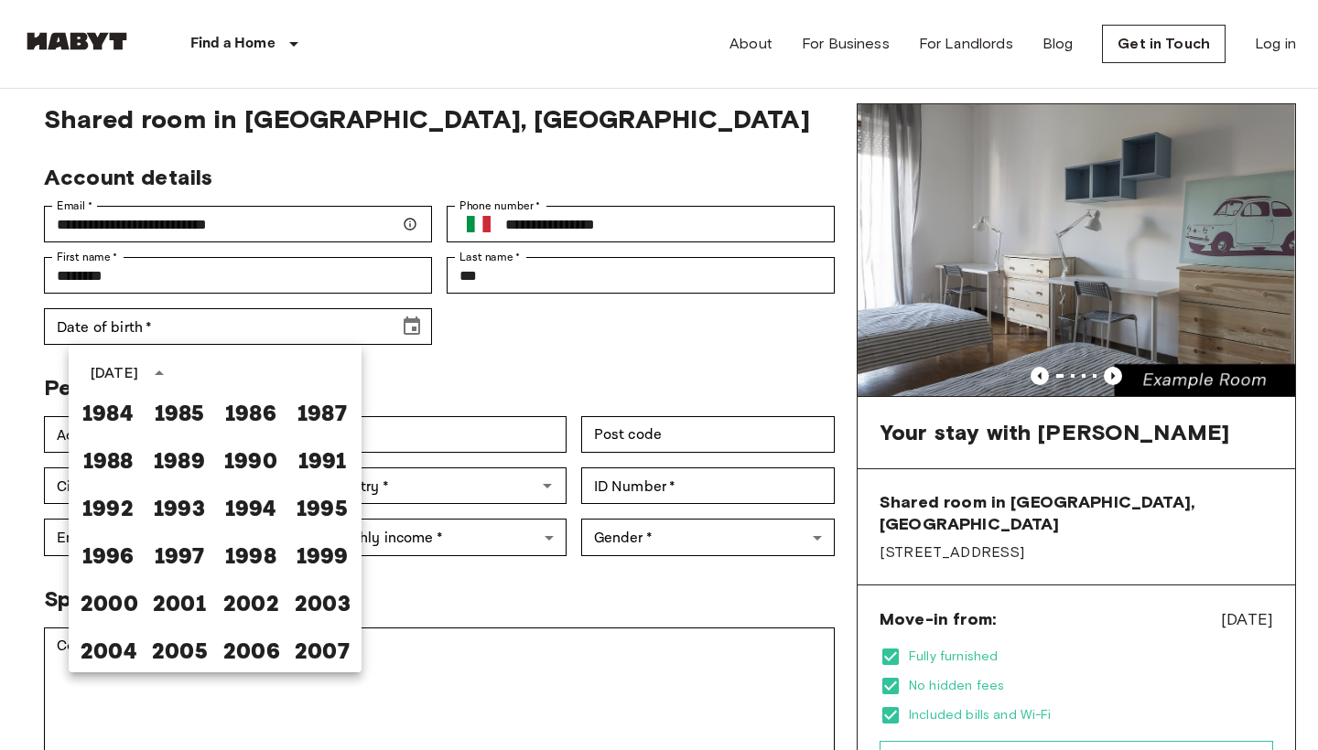
scroll to position [1007, 0]
click at [121, 607] on button "2000" at bounding box center [108, 601] width 66 height 33
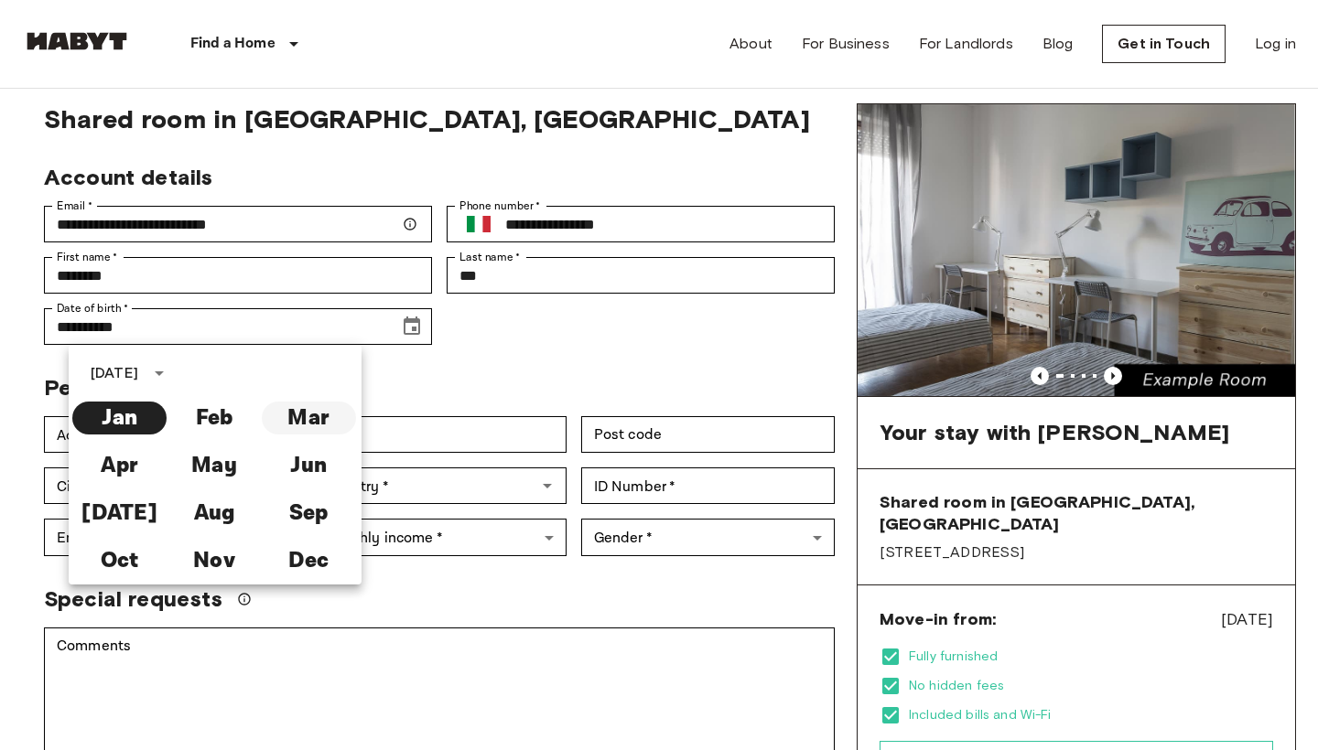
click at [315, 418] on button "Mar" at bounding box center [309, 418] width 94 height 33
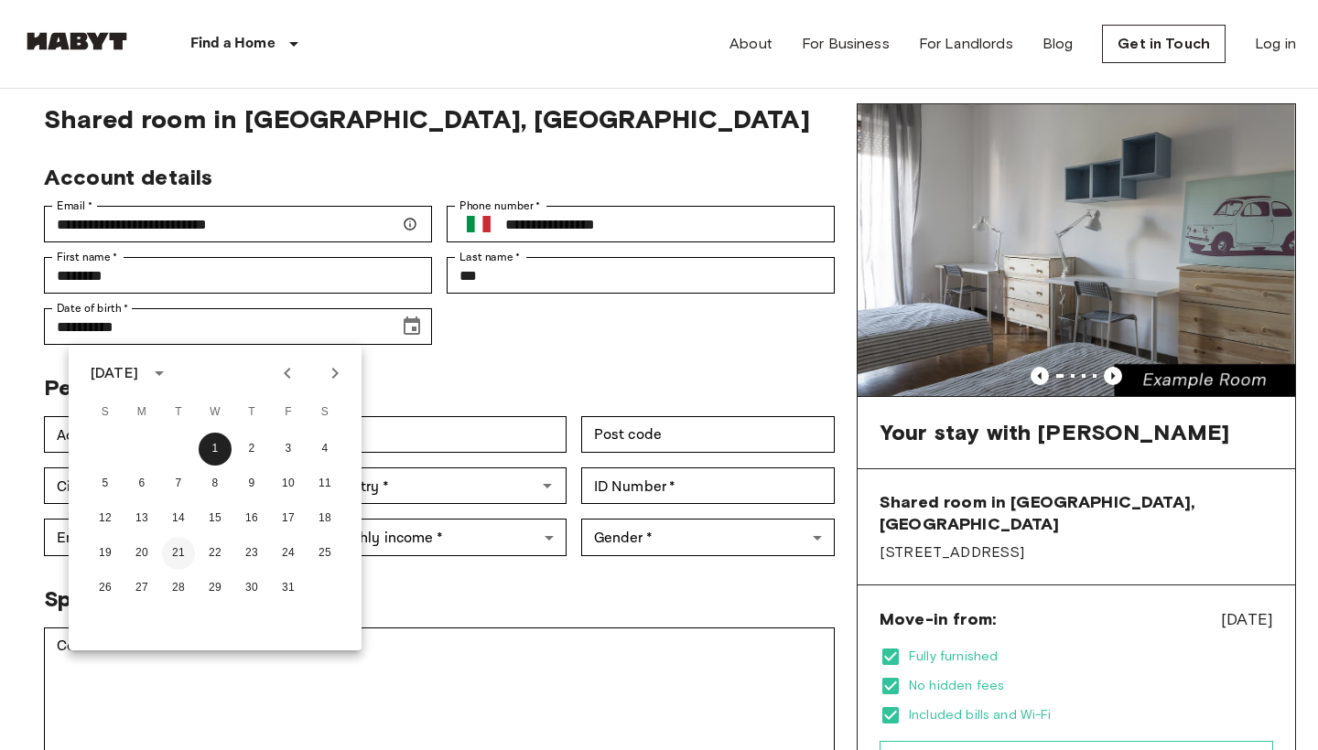
click at [178, 555] on button "21" at bounding box center [178, 553] width 33 height 33
type input "**********"
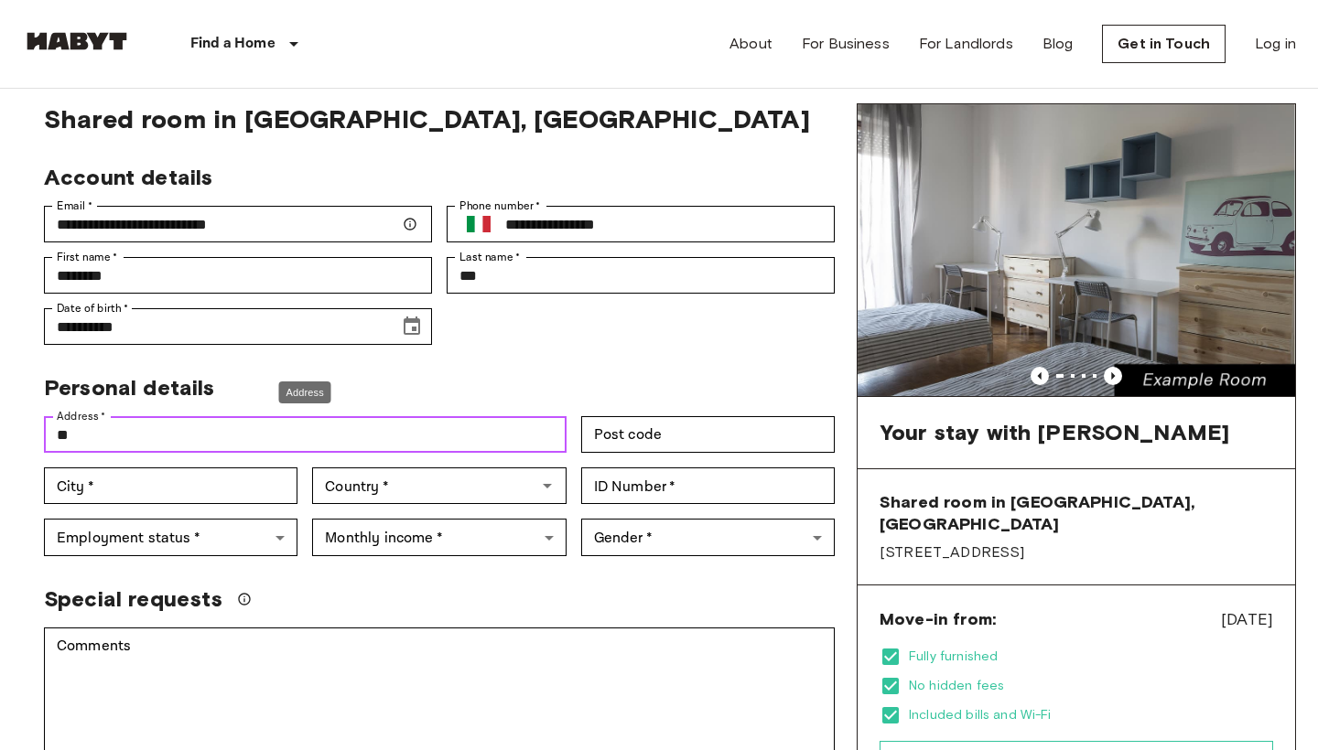
type input "*"
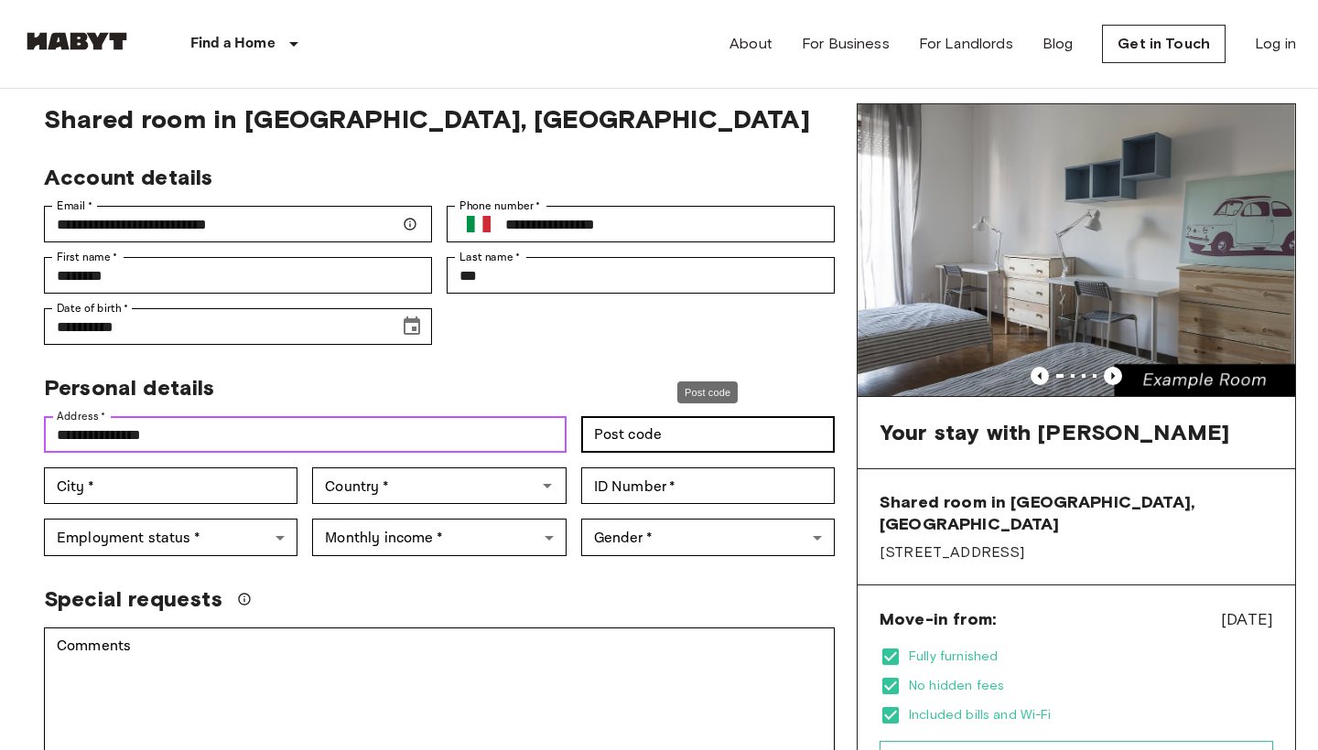
type input "**********"
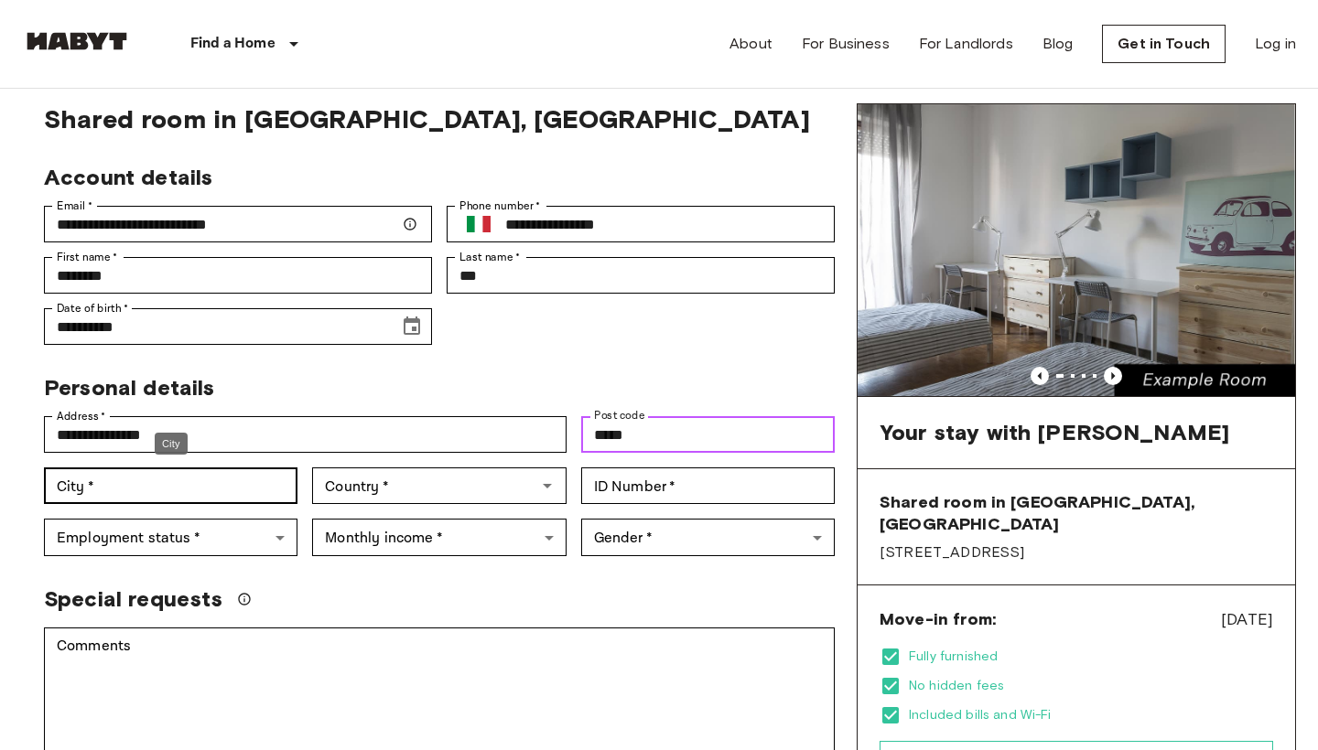
type input "*****"
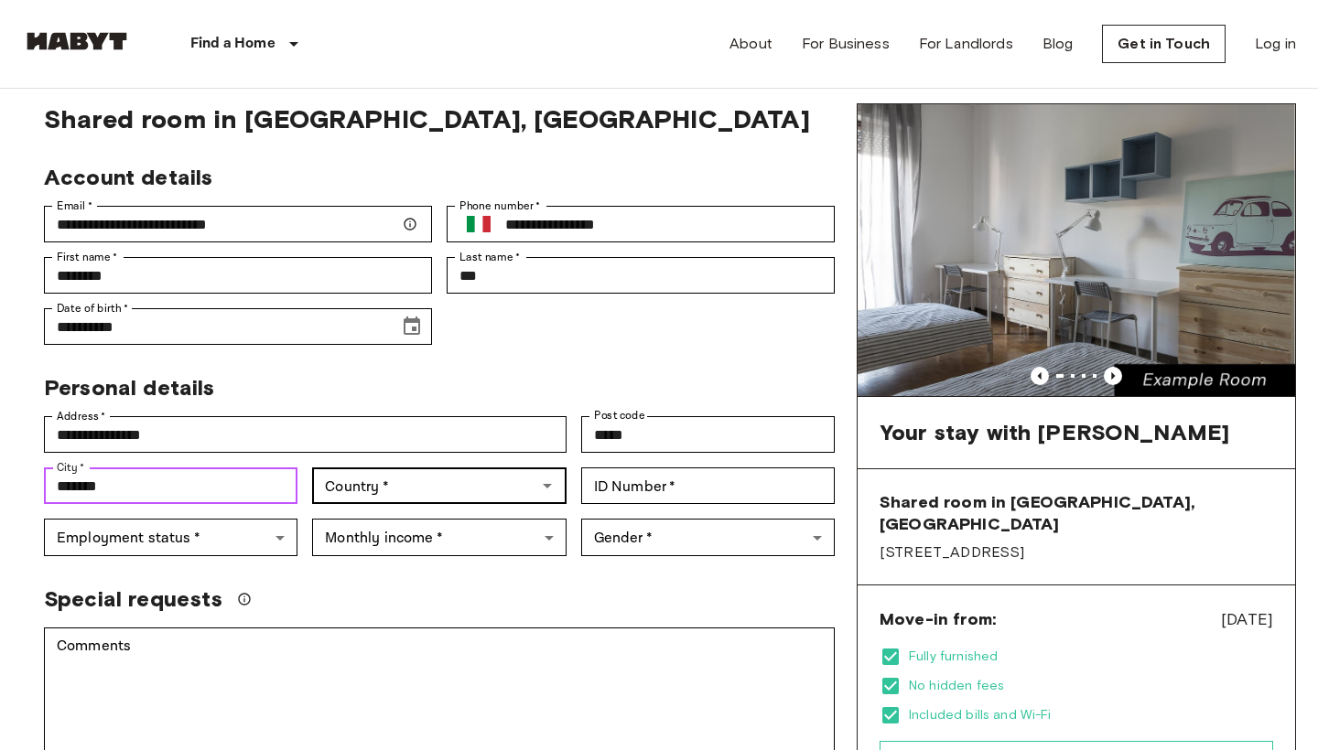
type input "*******"
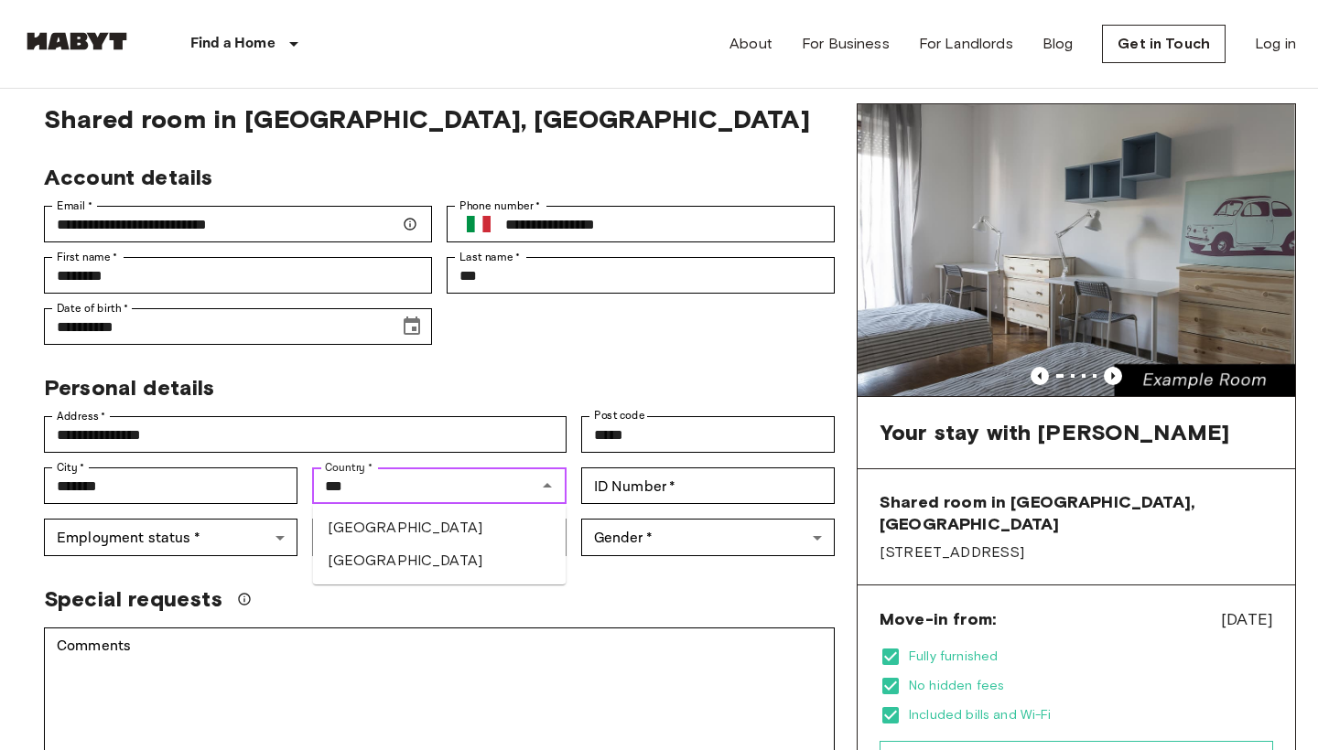
click at [407, 527] on li "[GEOGRAPHIC_DATA]" at bounding box center [439, 528] width 253 height 33
type input "*****"
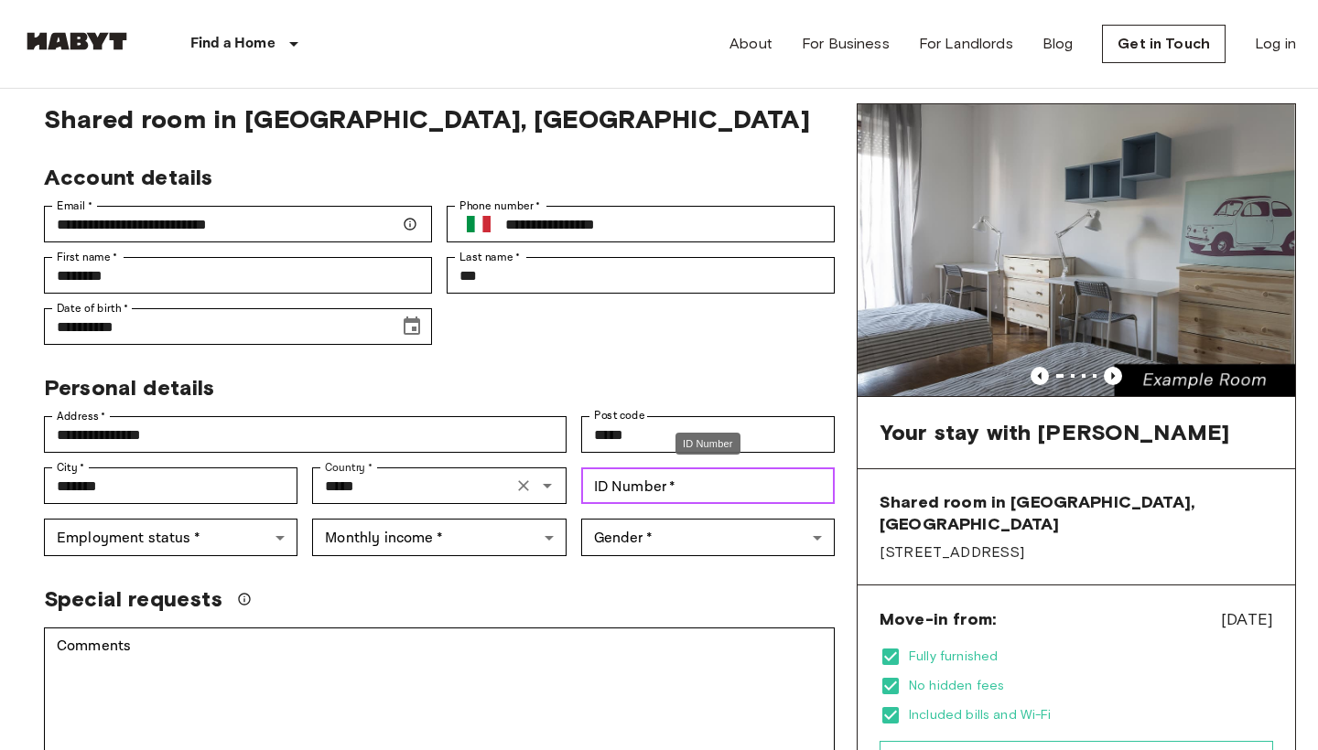
click at [629, 498] on input "ID Number   *" at bounding box center [707, 486] width 253 height 37
type input "*"
type input "*********"
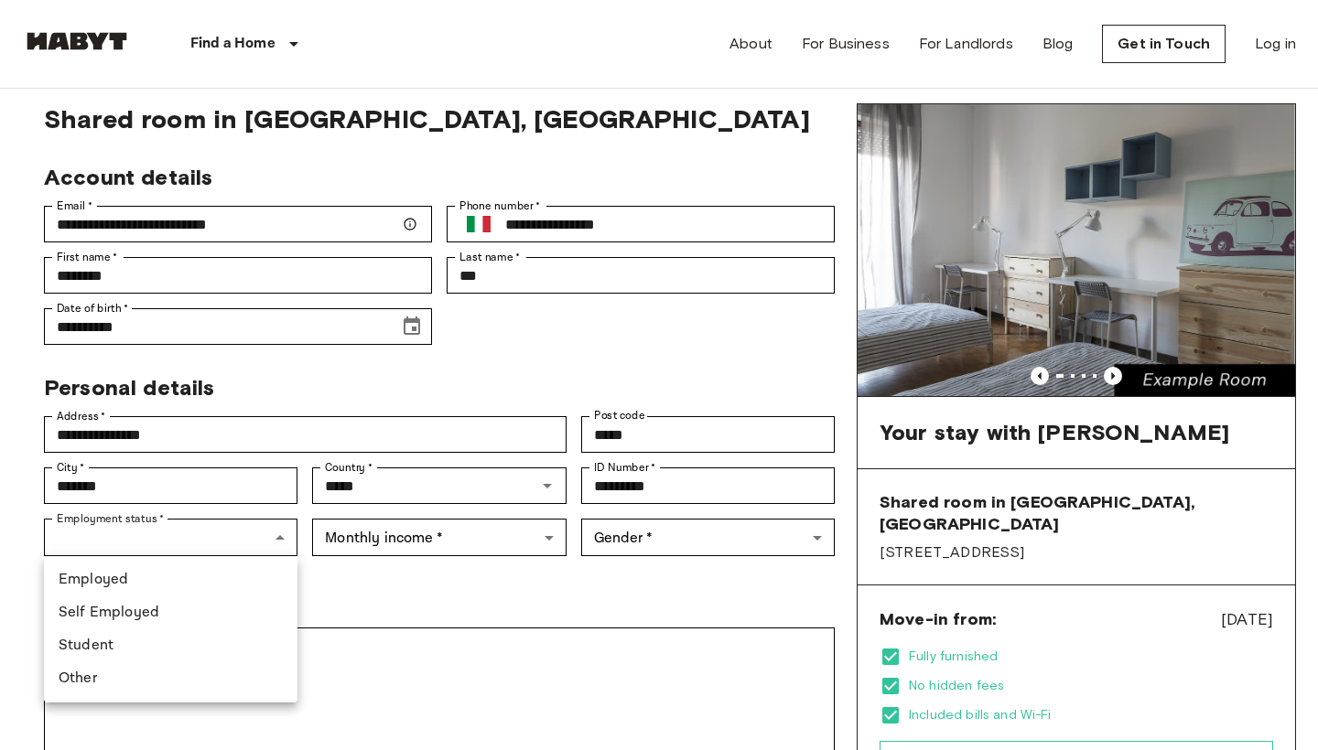
click at [156, 683] on li "Other" at bounding box center [170, 679] width 253 height 33
type input "*****"
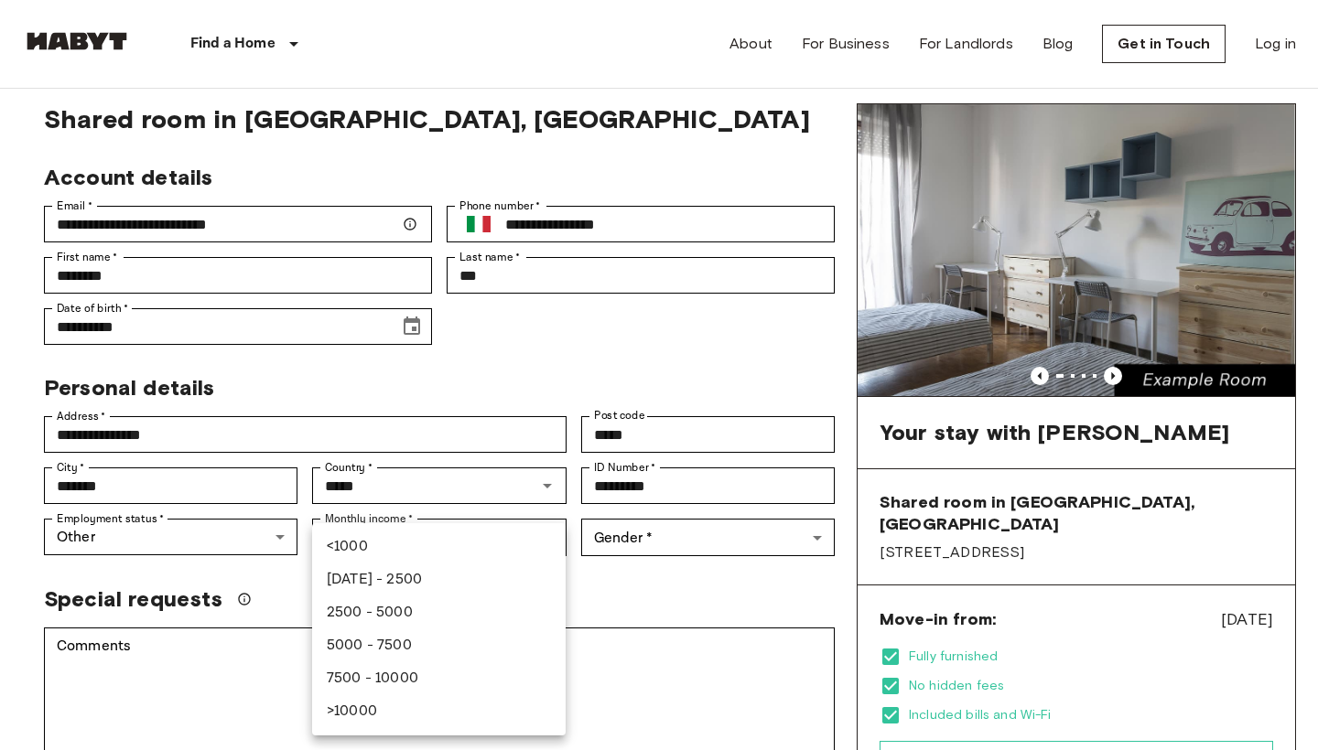
click at [371, 547] on li "<1000" at bounding box center [438, 547] width 253 height 33
type input "******"
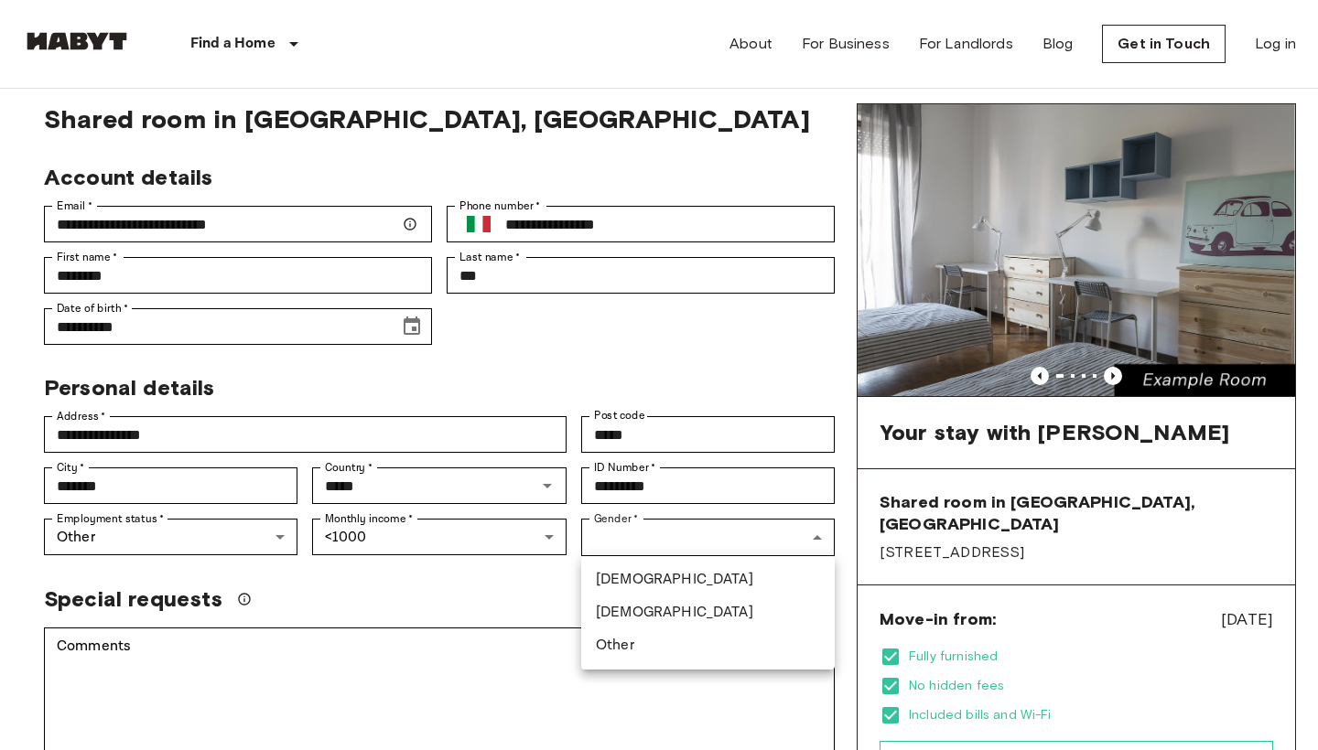
click at [644, 615] on li "Female" at bounding box center [707, 613] width 253 height 33
type input "******"
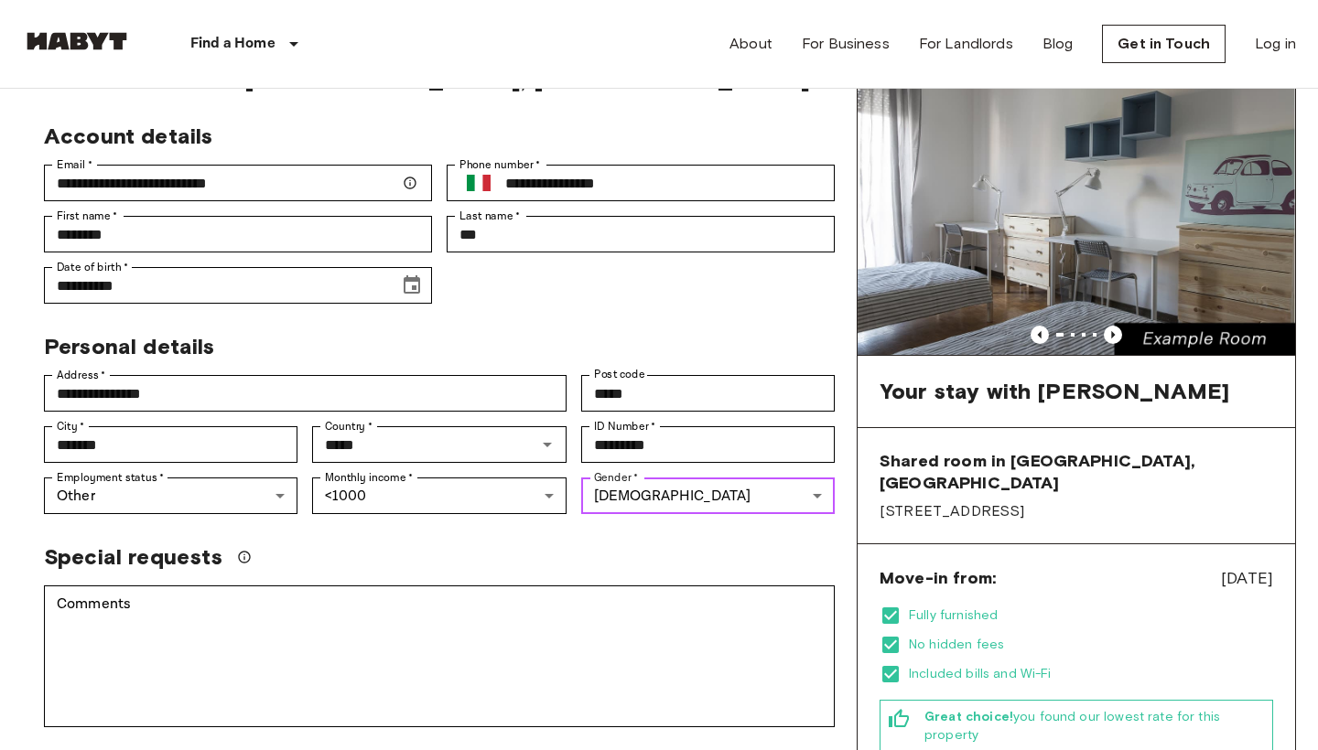
scroll to position [129, 0]
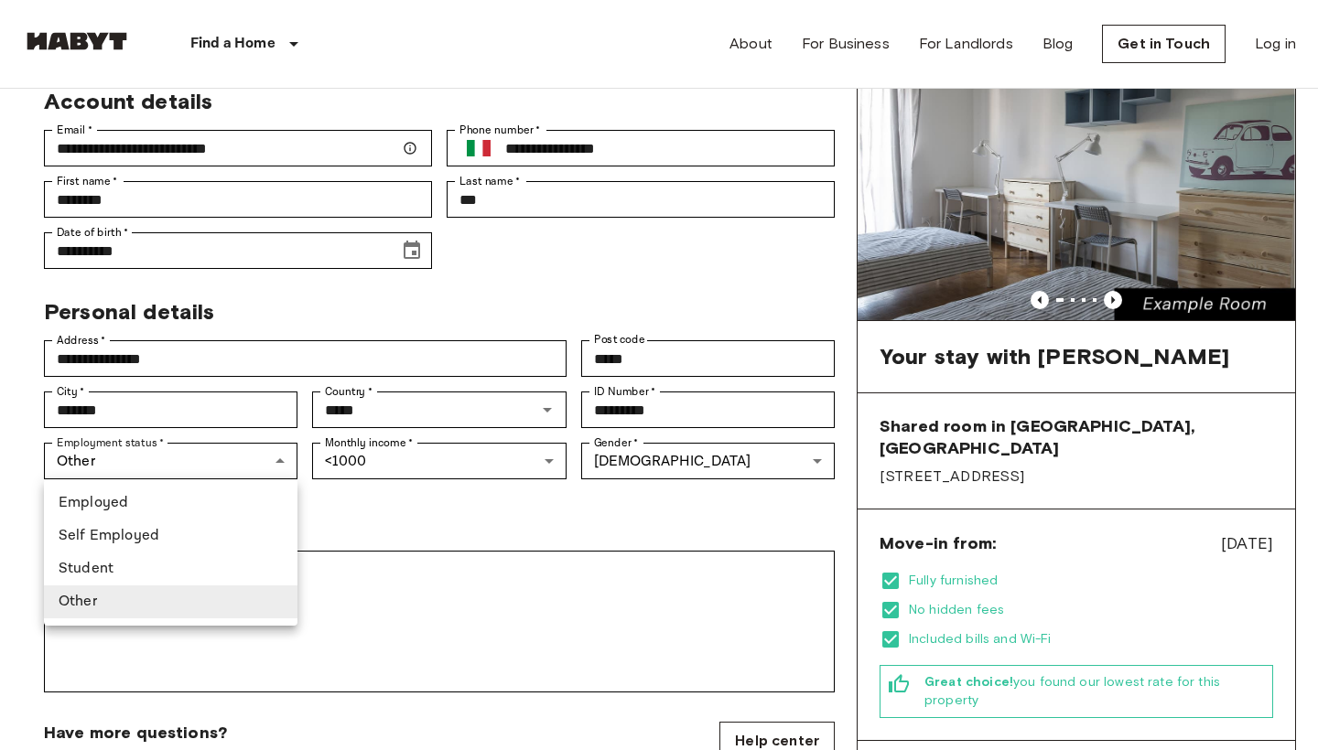
click at [191, 579] on li "Student" at bounding box center [170, 569] width 253 height 33
type input "*******"
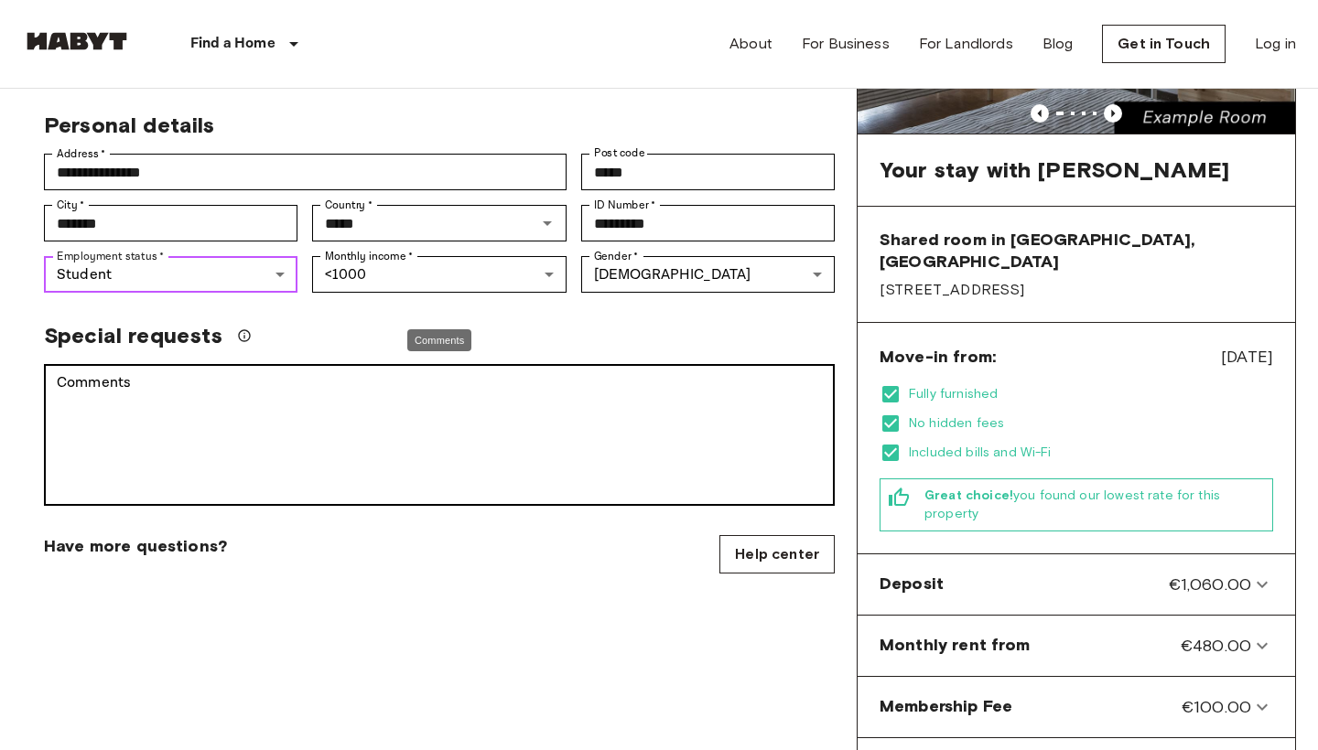
scroll to position [337, 0]
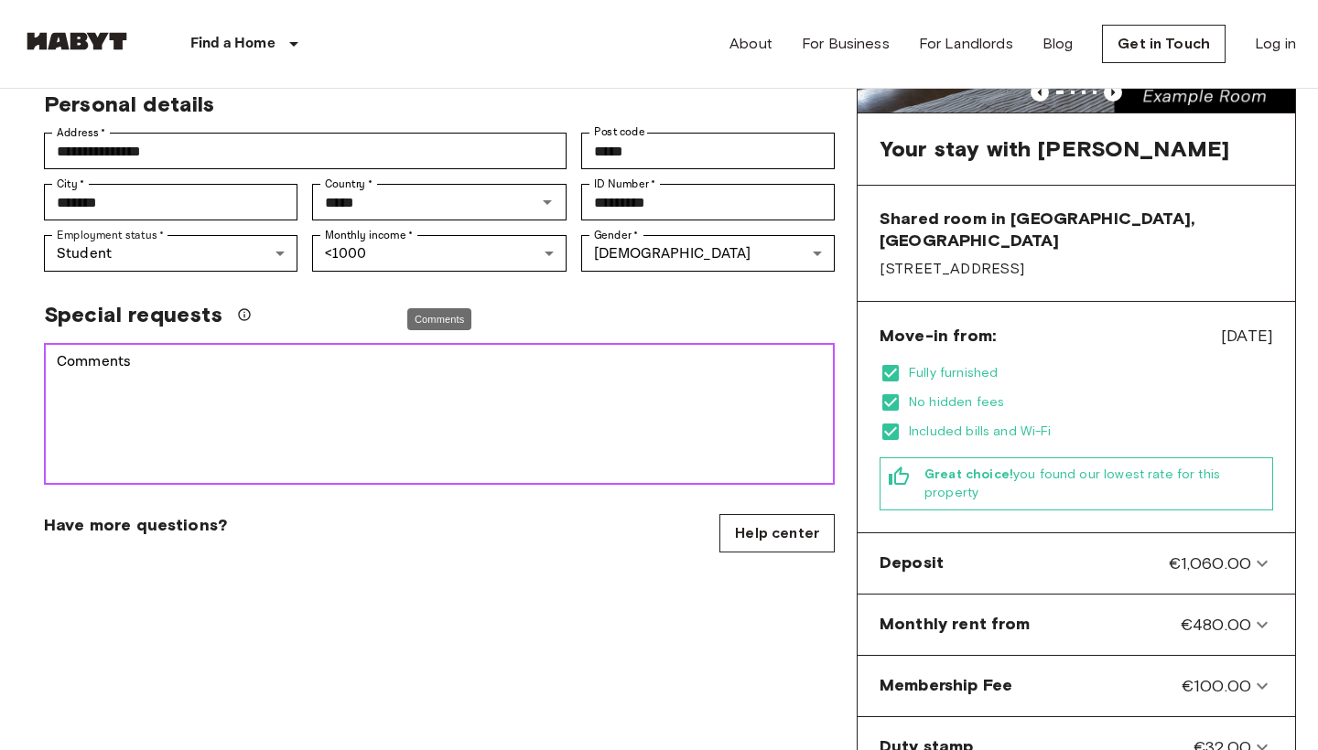
click at [169, 378] on textarea "Comments" at bounding box center [439, 414] width 765 height 126
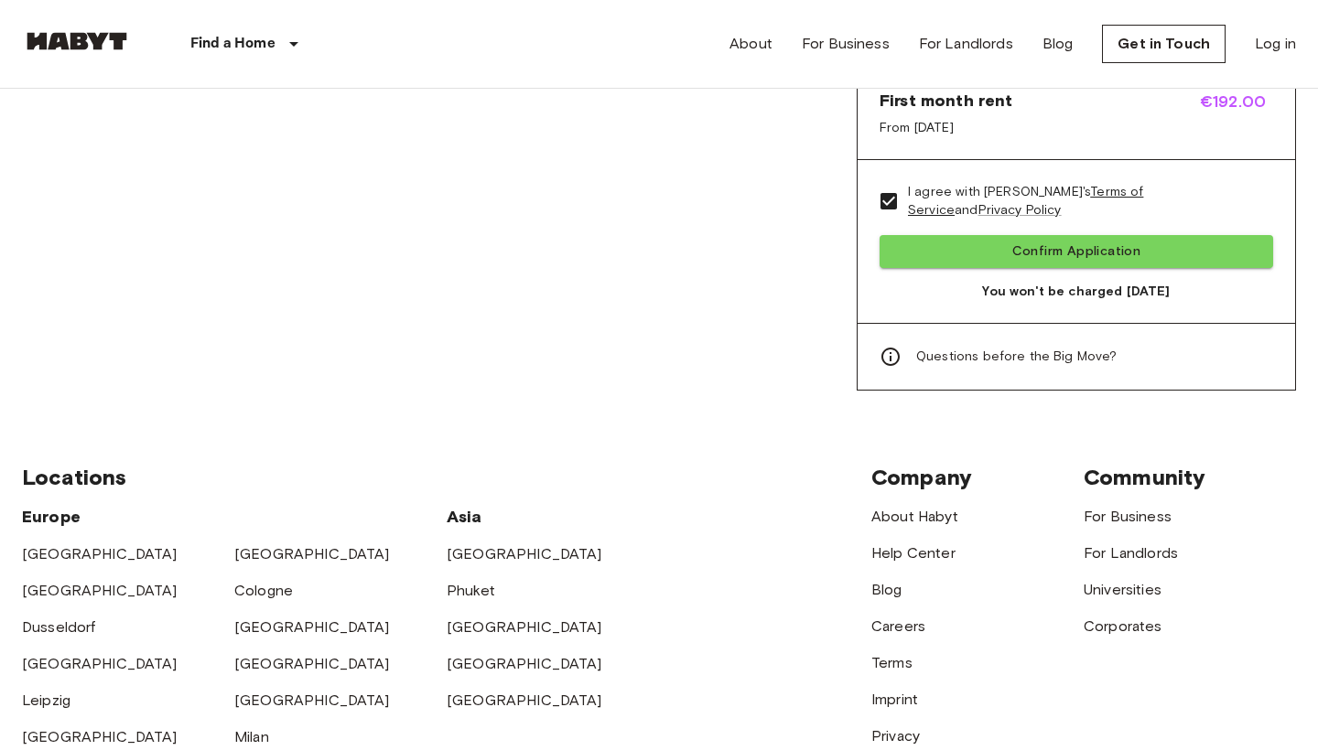
scroll to position [1191, 0]
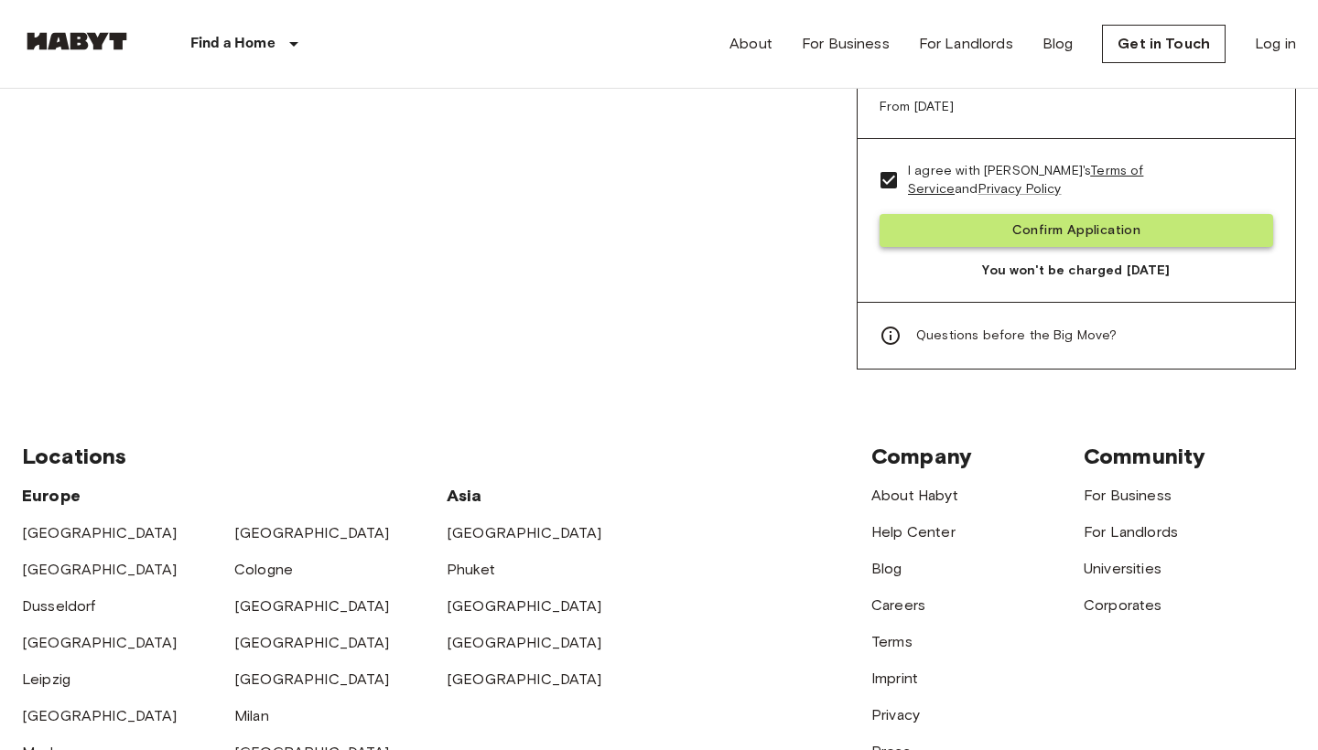
type textarea "**********"
click at [999, 214] on button "Confirm Application" at bounding box center [1075, 231] width 393 height 34
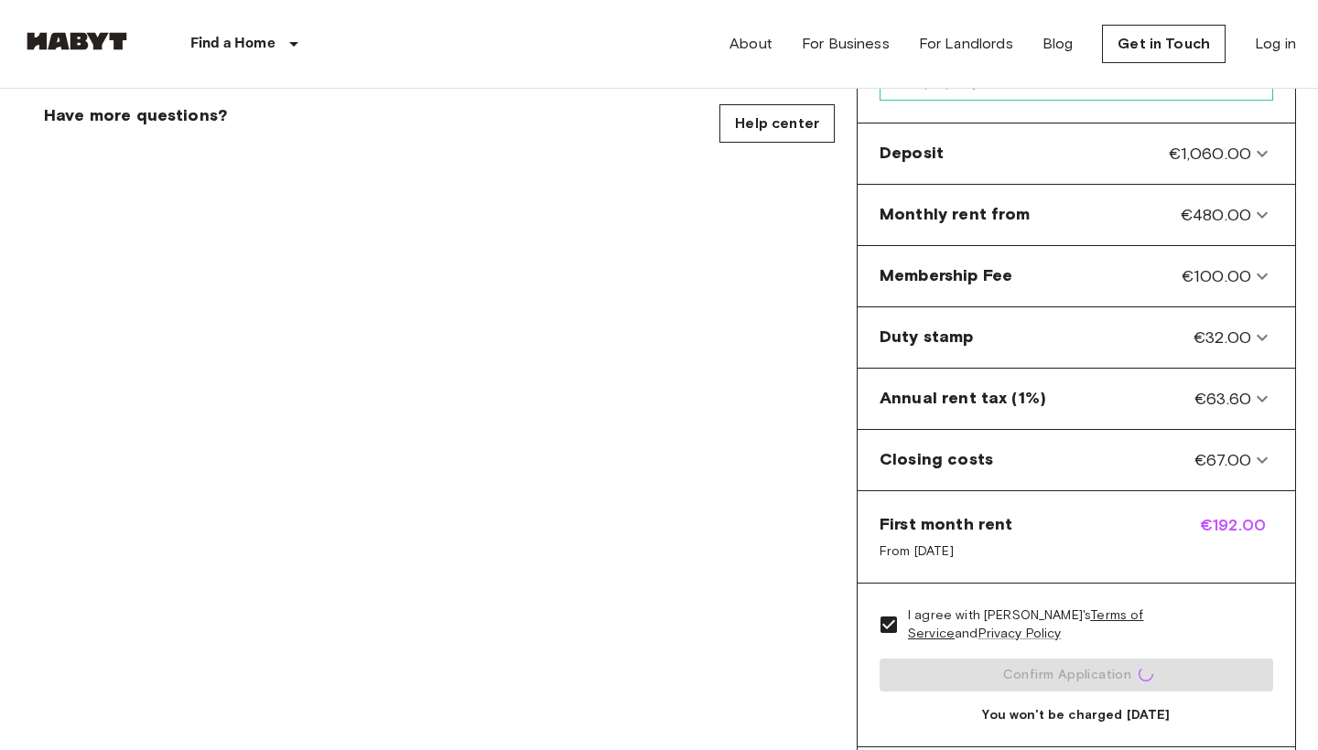
scroll to position [746, 0]
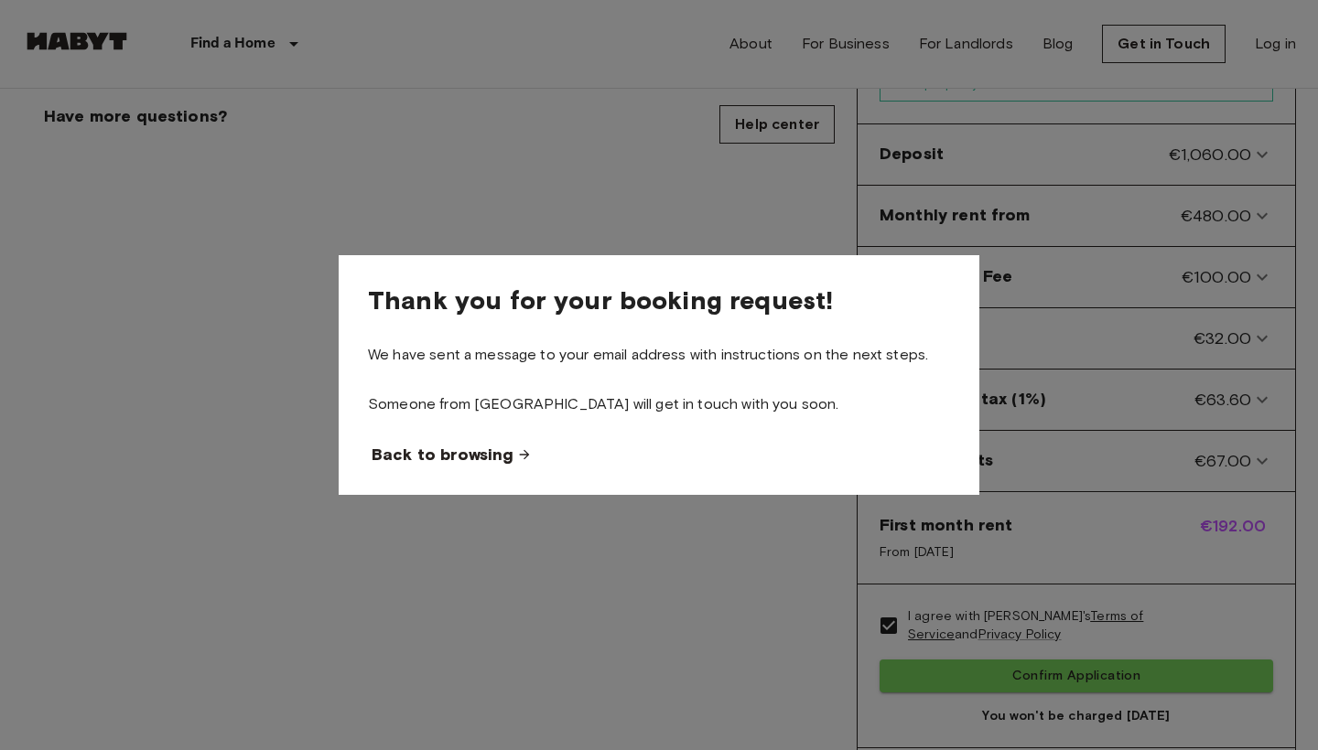
click at [469, 462] on span "Back to browsing" at bounding box center [443, 455] width 142 height 22
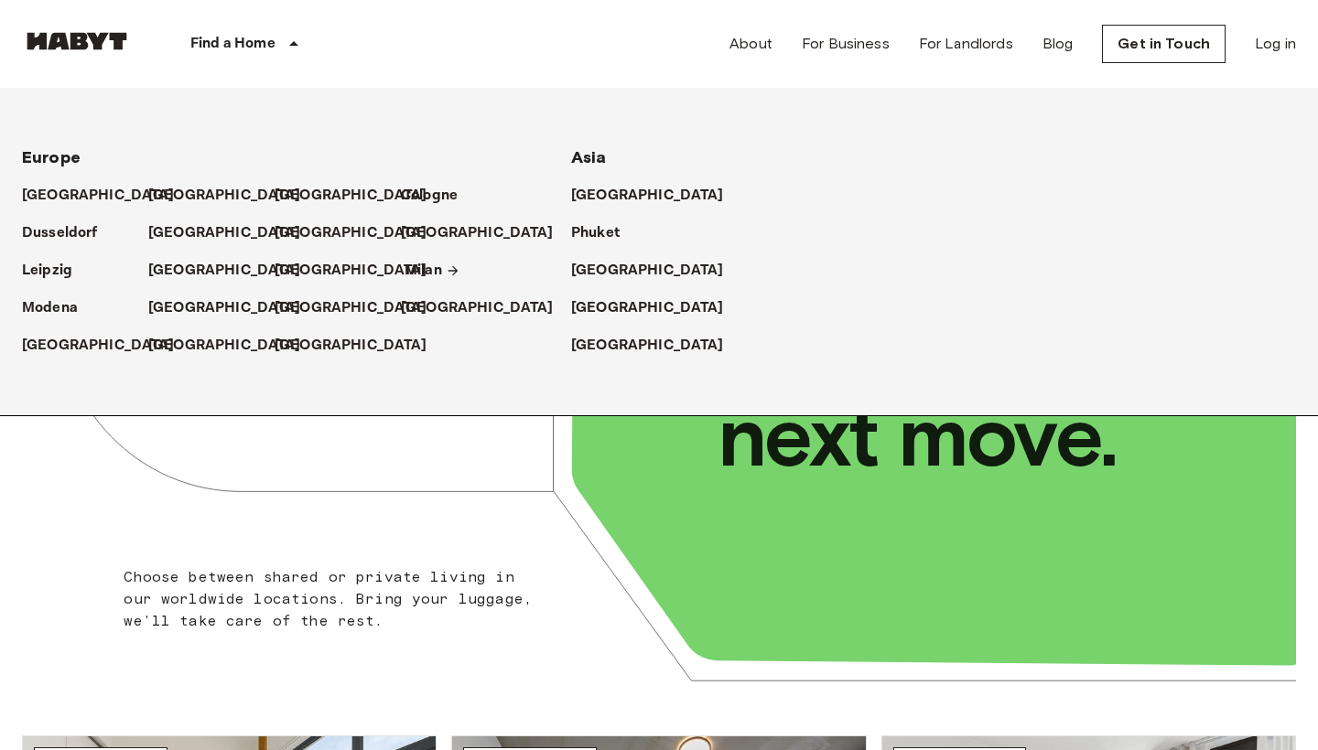
click at [420, 267] on p "Milan" at bounding box center [423, 271] width 38 height 22
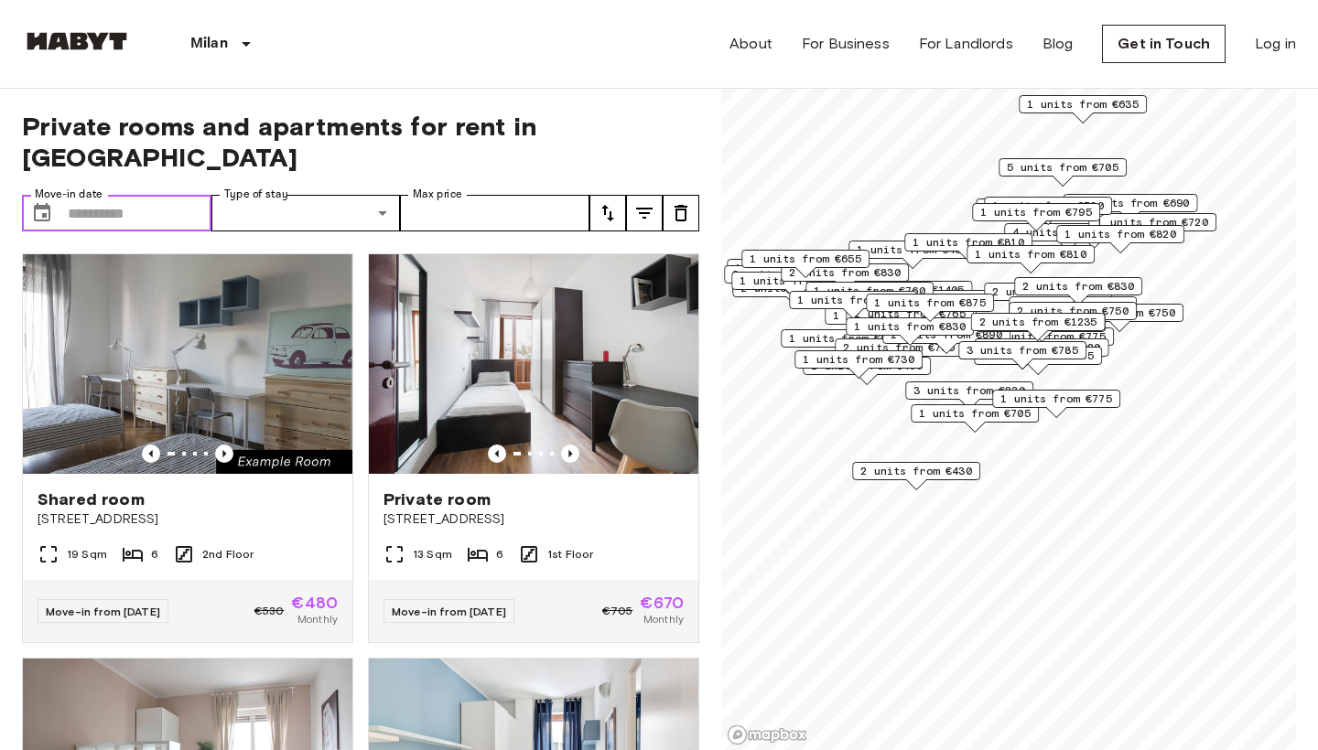
click at [79, 195] on input "Move-in date" at bounding box center [140, 213] width 144 height 37
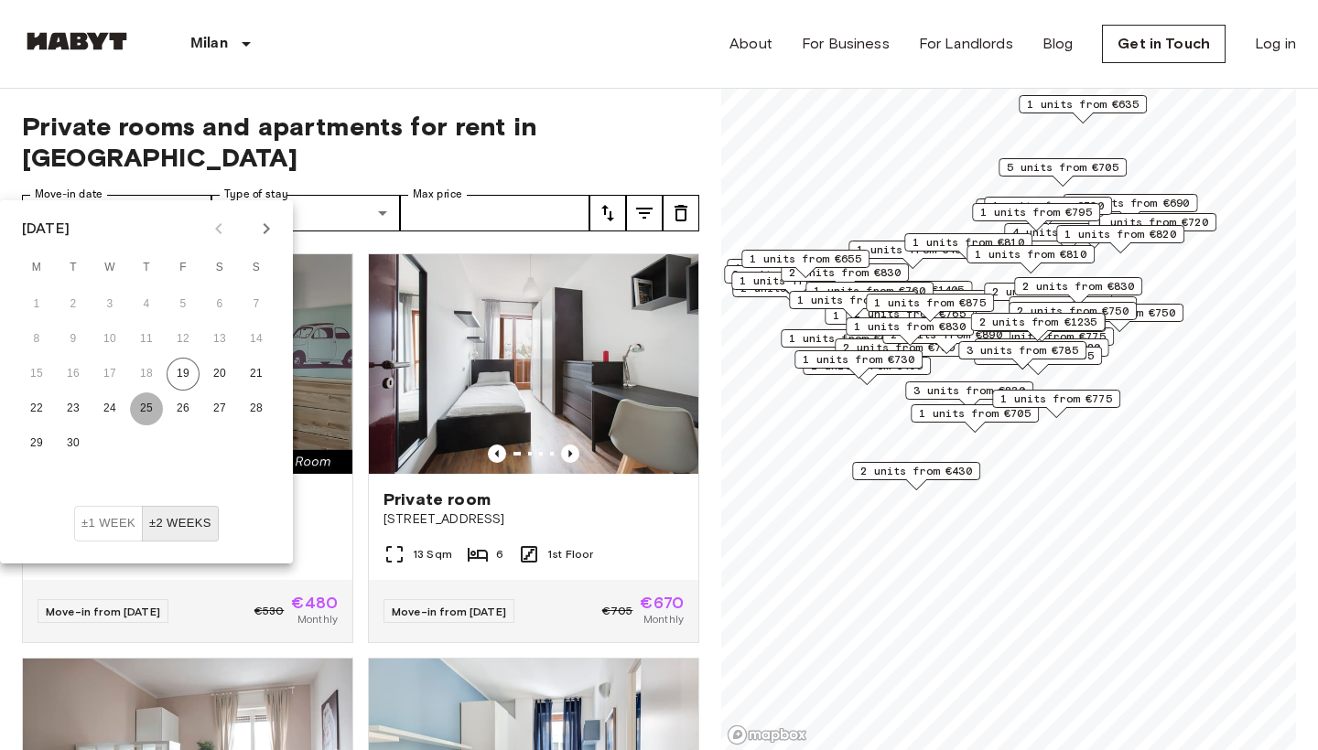
click at [143, 411] on button "25" at bounding box center [146, 409] width 33 height 33
type input "**********"
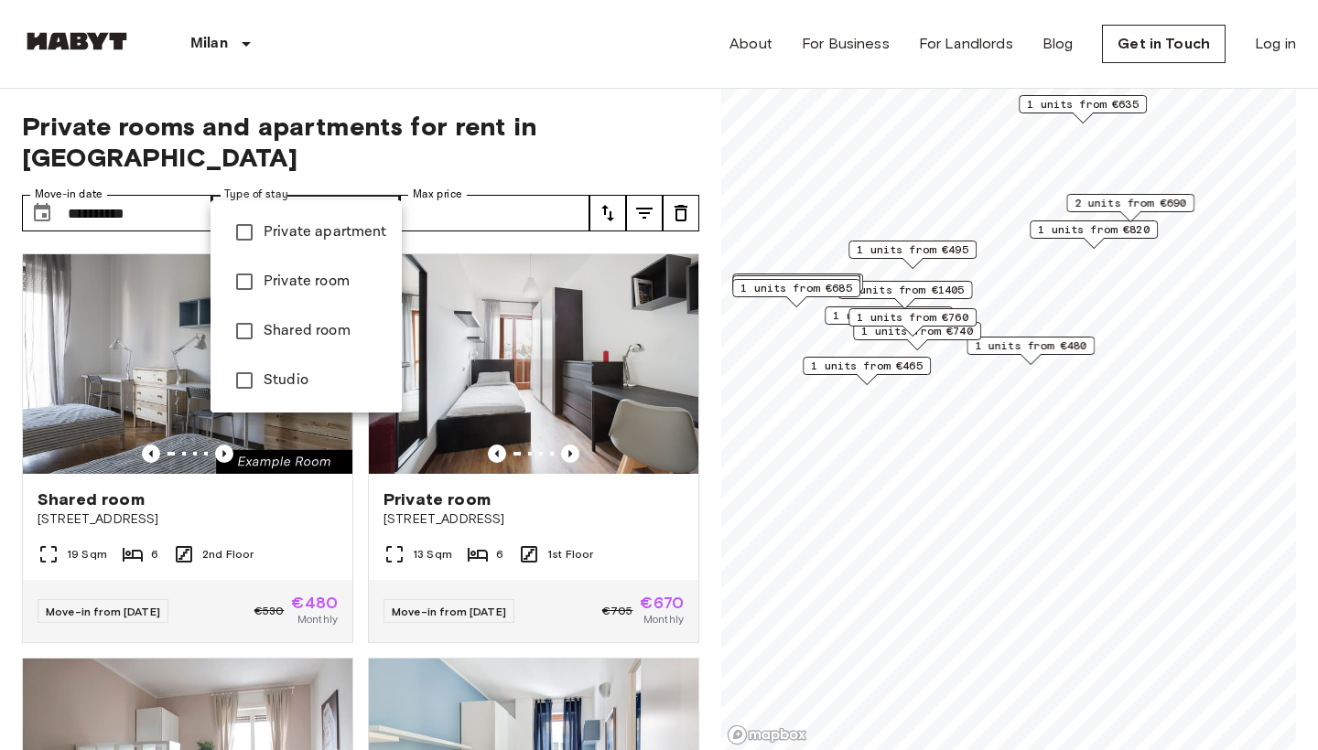
type input "**********"
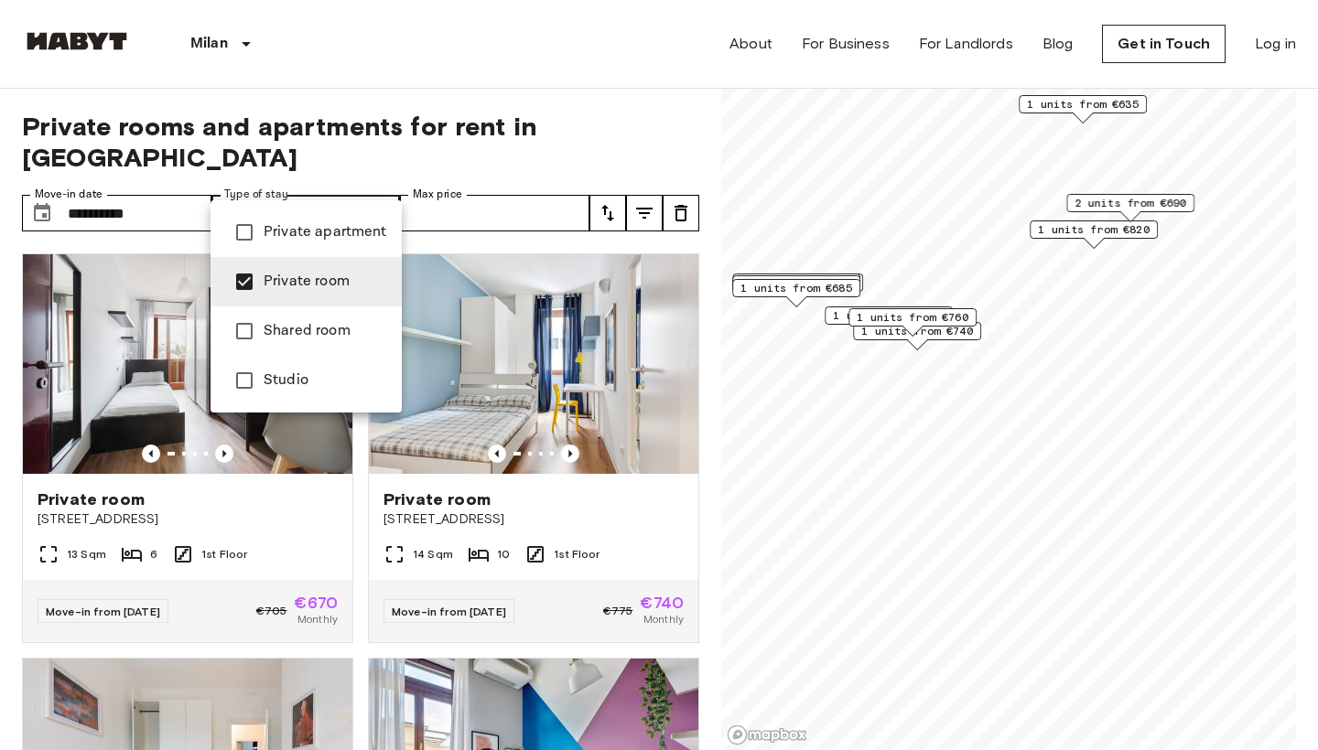
click at [494, 189] on div at bounding box center [659, 375] width 1318 height 750
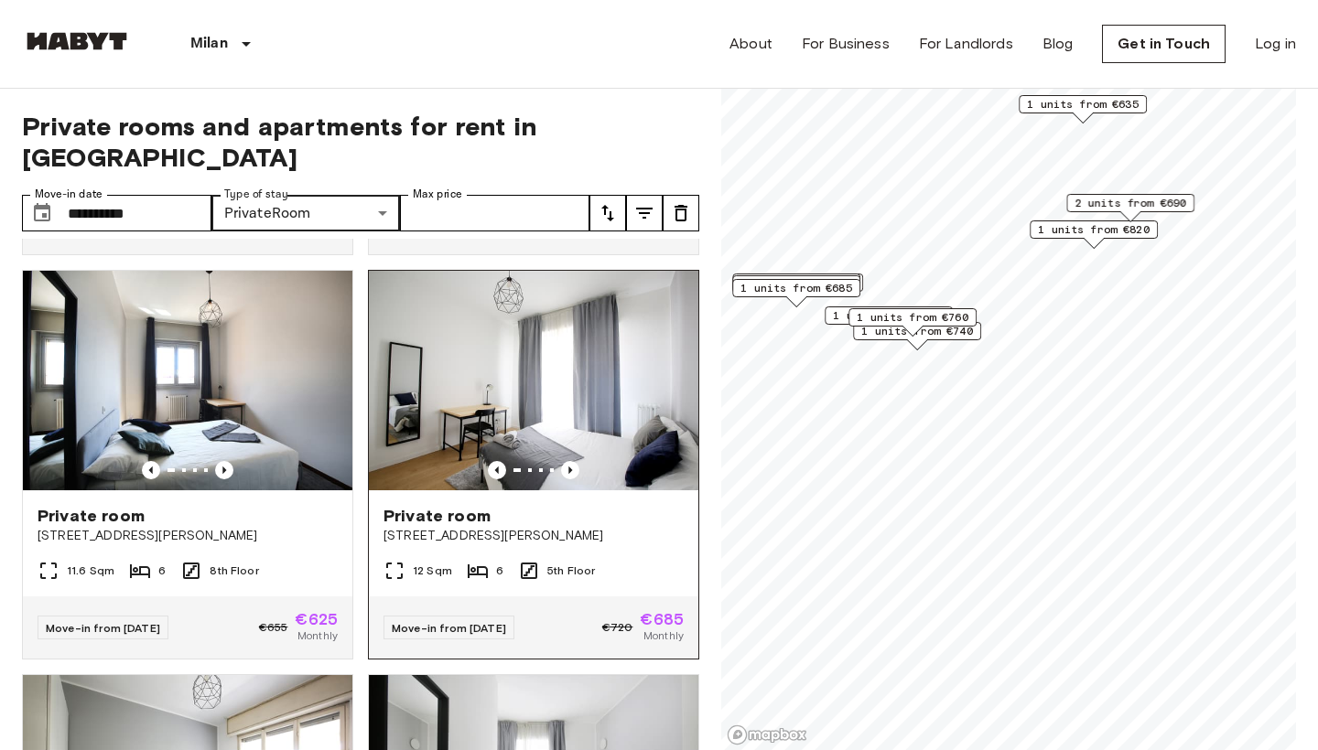
scroll to position [1636, 0]
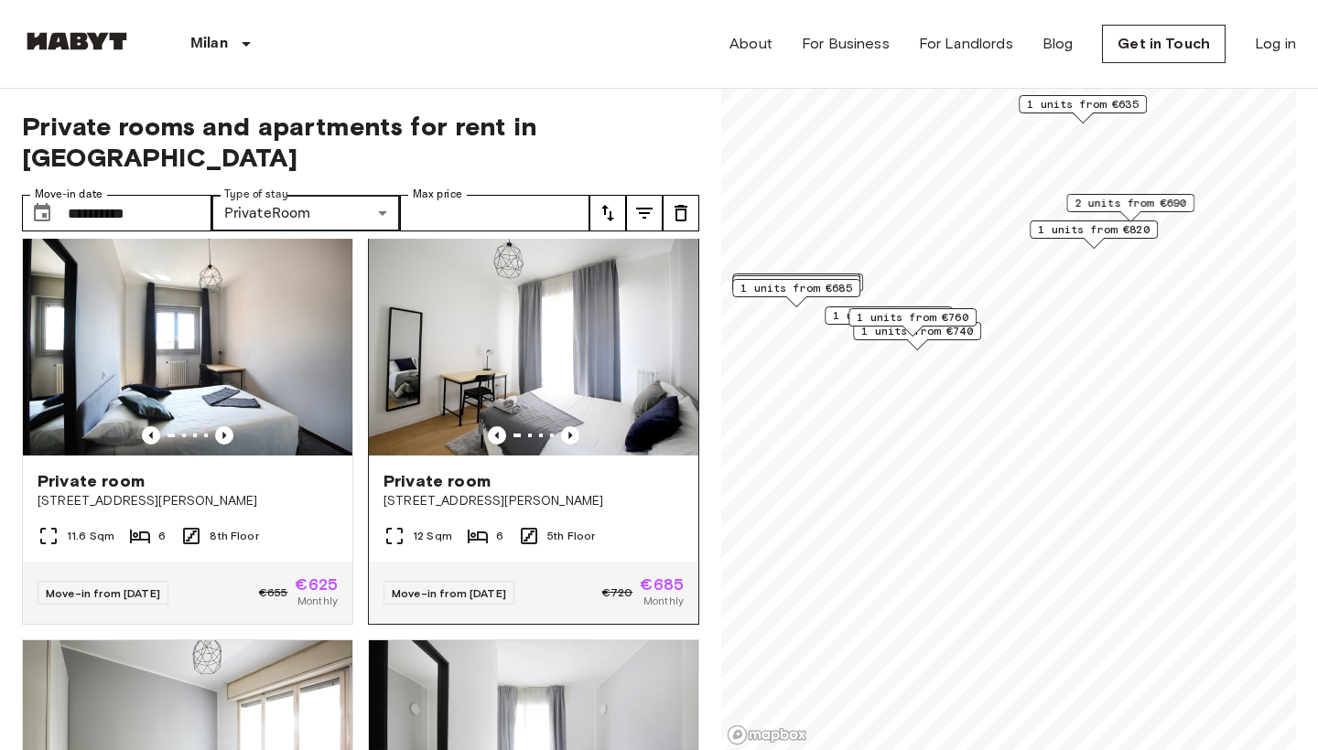
click at [442, 470] on span "Private room" at bounding box center [436, 481] width 107 height 22
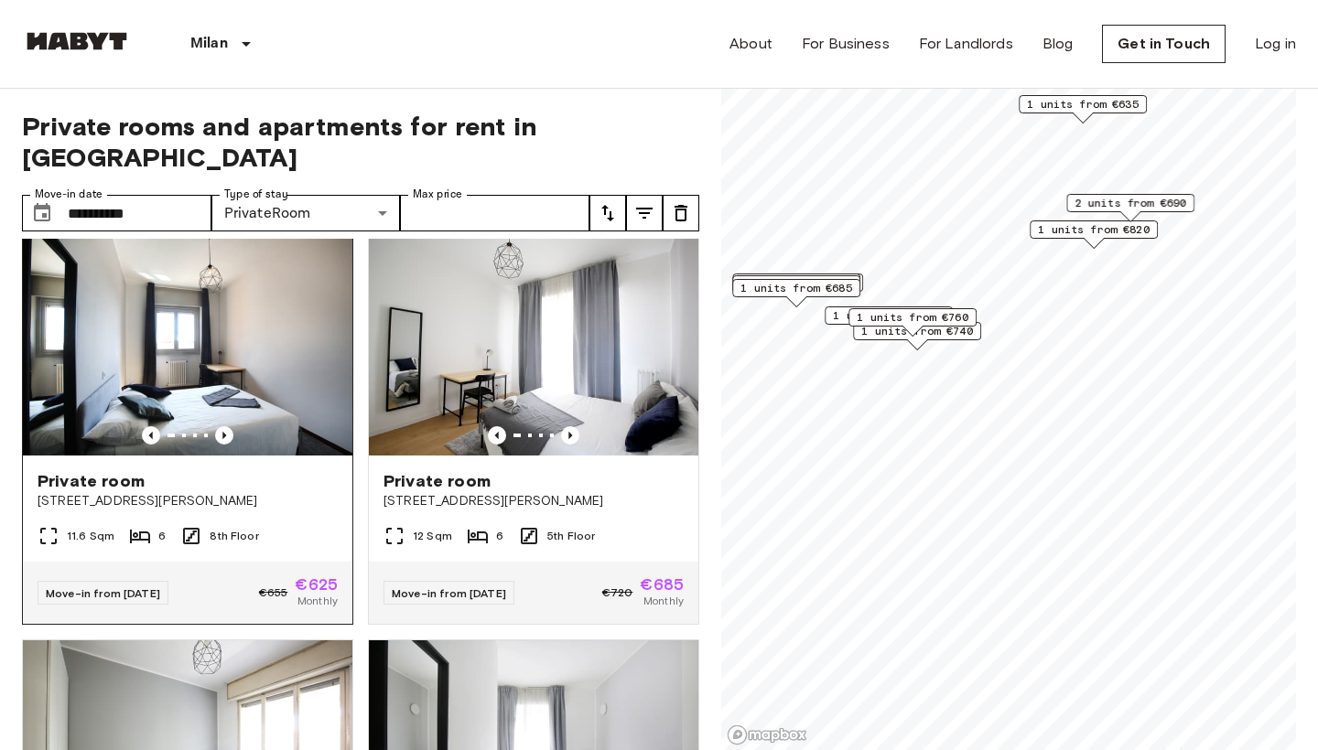
scroll to position [0, 0]
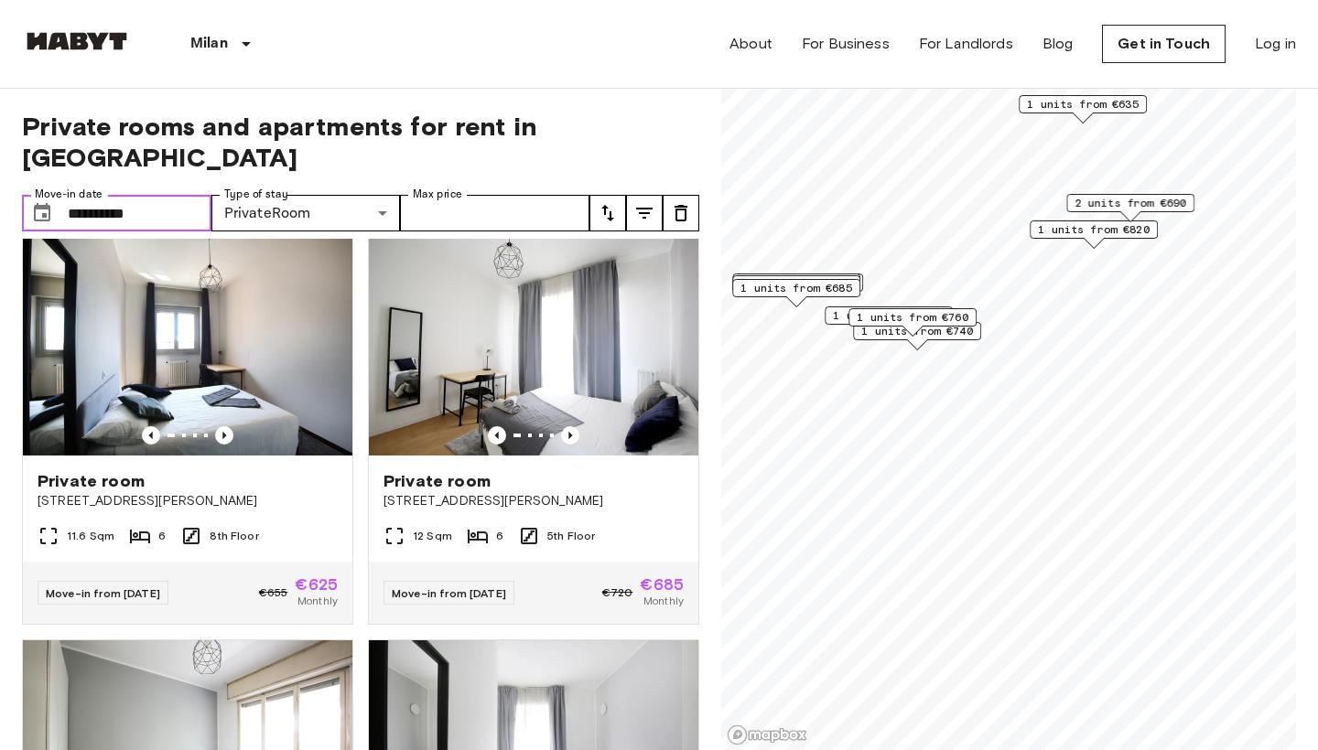
click at [147, 195] on input "**********" at bounding box center [140, 213] width 144 height 37
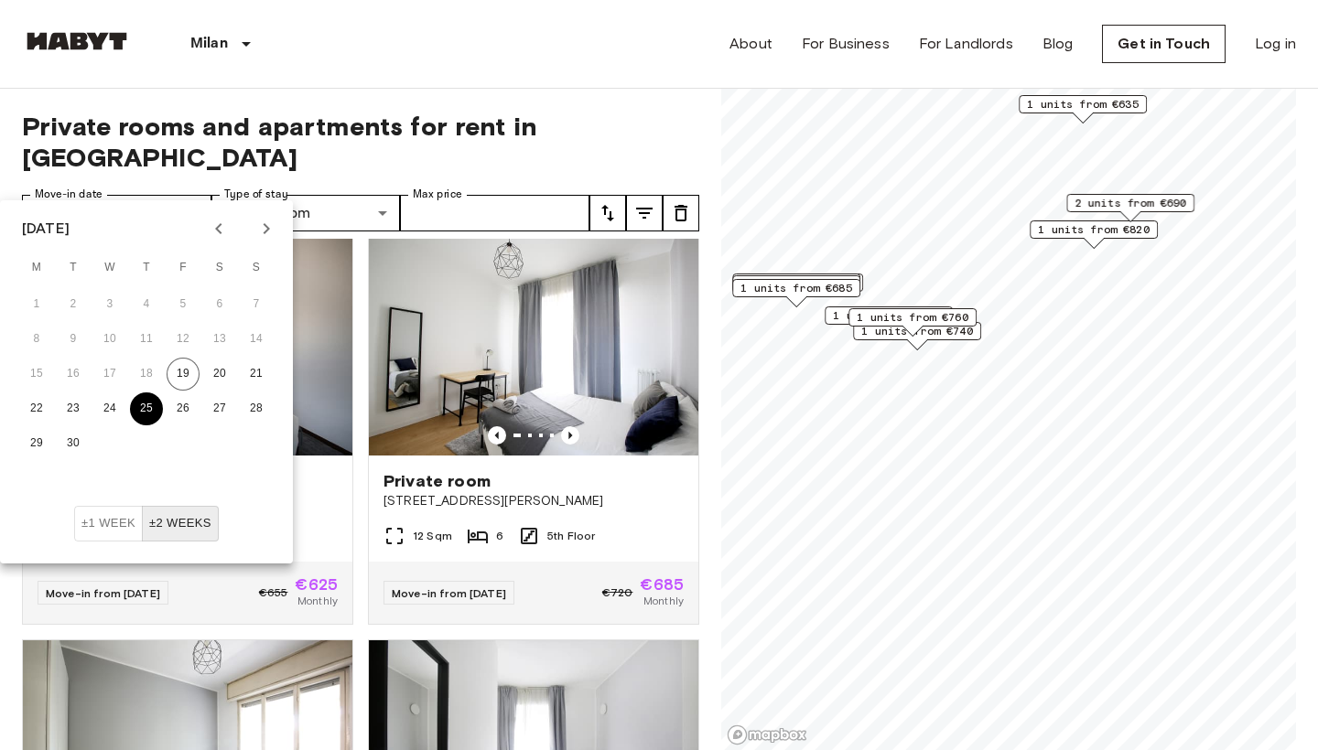
click at [154, 412] on button "25" at bounding box center [146, 409] width 33 height 33
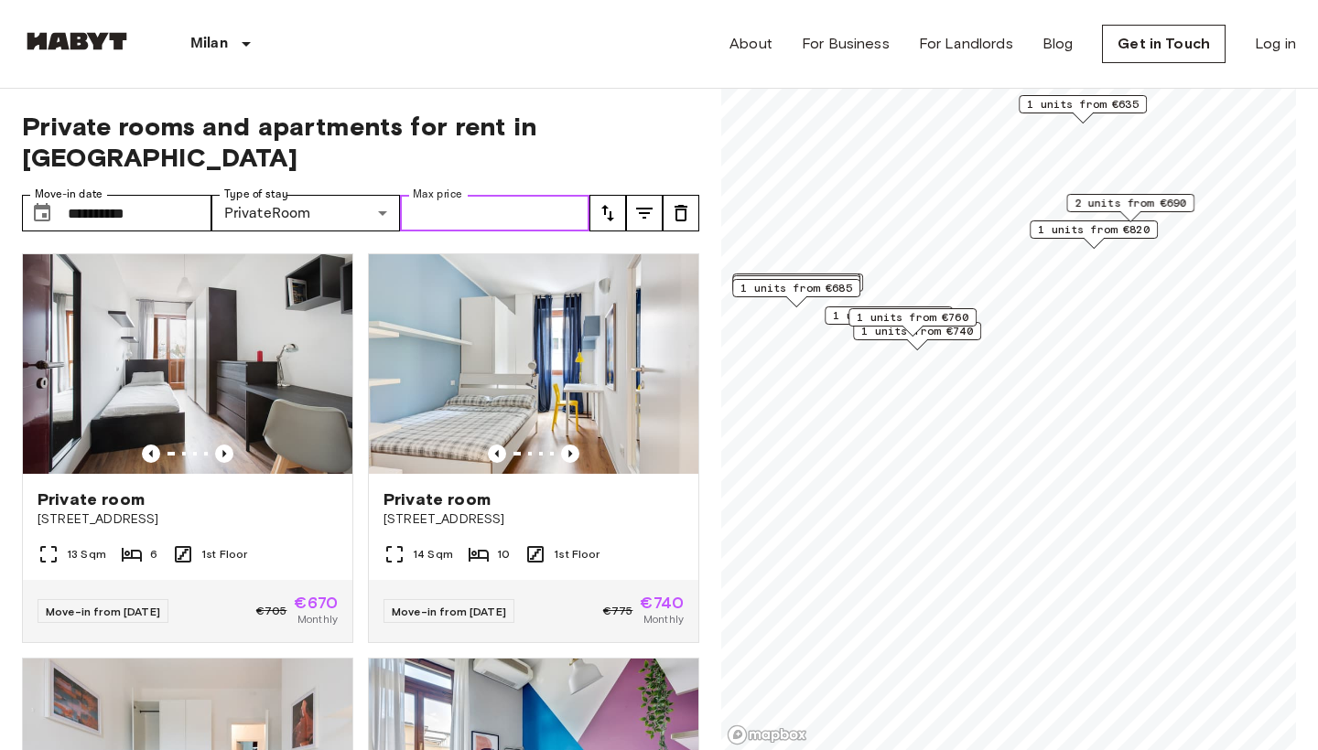
click at [490, 195] on input "Max price" at bounding box center [494, 213] width 189 height 37
click at [609, 202] on icon "tune" at bounding box center [608, 213] width 22 height 22
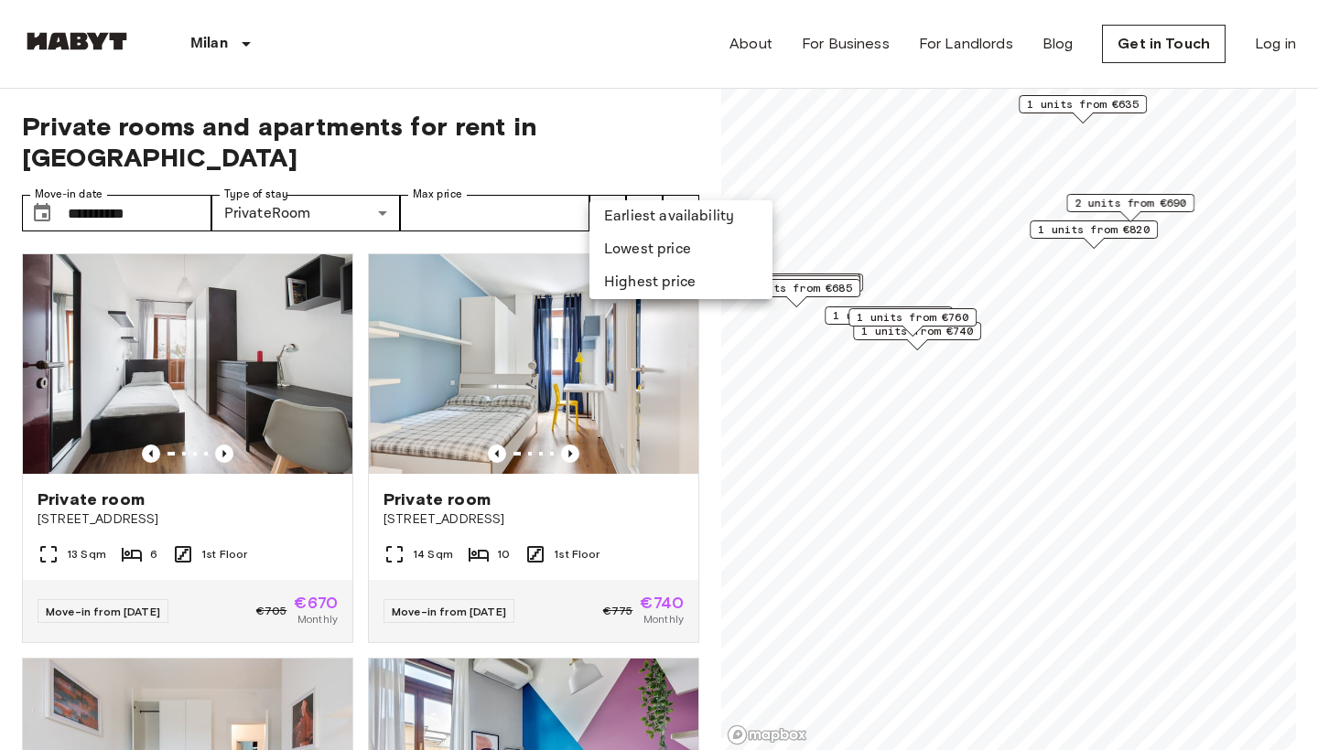
click at [648, 245] on li "Lowest price" at bounding box center [680, 249] width 183 height 33
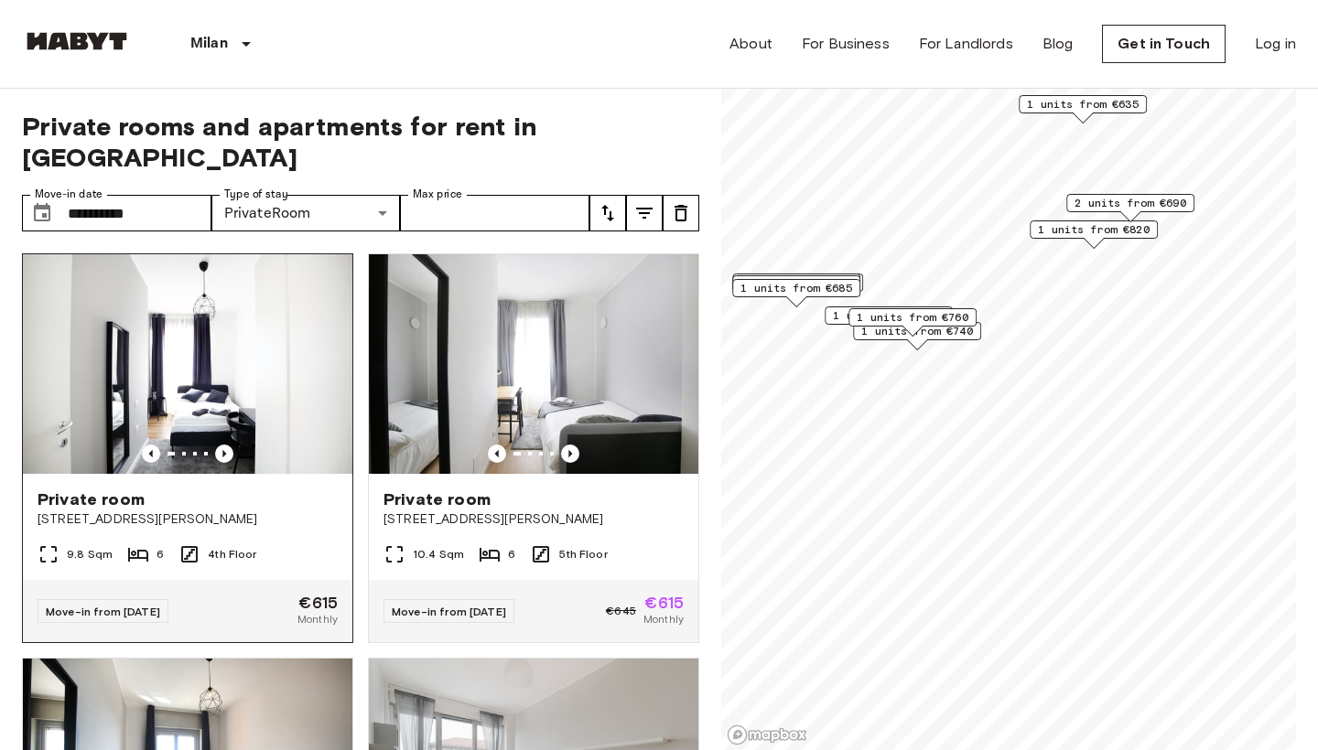
click at [125, 489] on span "Private room" at bounding box center [91, 500] width 107 height 22
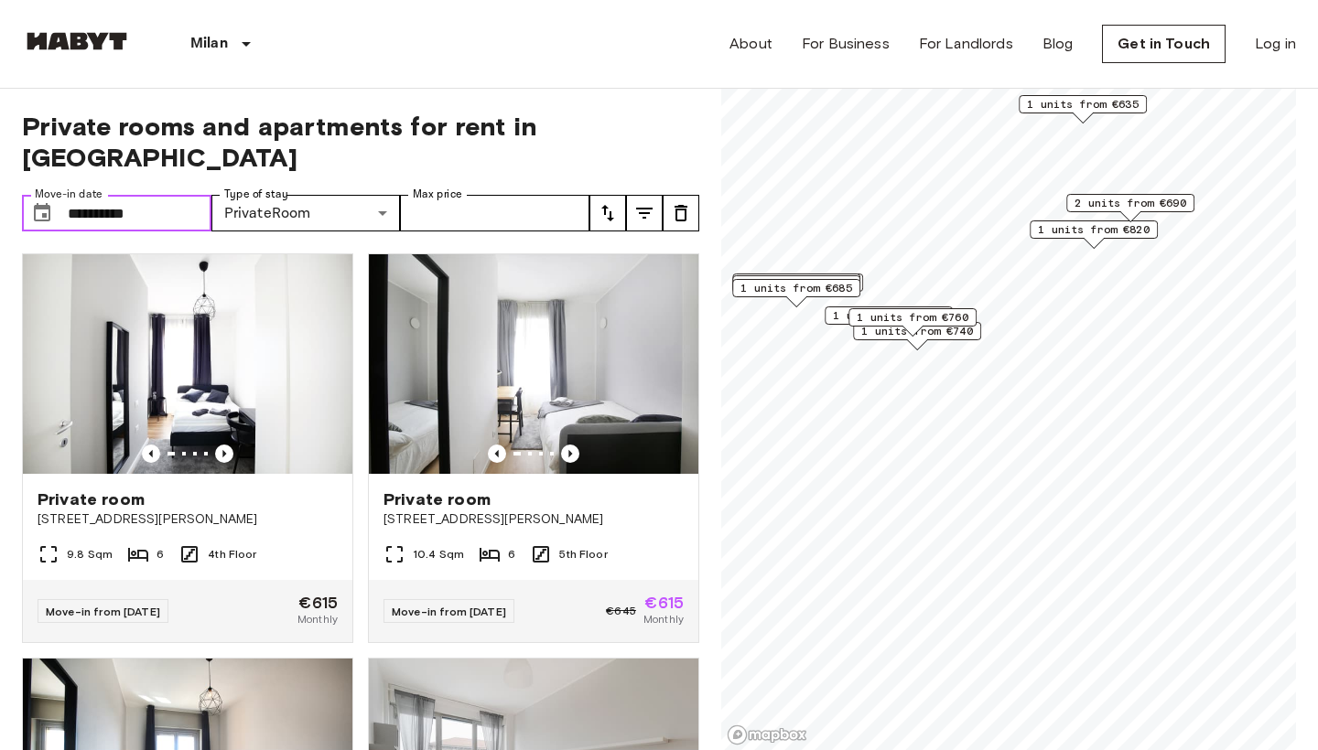
click at [76, 195] on input "**********" at bounding box center [140, 213] width 144 height 37
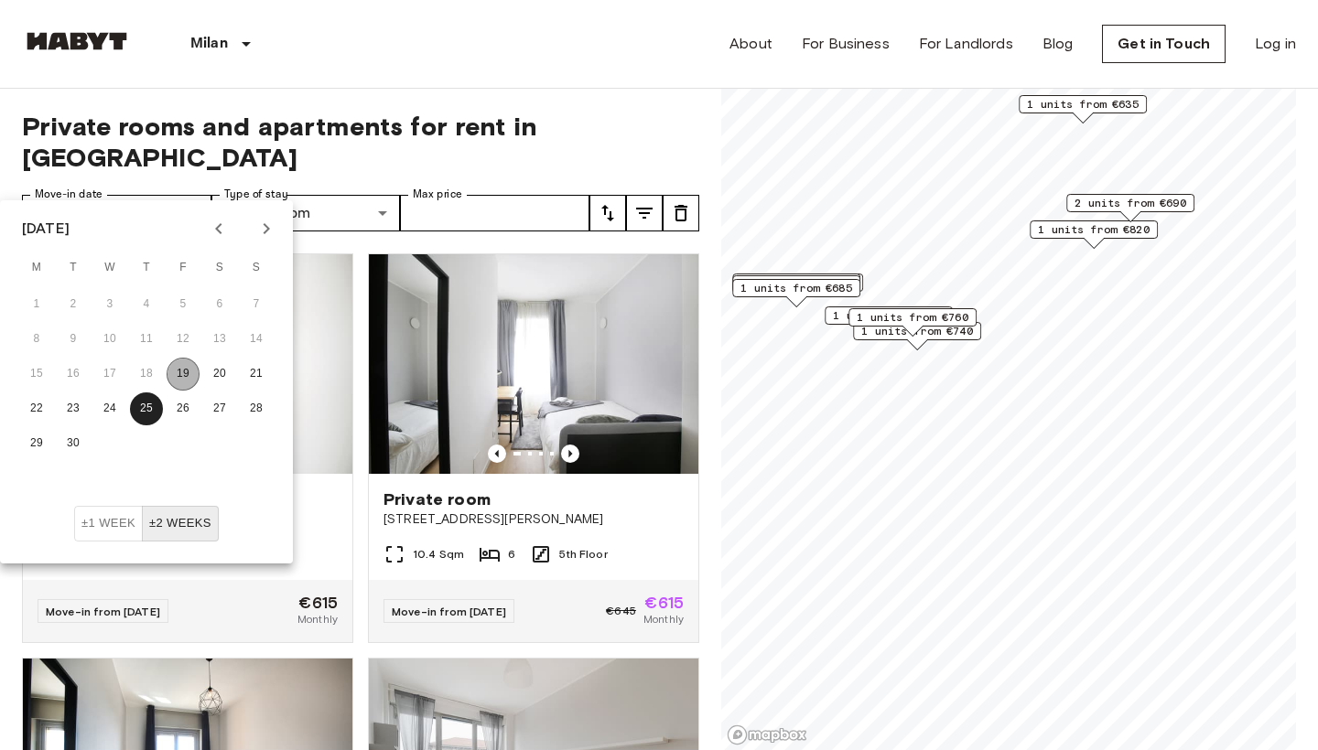
click at [184, 376] on button "19" at bounding box center [183, 374] width 33 height 33
type input "**********"
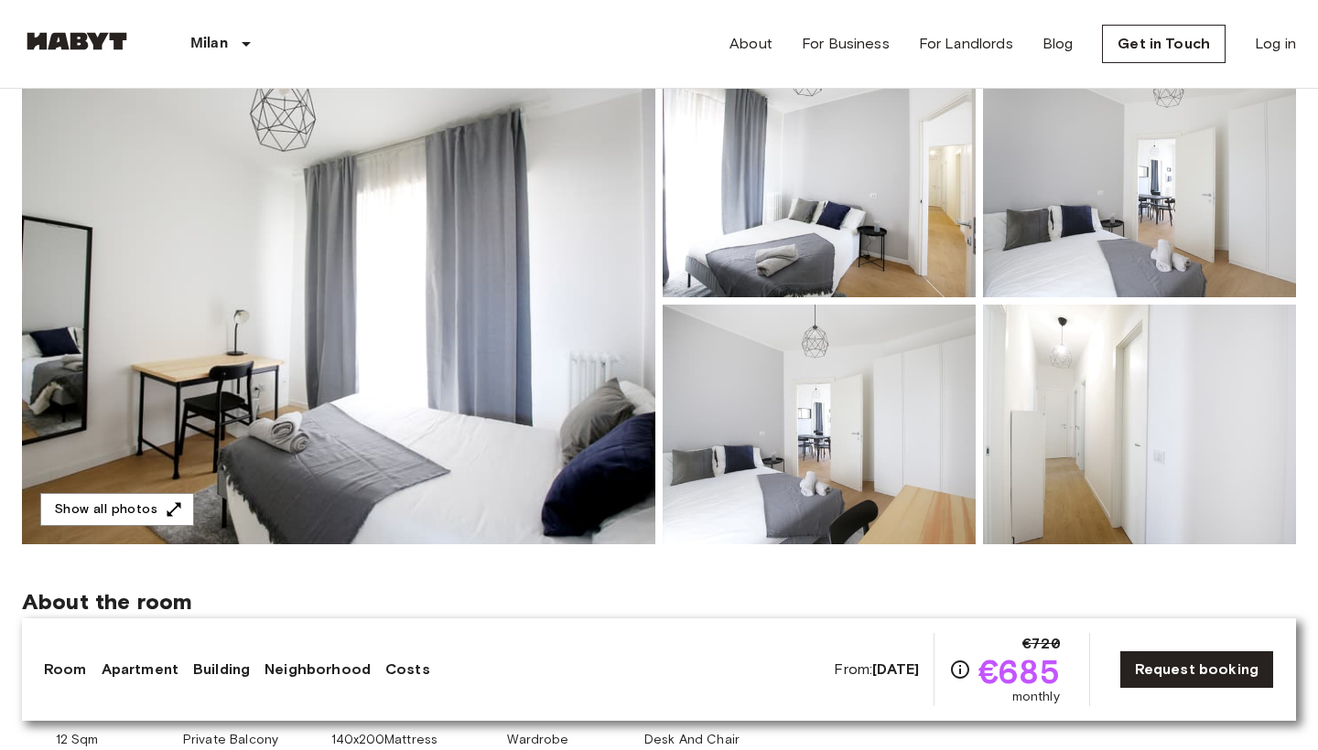
scroll to position [180, 0]
click at [414, 389] on img at bounding box center [338, 300] width 633 height 487
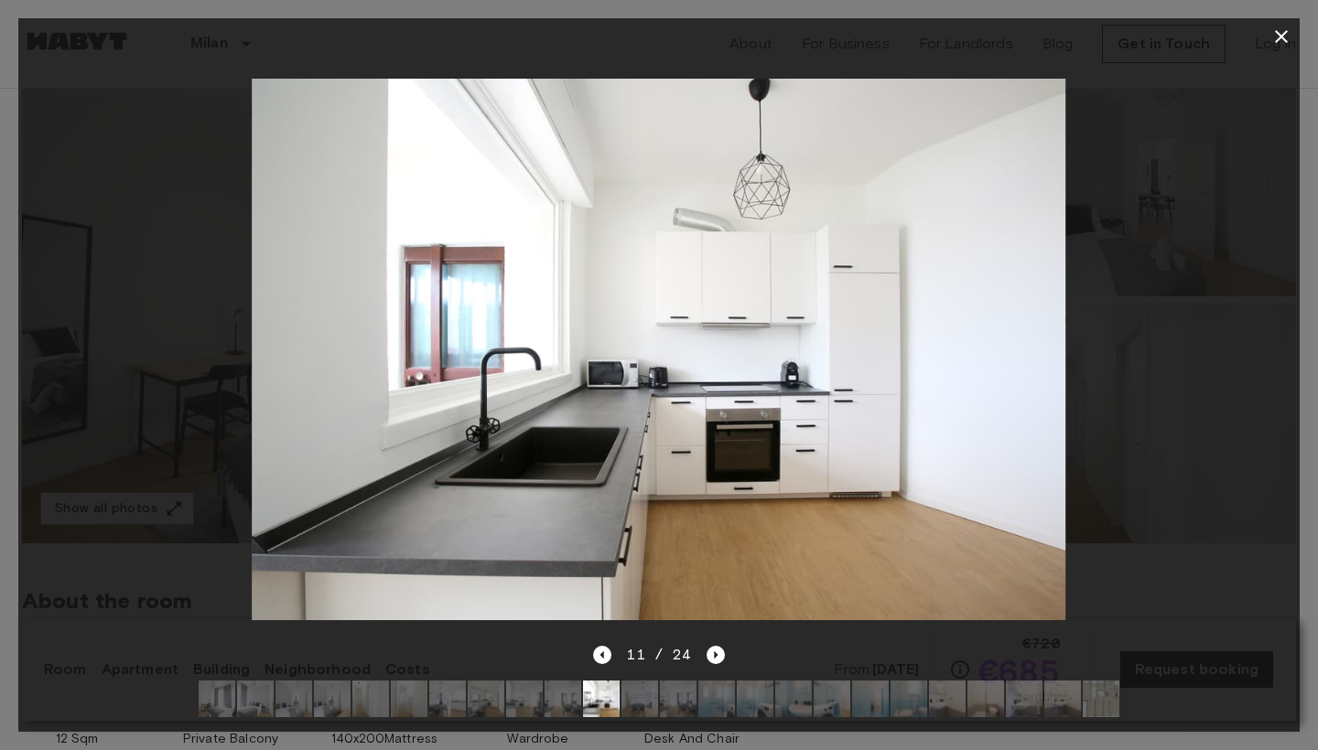
click at [1283, 37] on icon "button" at bounding box center [1281, 37] width 22 height 22
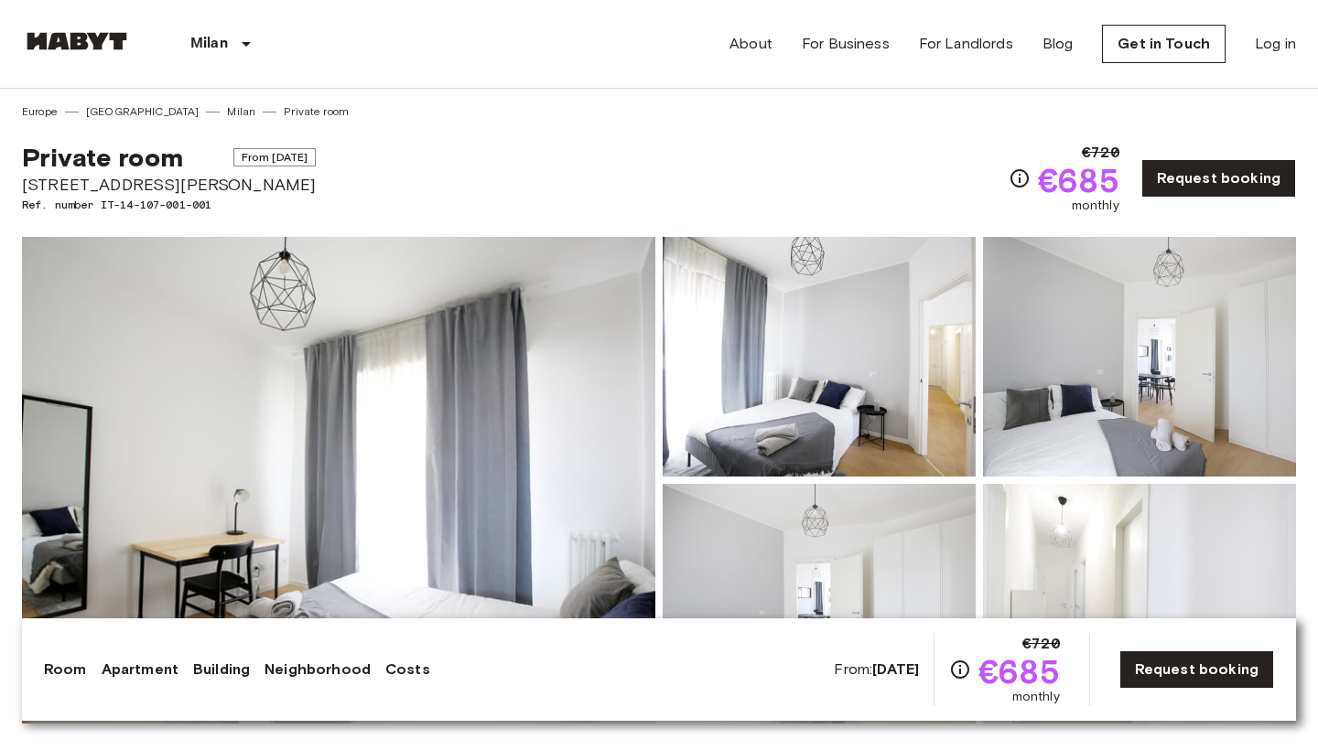
scroll to position [0, 0]
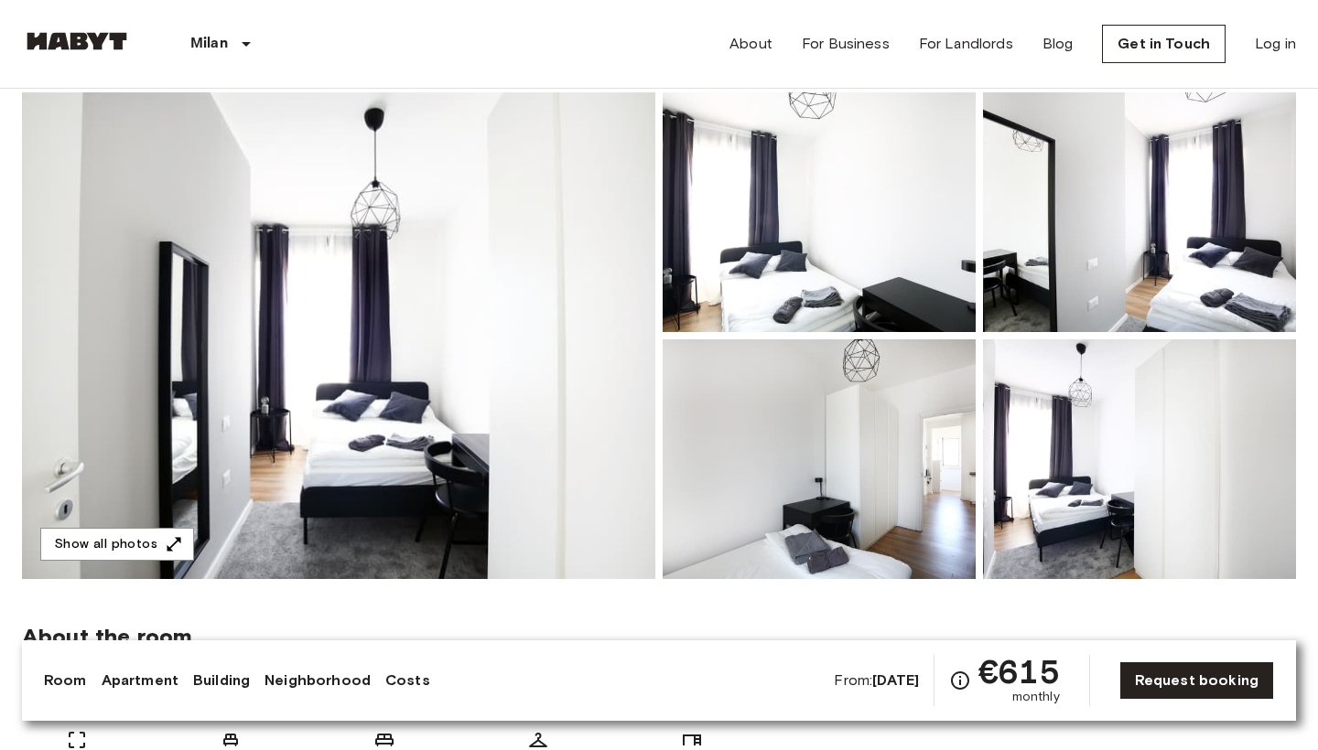
scroll to position [144, 0]
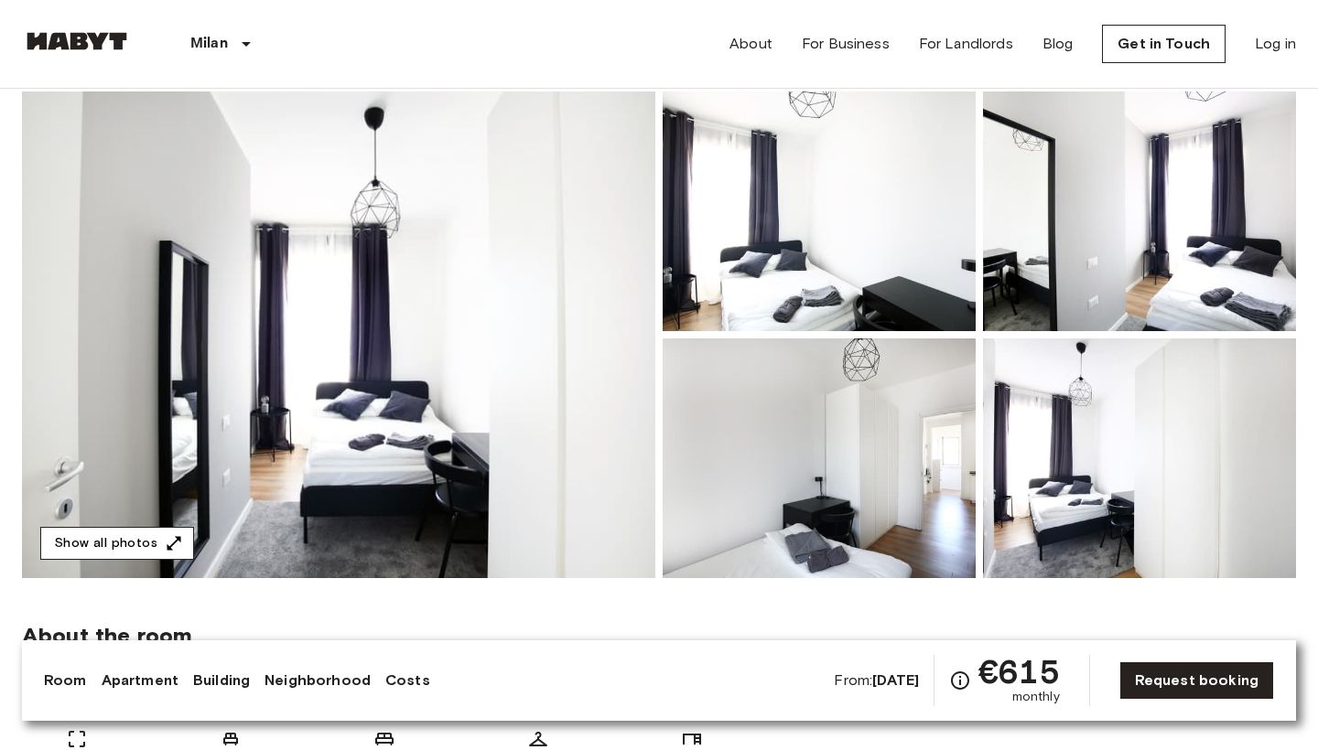
click at [154, 536] on button "Show all photos" at bounding box center [117, 544] width 154 height 34
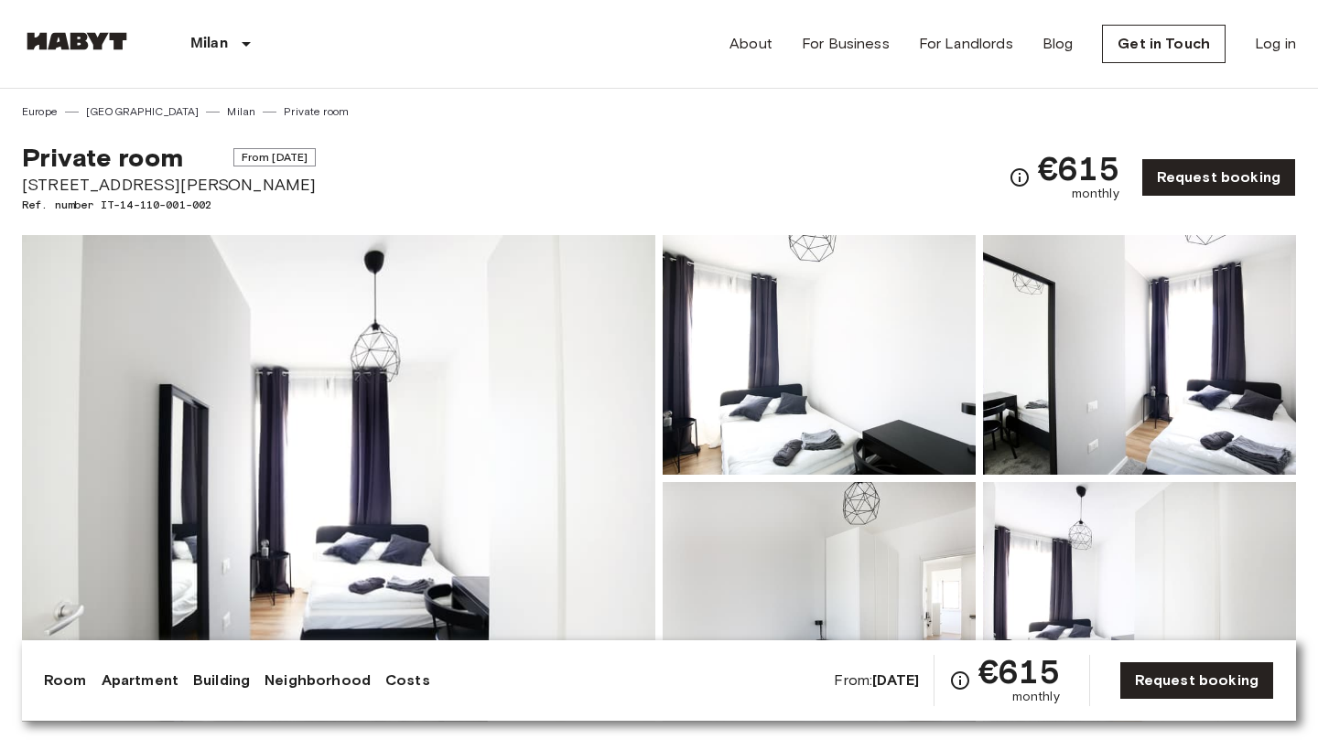
scroll to position [0, 0]
